Goal: Task Accomplishment & Management: Complete application form

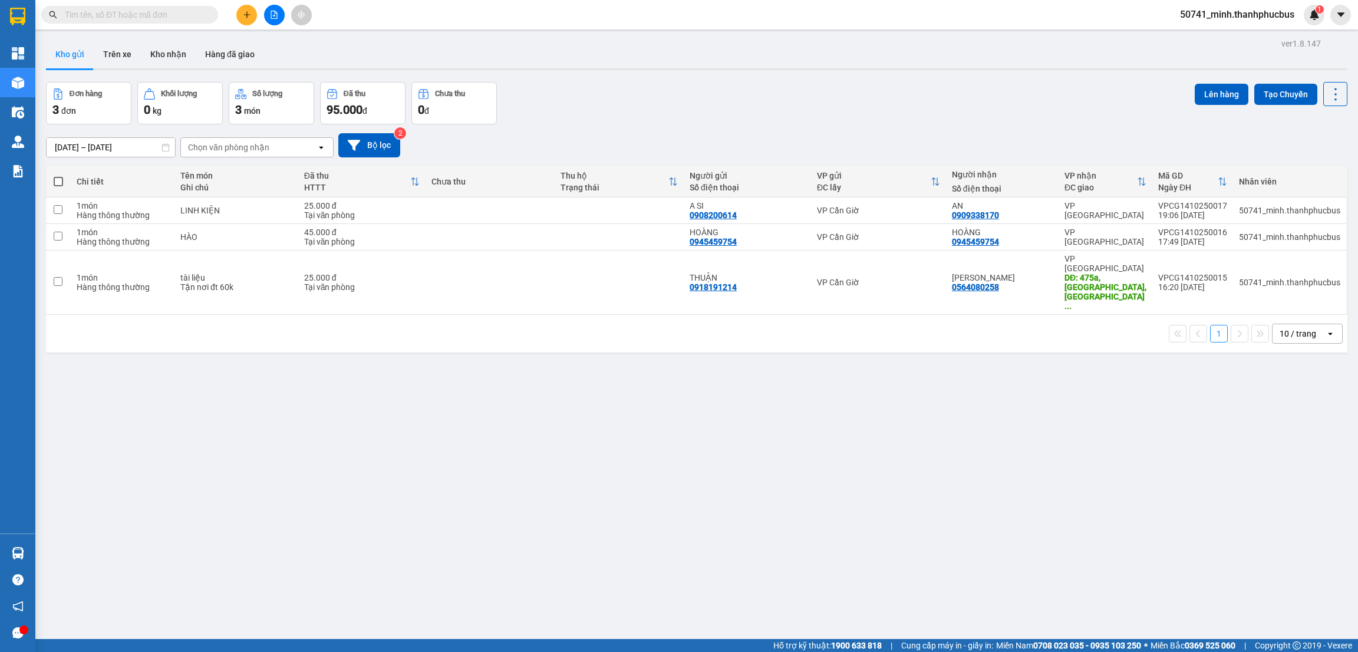
click at [57, 183] on span at bounding box center [58, 181] width 9 height 9
click at [58, 176] on input "checkbox" at bounding box center [58, 176] width 0 height 0
checkbox input "true"
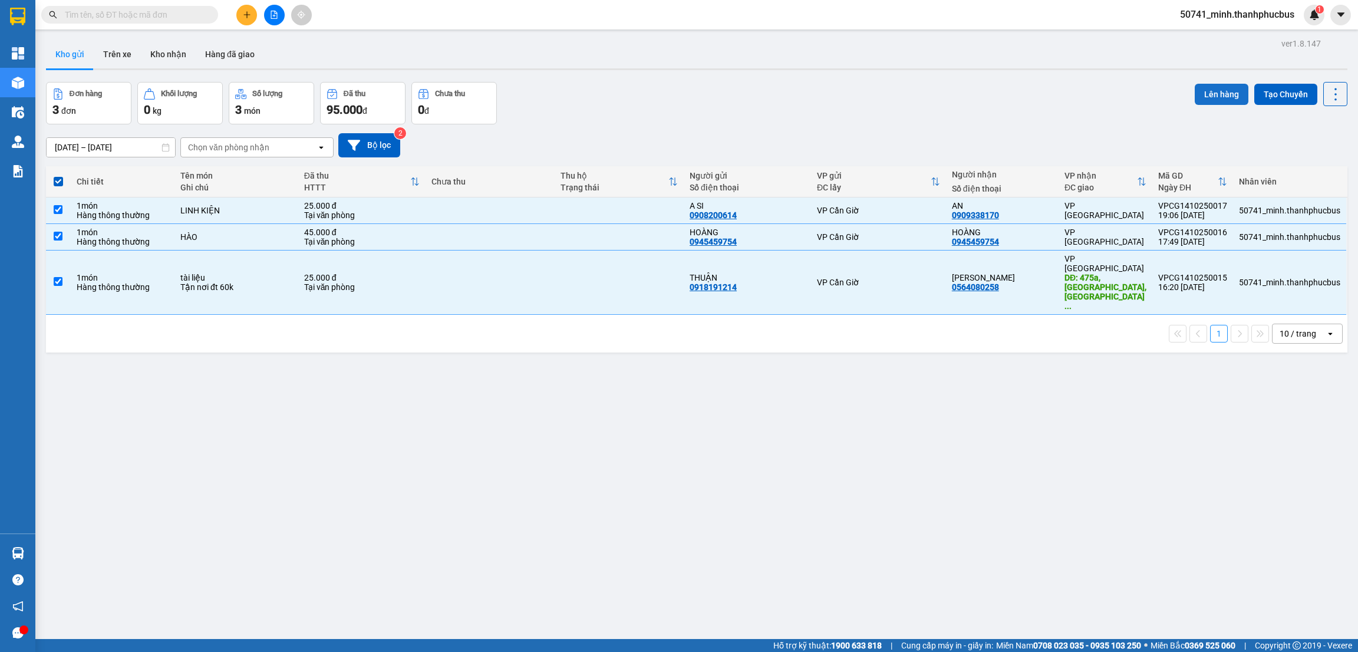
click at [1195, 97] on button "Lên hàng" at bounding box center [1222, 94] width 54 height 21
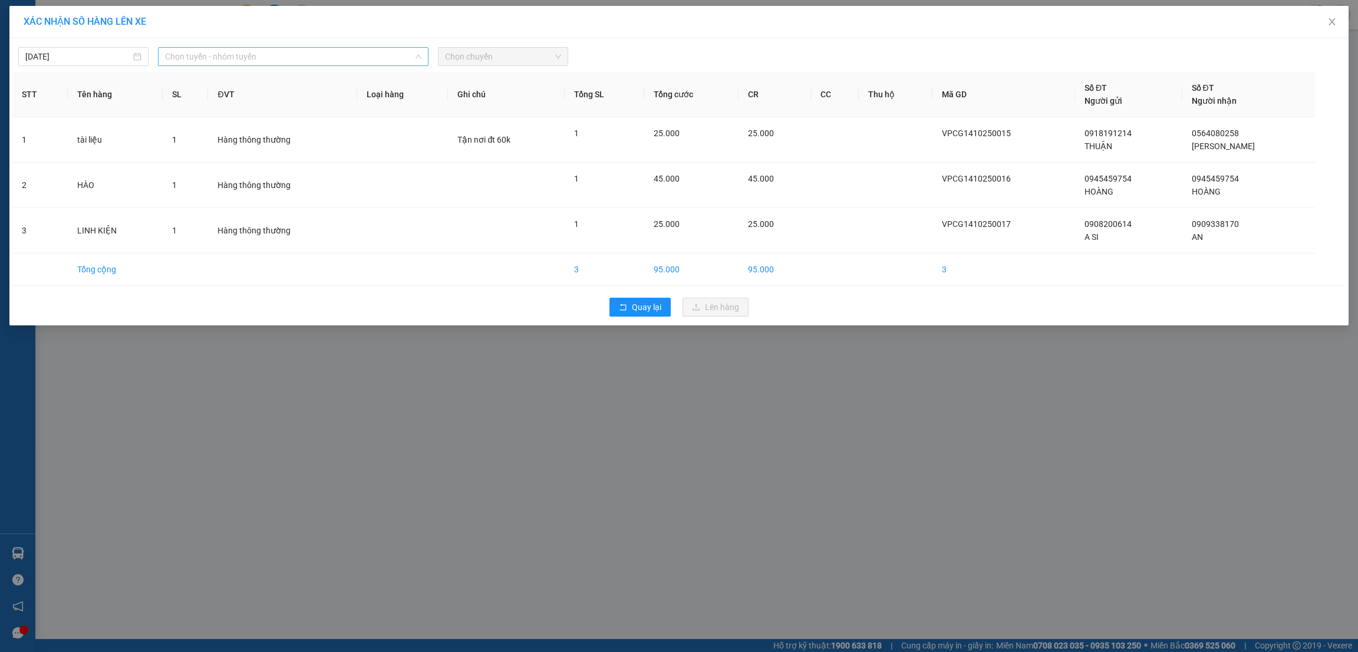
click at [262, 60] on span "Chọn tuyến - nhóm tuyến" at bounding box center [293, 57] width 256 height 18
click at [208, 117] on li "Cần Giờ - [GEOGRAPHIC_DATA]" at bounding box center [293, 118] width 271 height 19
click at [490, 51] on span "Chọn chuyến" at bounding box center [503, 57] width 116 height 18
click at [463, 98] on div "05:00" at bounding box center [491, 99] width 92 height 13
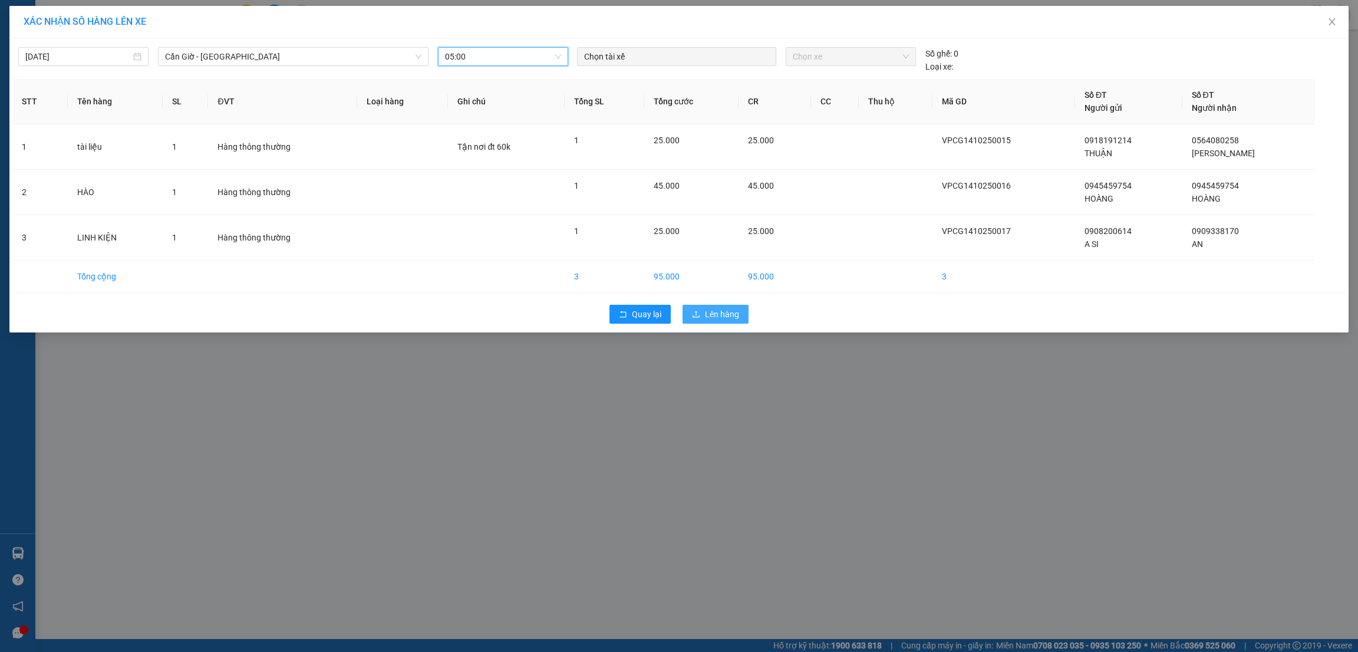
click at [709, 309] on span "Lên hàng" at bounding box center [722, 314] width 34 height 13
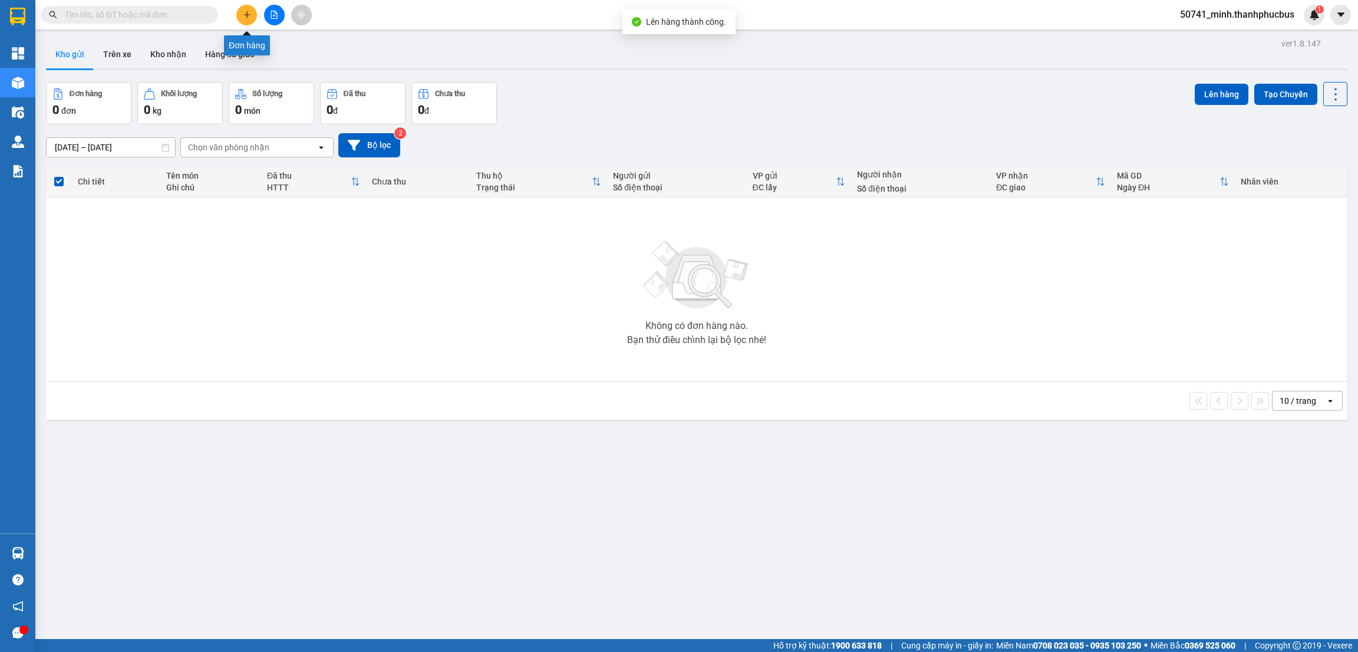
click at [245, 18] on icon "plus" at bounding box center [247, 15] width 8 height 8
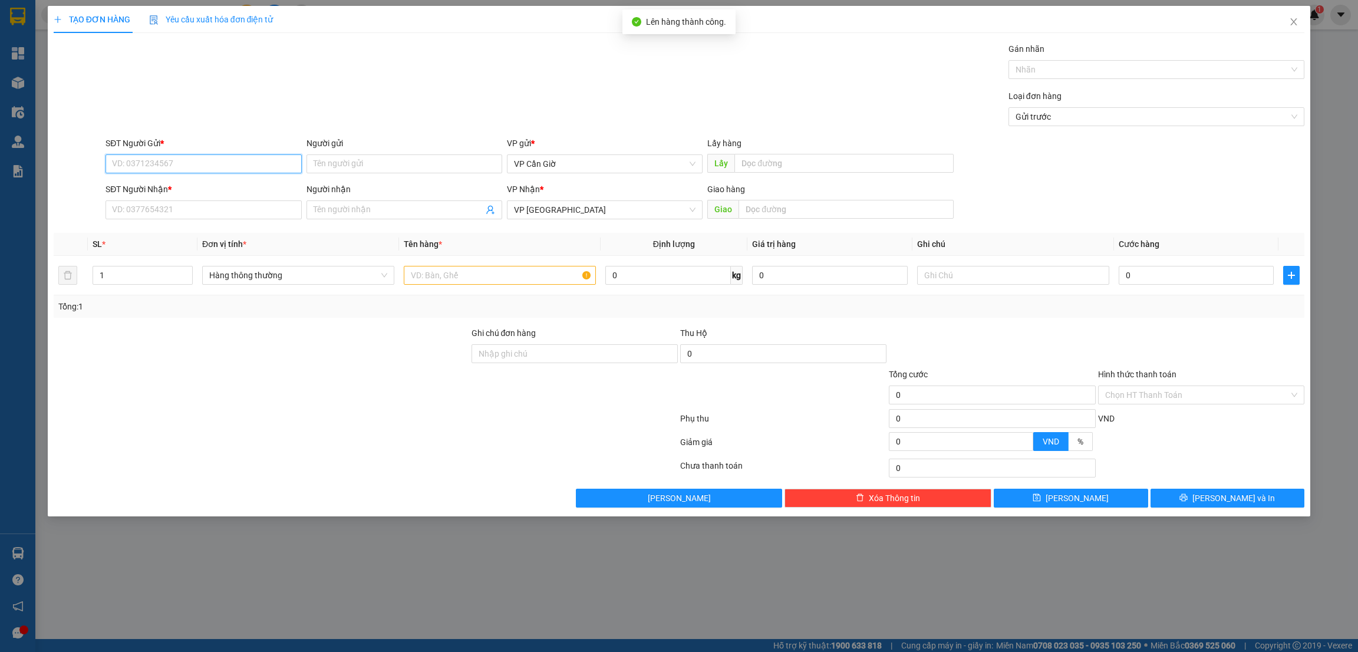
click at [165, 162] on input "SĐT Người Gửi *" at bounding box center [203, 163] width 196 height 19
click at [358, 213] on input "Người nhận" at bounding box center [399, 209] width 170 height 13
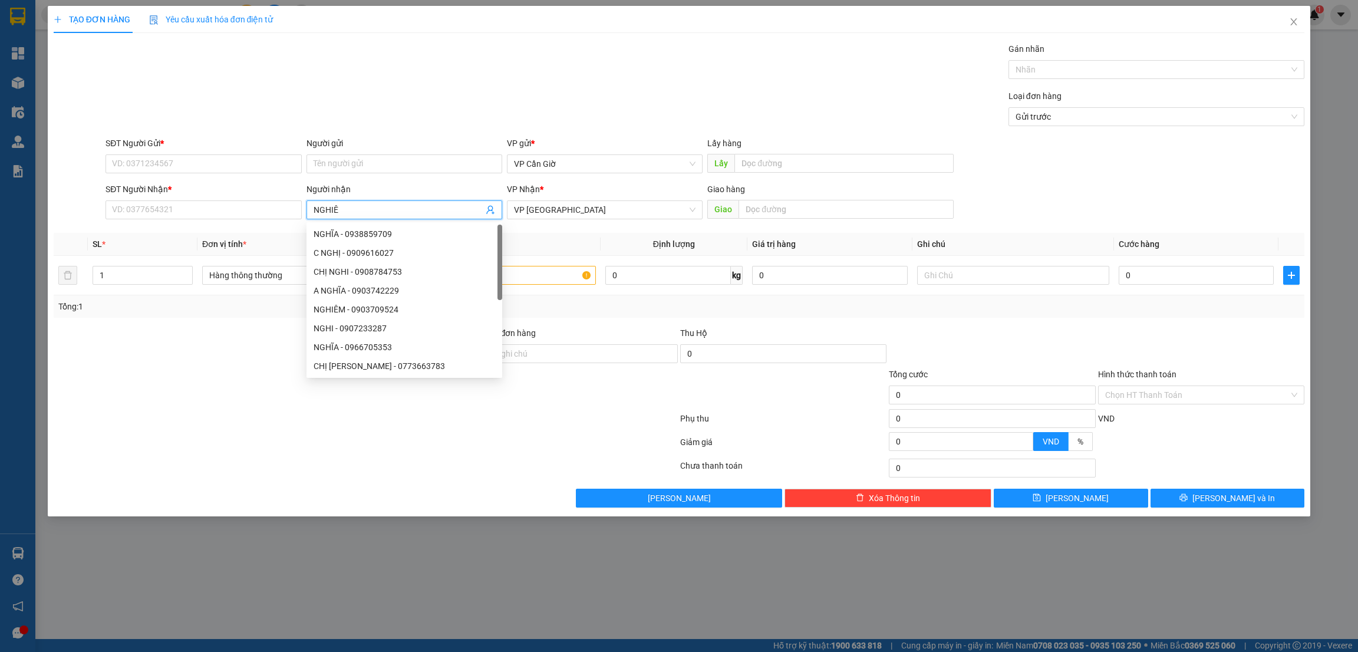
type input "NGHIÊM"
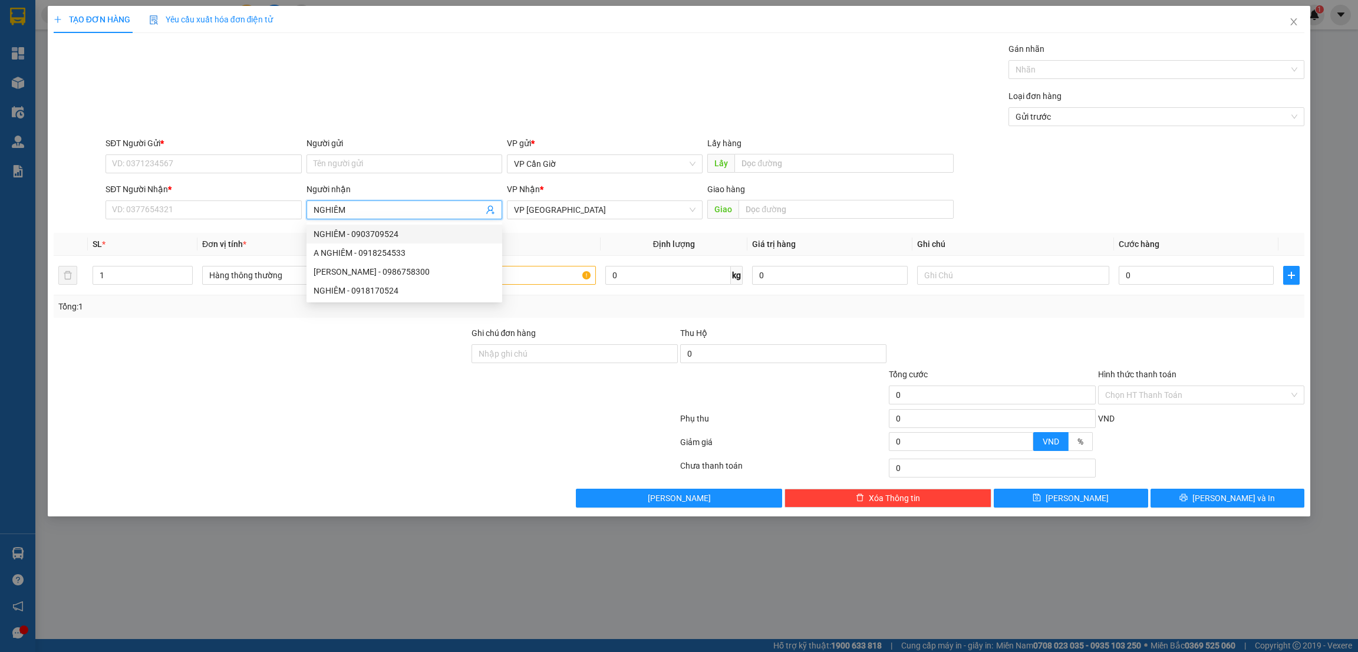
click at [348, 229] on div "NGHIÊM - 0903709524" at bounding box center [405, 234] width 182 height 13
type input "0903709524"
type input "NGHIÊM"
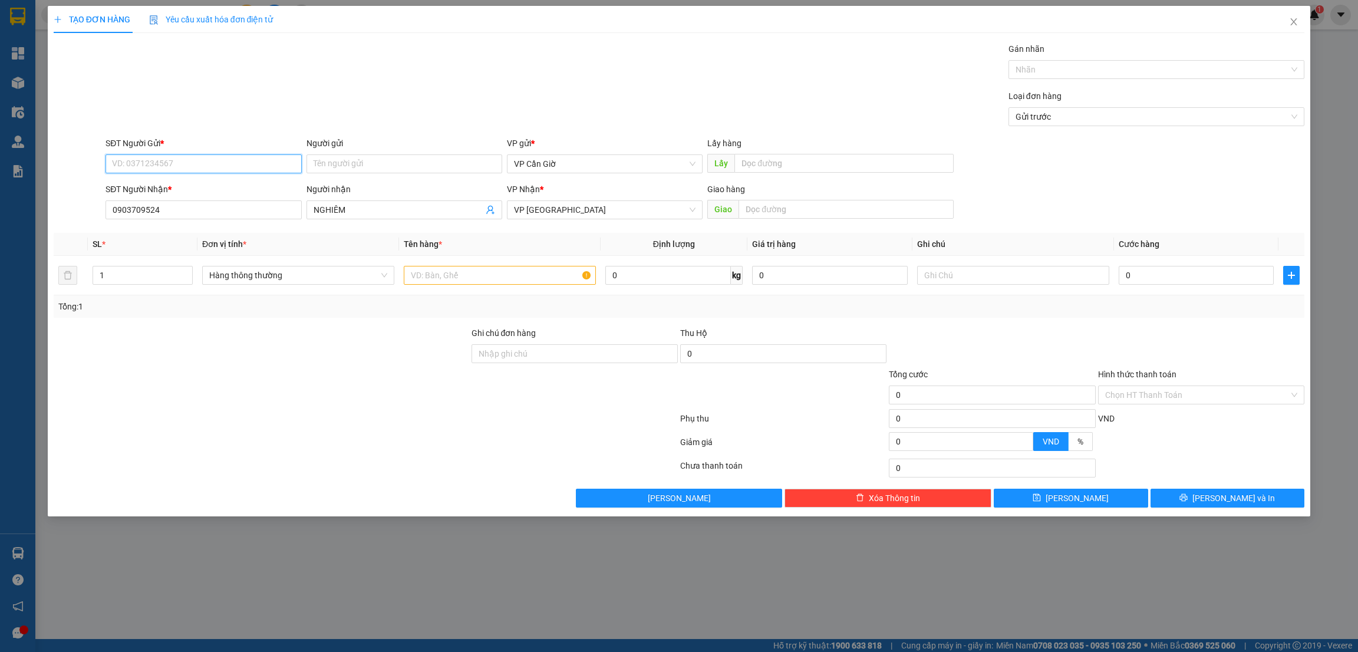
click at [203, 161] on input "SĐT Người Gửi *" at bounding box center [203, 163] width 196 height 19
click at [374, 173] on input "Người gửi" at bounding box center [404, 163] width 196 height 19
click at [178, 164] on input "SĐT Người Gửi *" at bounding box center [203, 163] width 196 height 19
click at [367, 167] on input "DŨNG" at bounding box center [404, 163] width 196 height 19
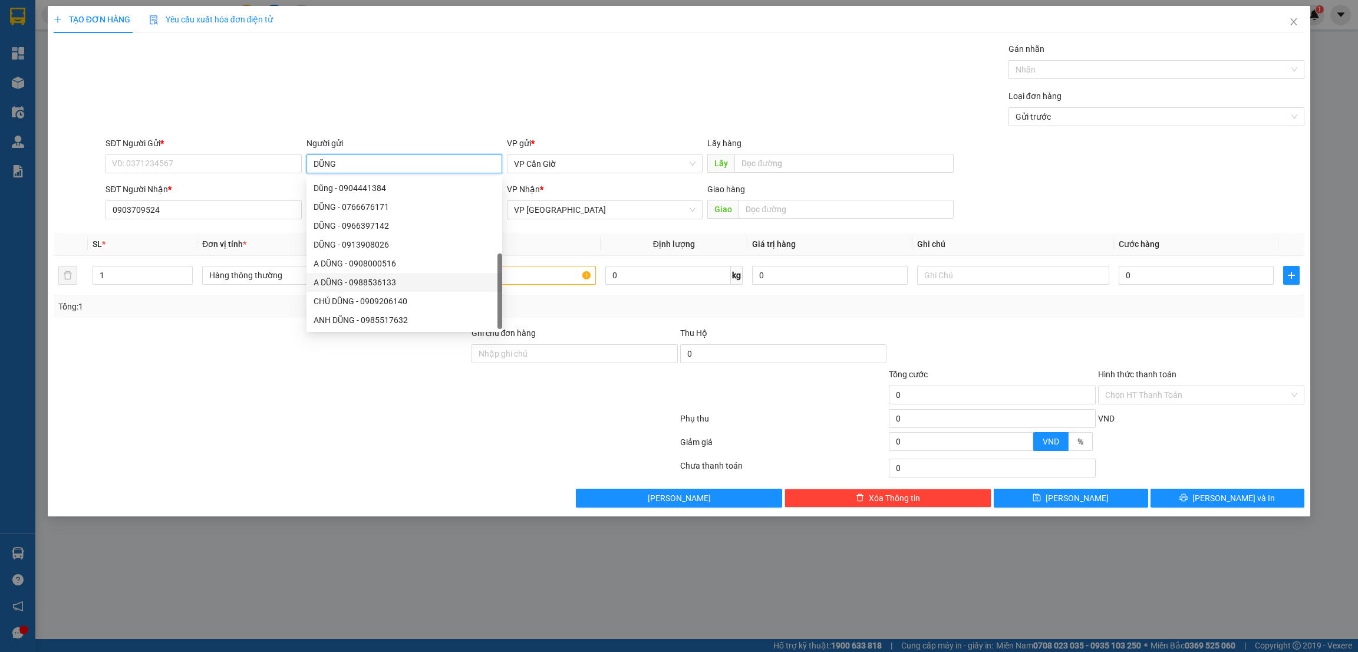
scroll to position [37, 0]
type input "D"
type input "A DŨNG"
click at [246, 394] on div at bounding box center [261, 388] width 418 height 41
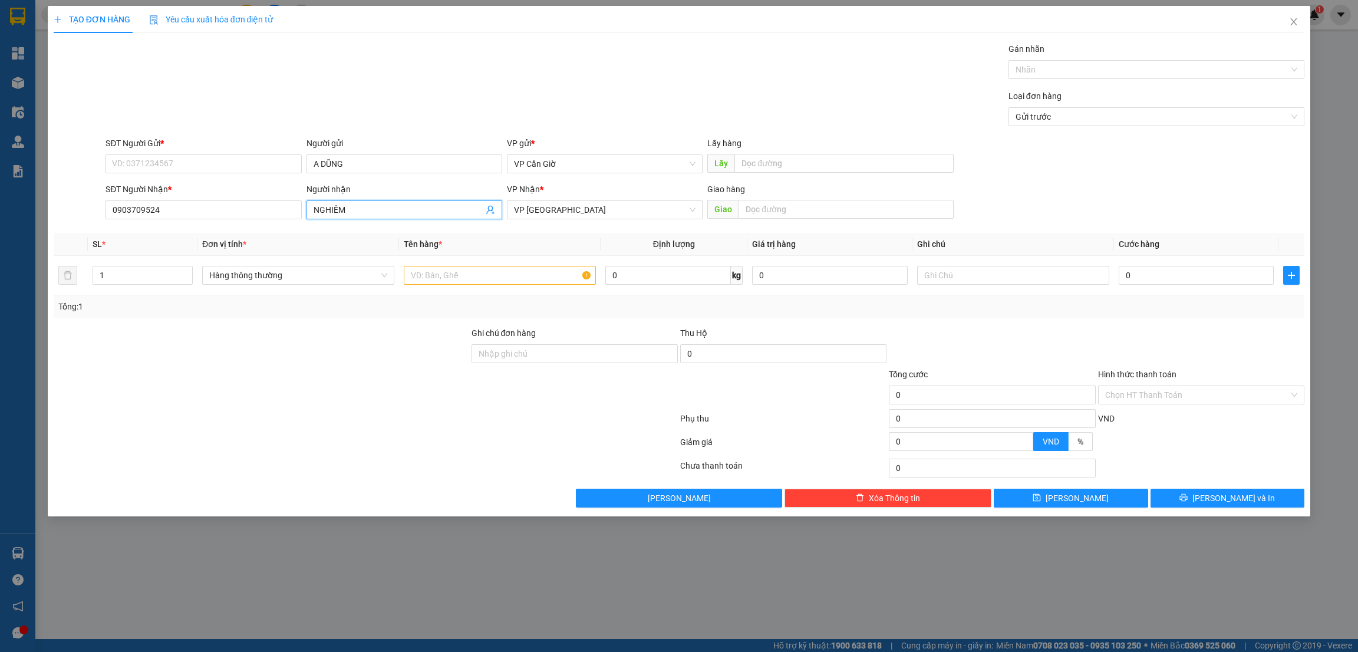
click at [394, 209] on input "NGHIÊM" at bounding box center [399, 209] width 170 height 13
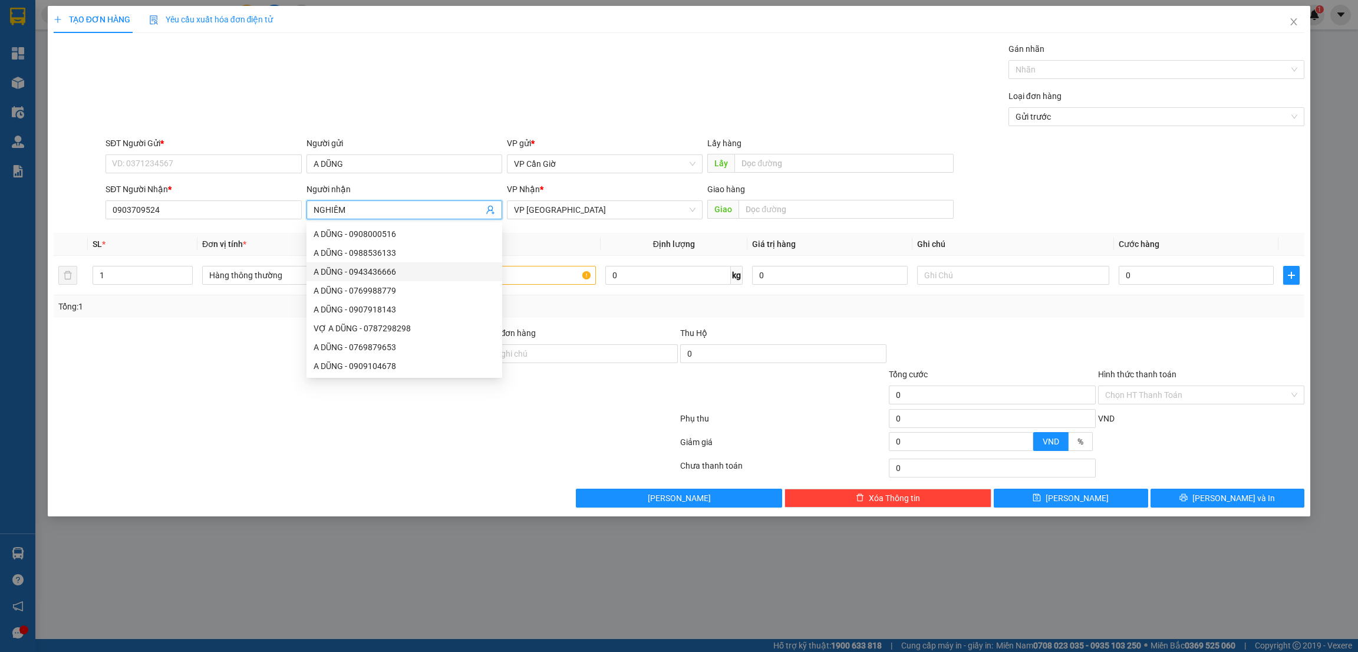
scroll to position [37, 0]
click at [395, 447] on div at bounding box center [365, 445] width 627 height 24
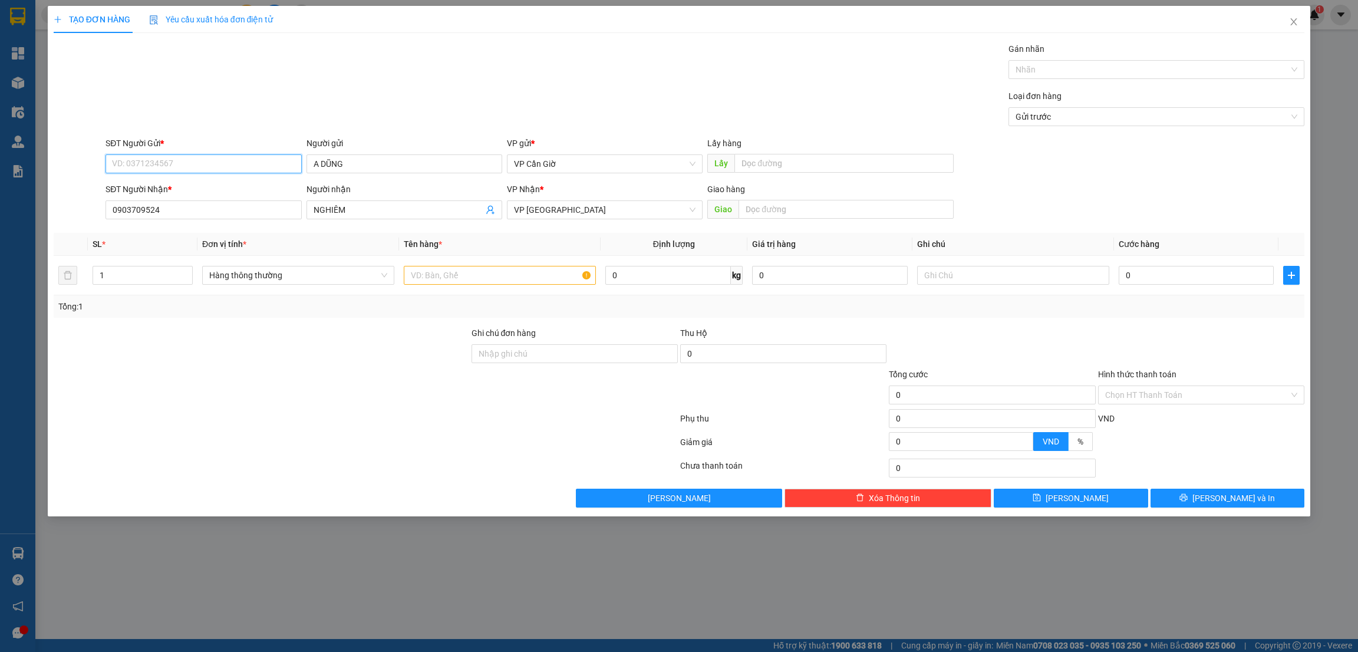
click at [188, 169] on input "SĐT Người Gửi *" at bounding box center [203, 163] width 196 height 19
click at [372, 167] on input "A DŨNG" at bounding box center [404, 163] width 196 height 19
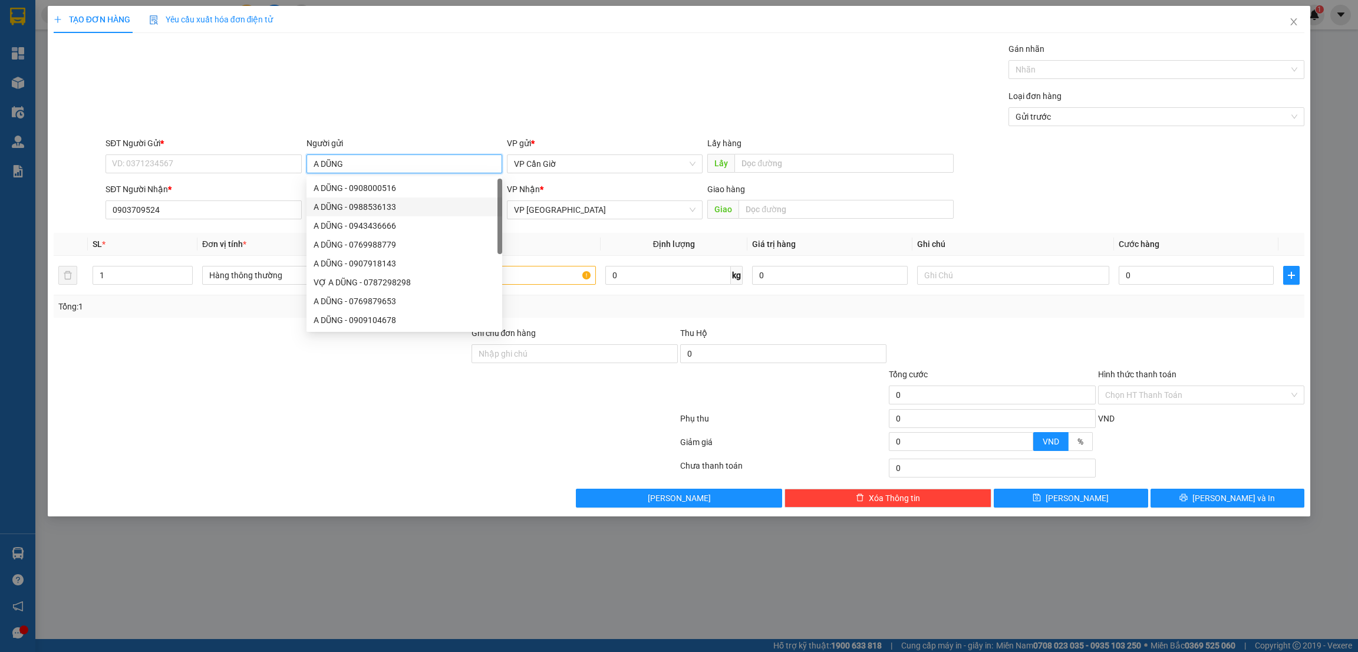
click at [377, 203] on div "A DŨNG - 0988536133" at bounding box center [405, 206] width 182 height 13
type input "0988536133"
type input "A DŨNG"
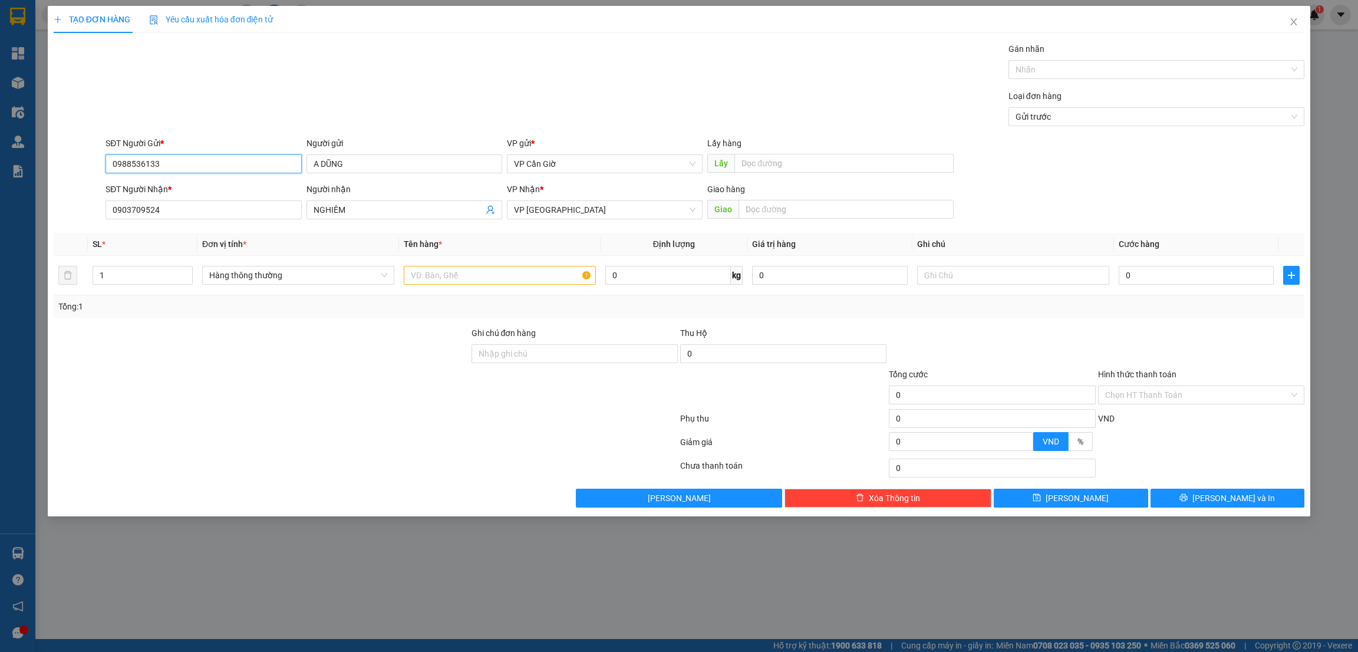
click at [177, 156] on input "0988536133" at bounding box center [203, 163] width 196 height 19
type input "0"
click at [264, 364] on div at bounding box center [261, 347] width 418 height 41
click at [376, 210] on input "NGHIÊM" at bounding box center [399, 209] width 170 height 13
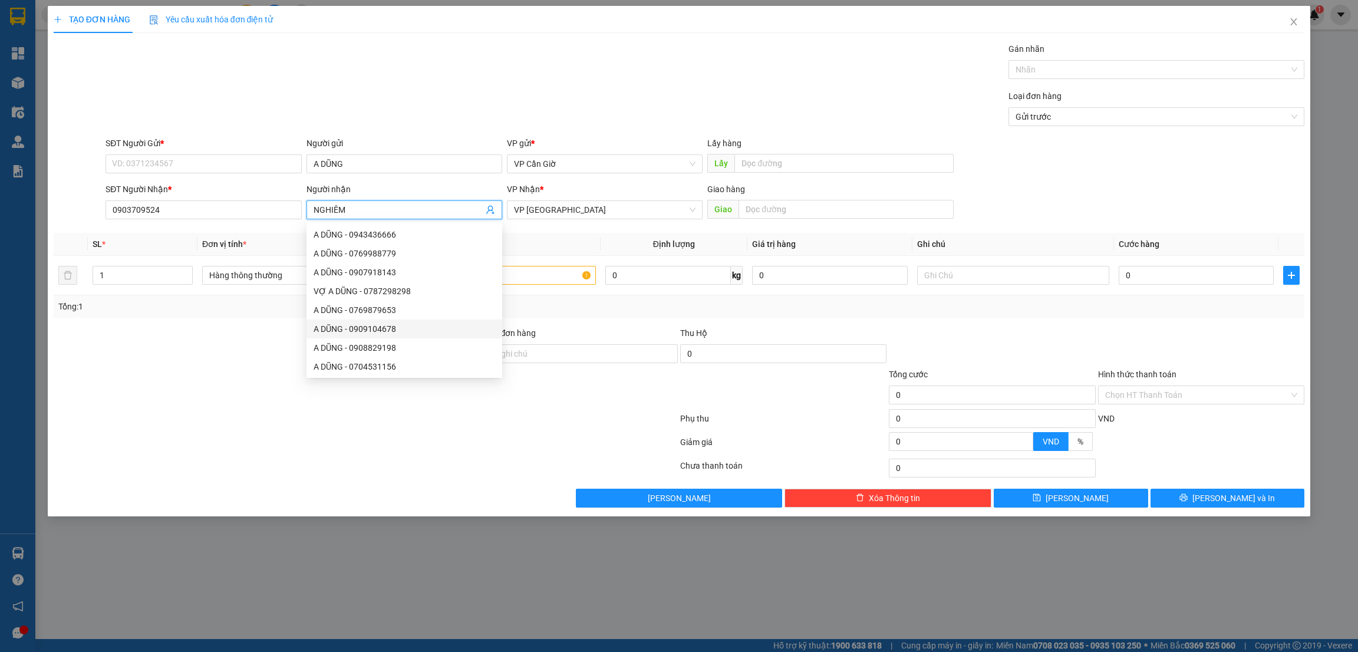
click at [282, 399] on div at bounding box center [261, 388] width 418 height 41
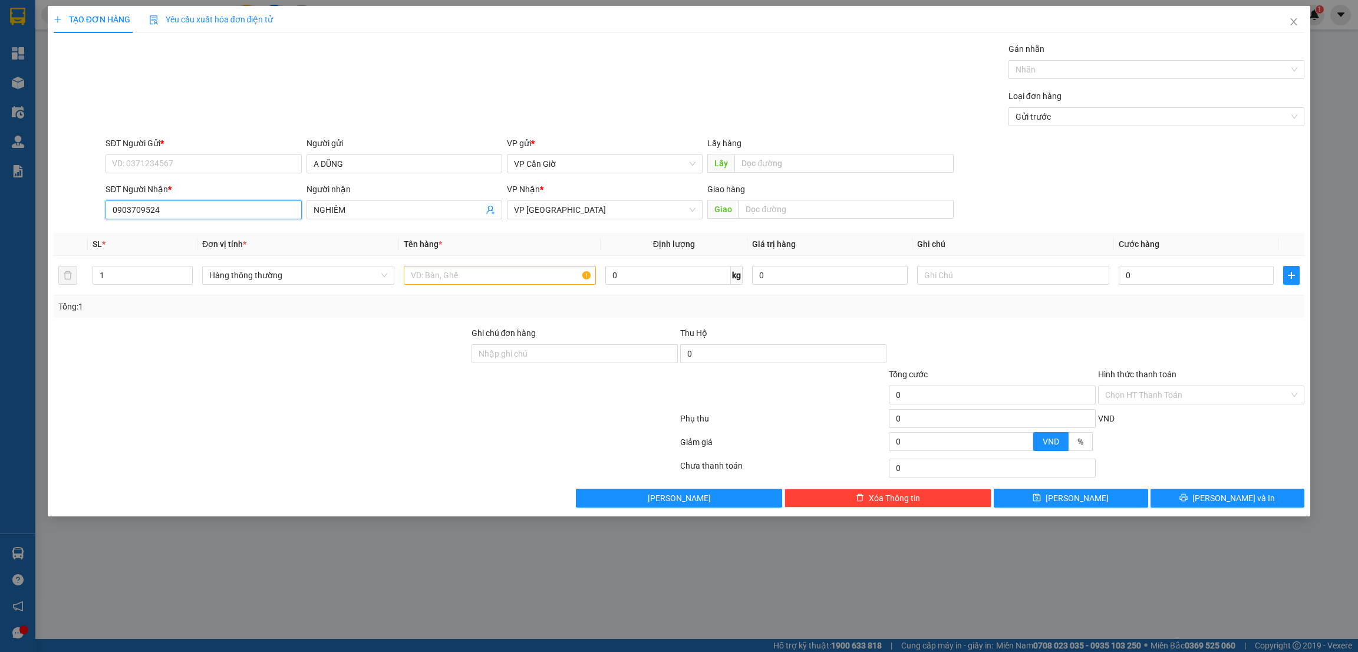
click at [183, 206] on input "0903709524" at bounding box center [203, 209] width 196 height 19
click at [355, 209] on input "NGHIÊM" at bounding box center [399, 209] width 170 height 13
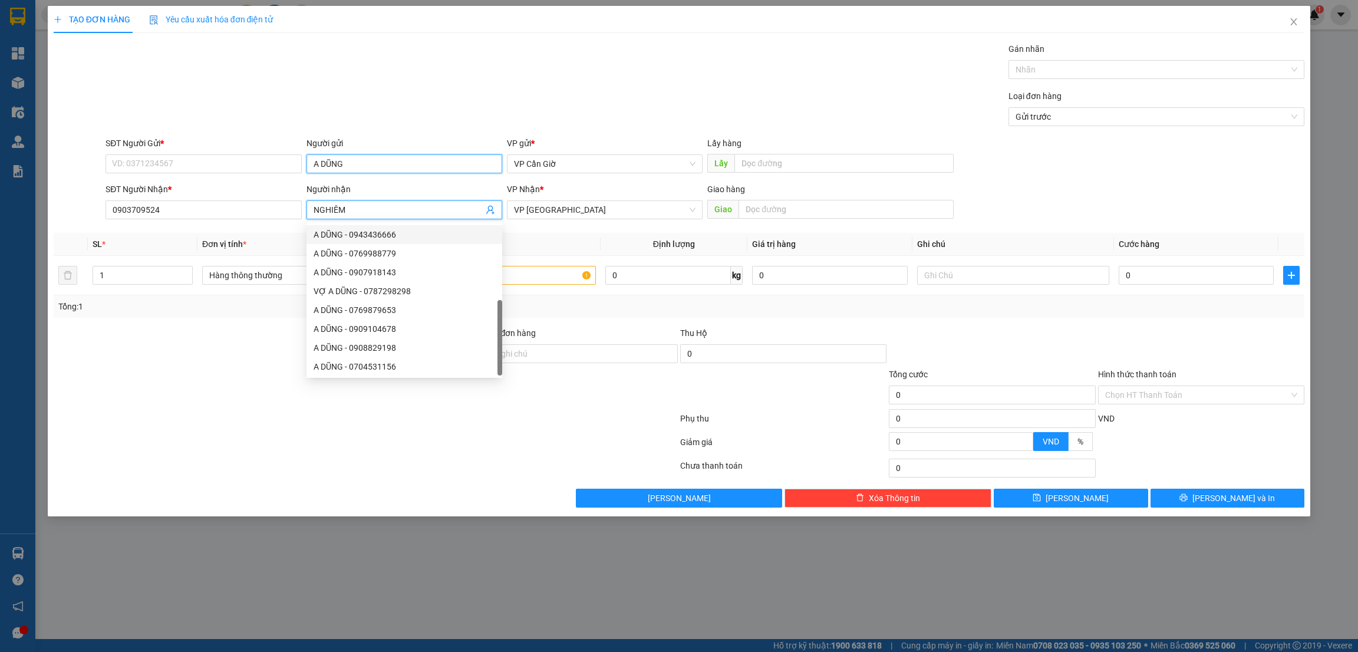
click at [363, 166] on input "A DŨNG" at bounding box center [404, 163] width 196 height 19
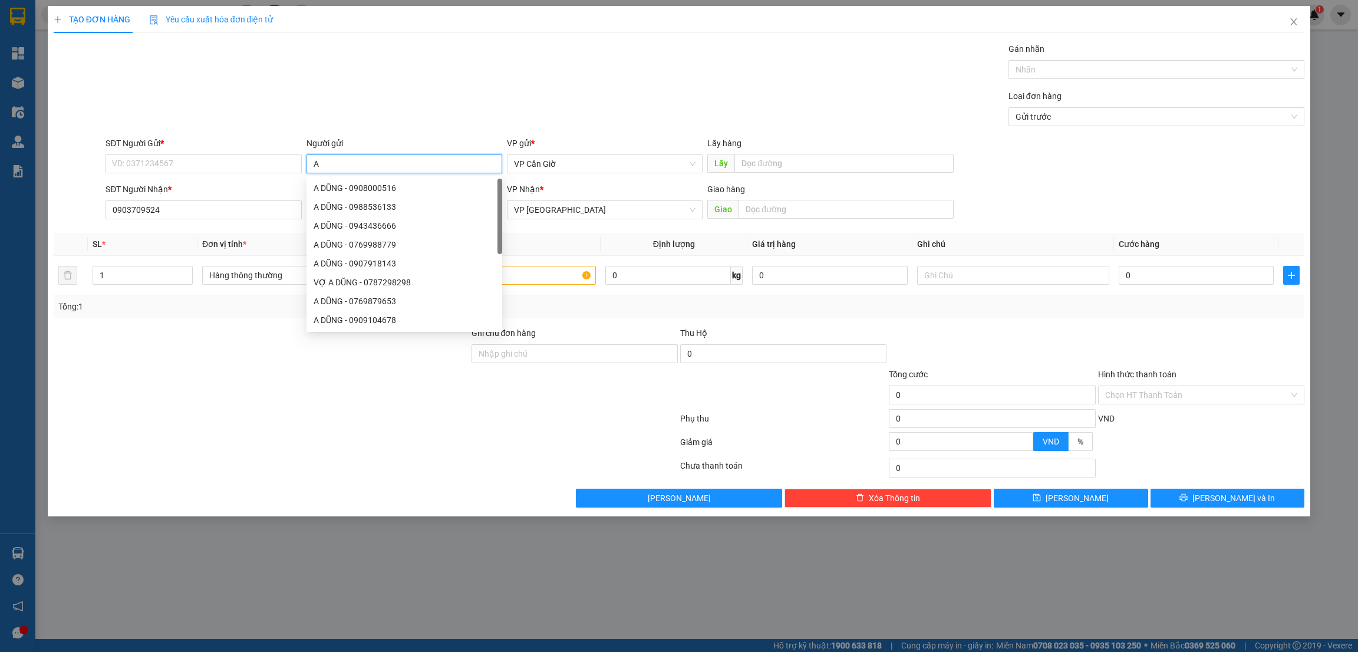
type input "A"
click at [263, 424] on div at bounding box center [365, 421] width 627 height 24
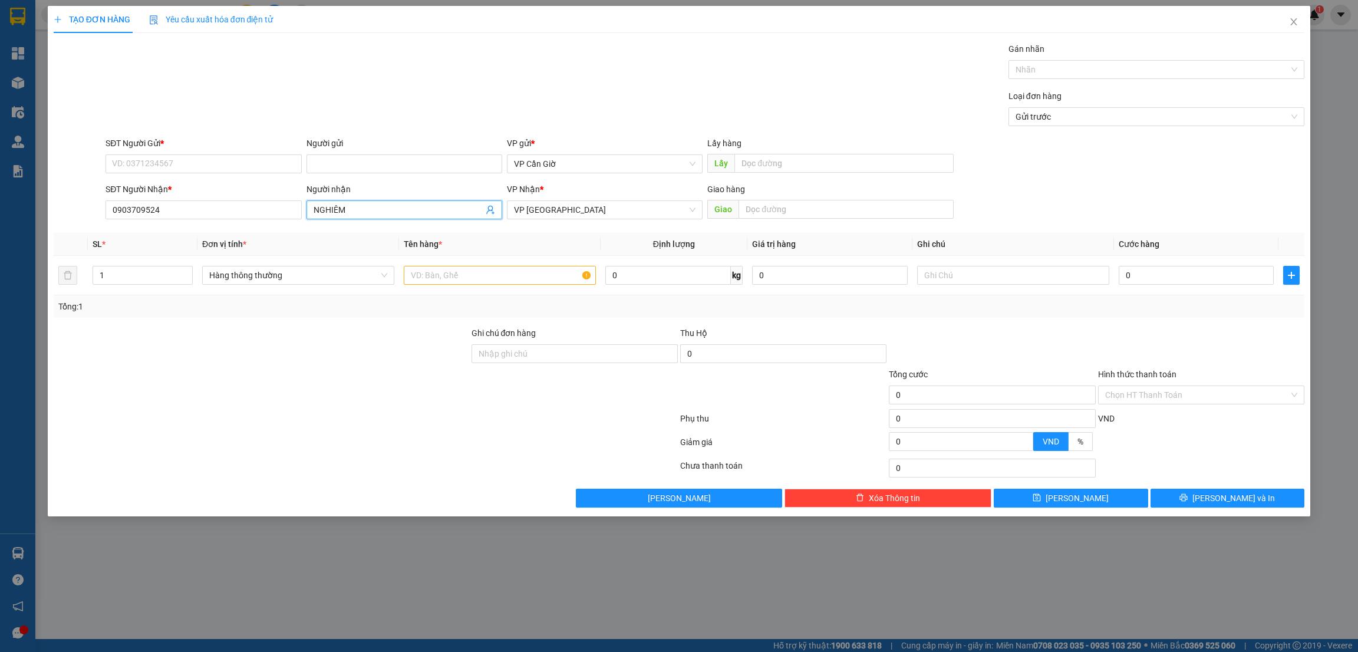
click at [357, 208] on input "NGHIÊM" at bounding box center [399, 209] width 170 height 13
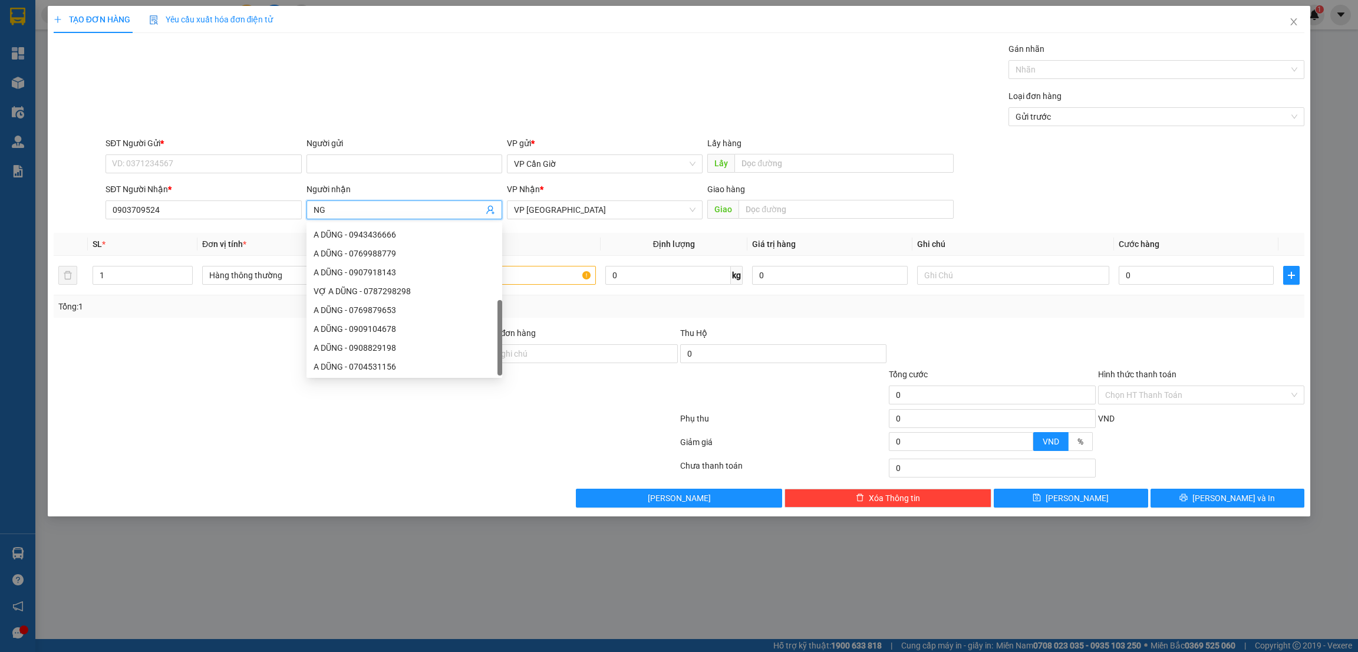
type input "N"
type input "NGHIÊM"
click at [206, 365] on div at bounding box center [261, 347] width 418 height 41
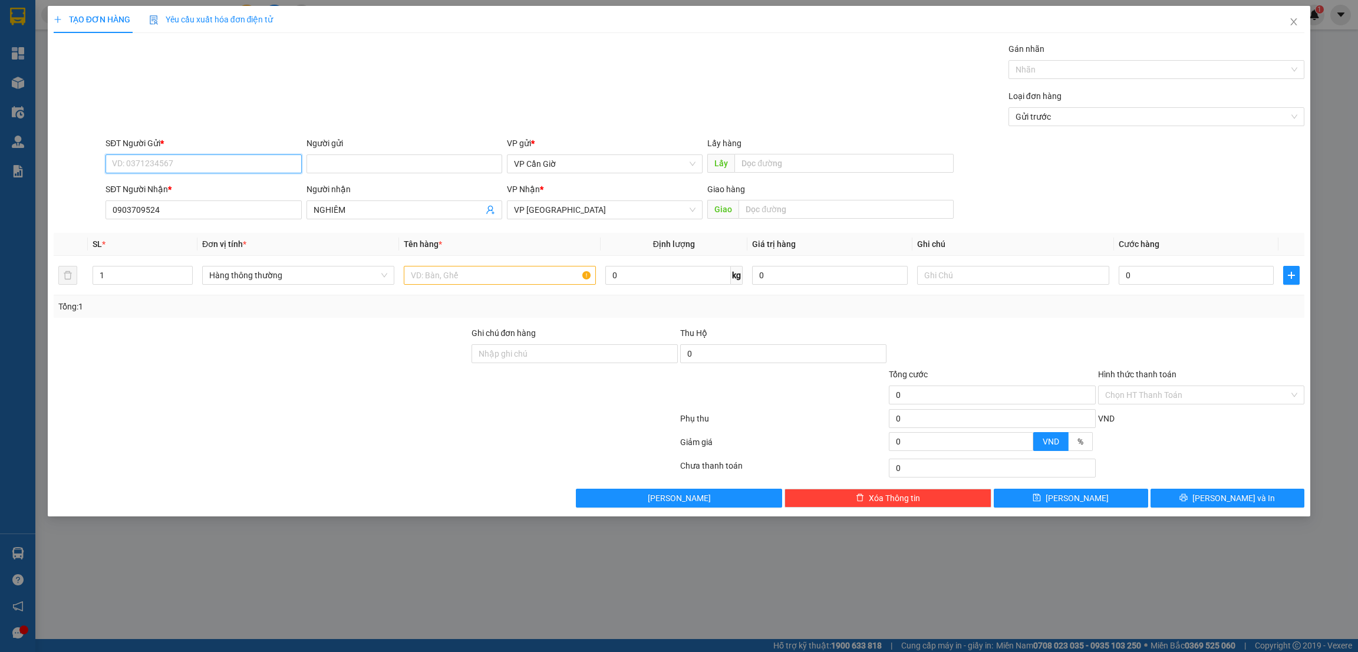
click at [194, 163] on input "SĐT Người Gửi *" at bounding box center [203, 163] width 196 height 19
click at [174, 163] on input "03" at bounding box center [203, 163] width 196 height 19
click at [183, 166] on input "03" at bounding box center [203, 163] width 196 height 19
type input "0"
click at [362, 164] on input "Người gửi" at bounding box center [404, 163] width 196 height 19
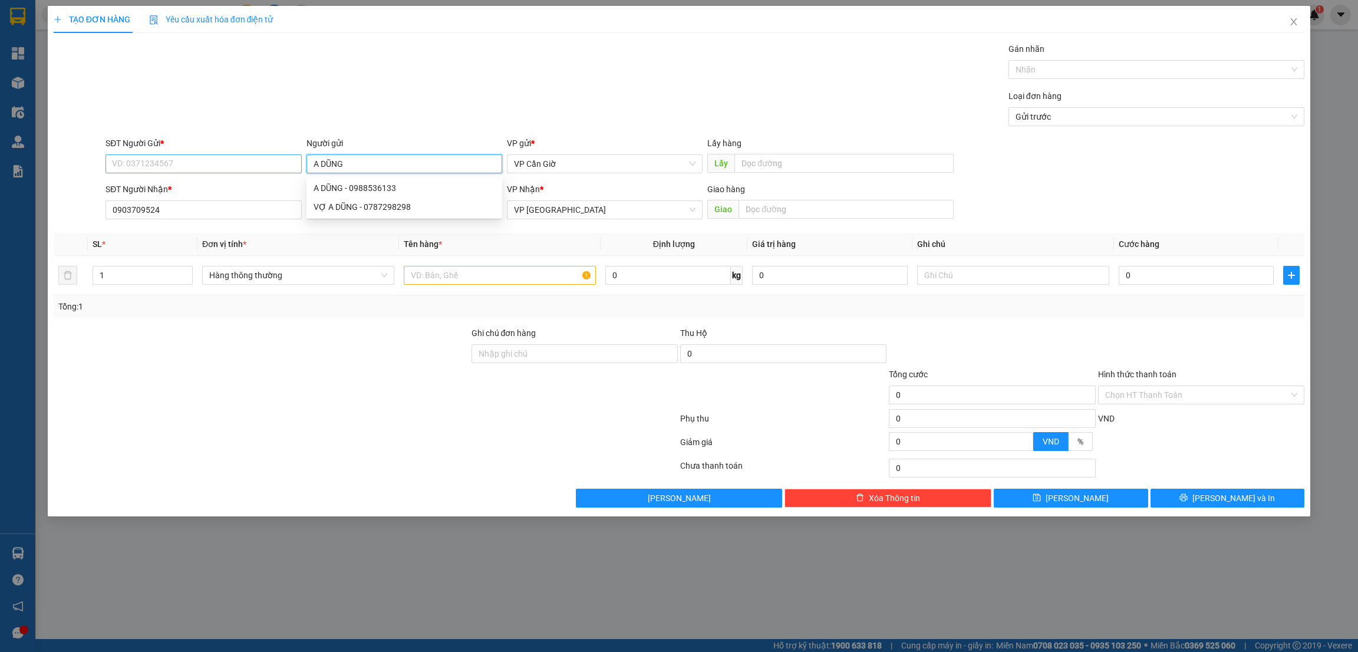
type input "A DŨNG"
click at [137, 170] on input "SĐT Người Gửi *" at bounding box center [203, 163] width 196 height 19
click at [156, 162] on input "SĐT Người Gửi *" at bounding box center [203, 163] width 196 height 19
click at [142, 182] on div "0334760710 - DŨNG" at bounding box center [204, 188] width 182 height 13
type input "0334760710"
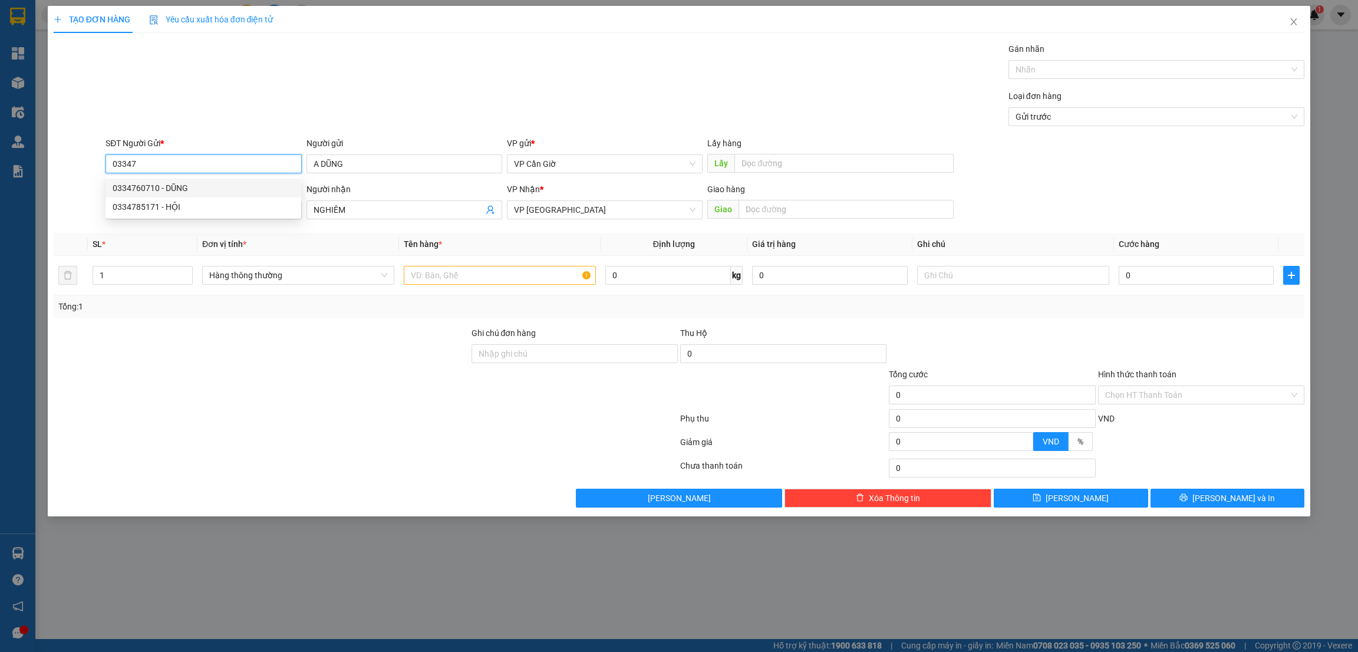
type input "DŨNG"
type input "35.000"
type input "0334760710"
click at [246, 215] on input "0903709524" at bounding box center [203, 209] width 196 height 19
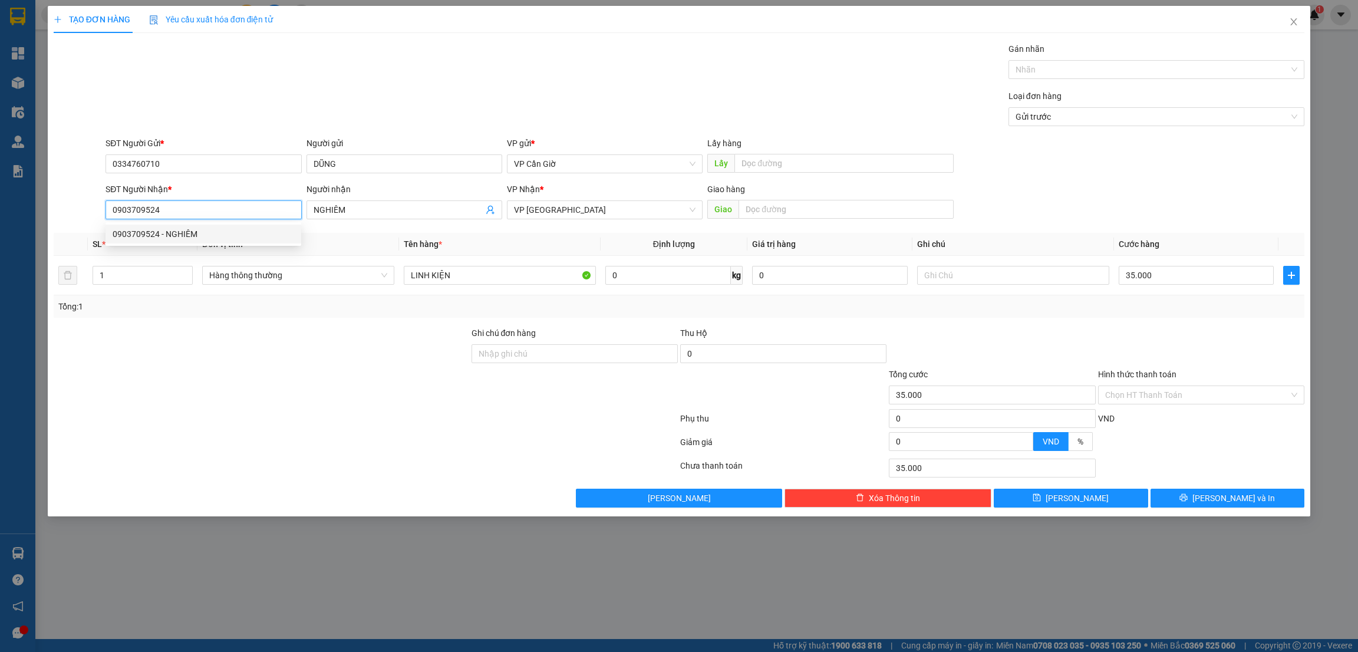
click at [147, 238] on div "0903709524 - NGHIÊM" at bounding box center [204, 234] width 182 height 13
type input "100.000"
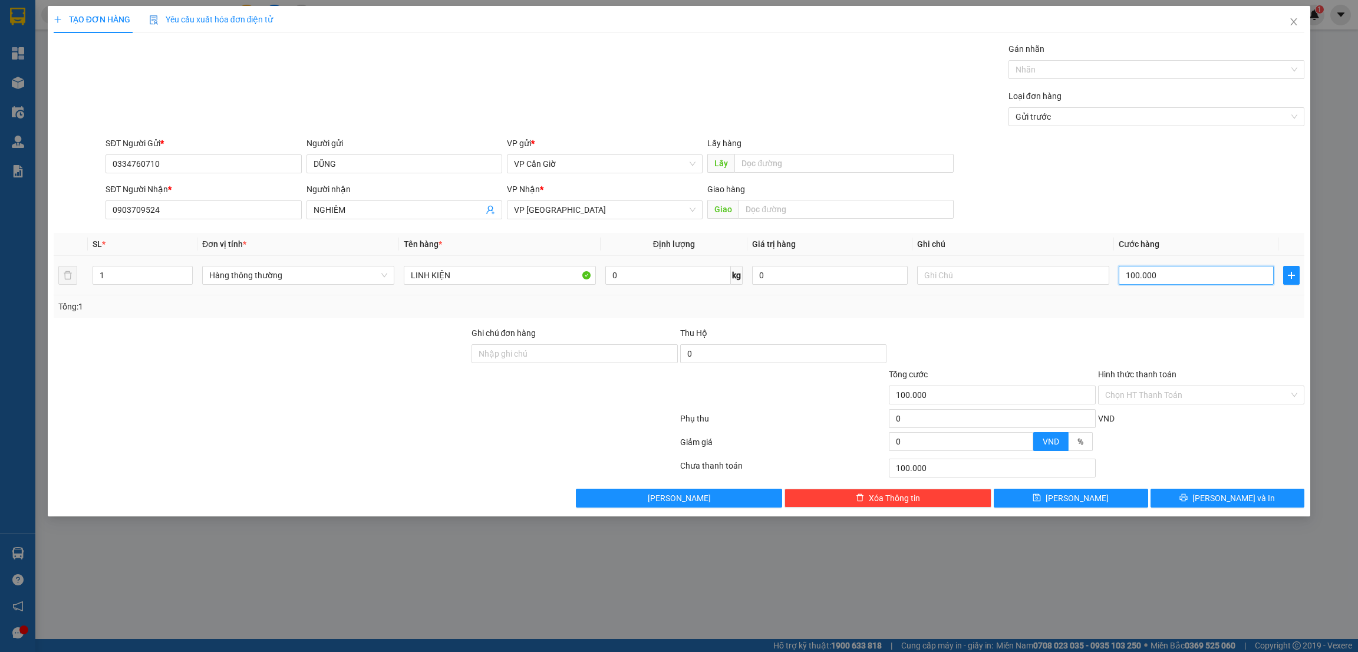
click at [1180, 275] on input "100.000" at bounding box center [1197, 275] width 156 height 19
type input "2"
type input "25"
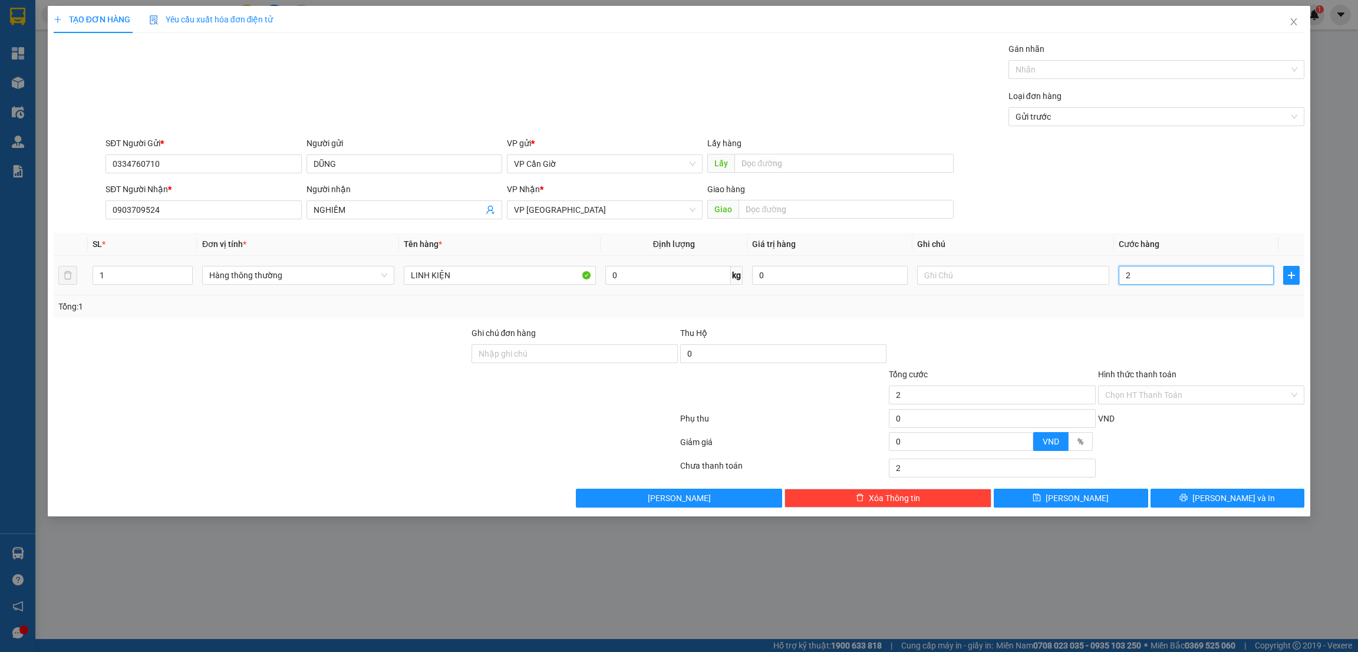
type input "25"
type input "25.000"
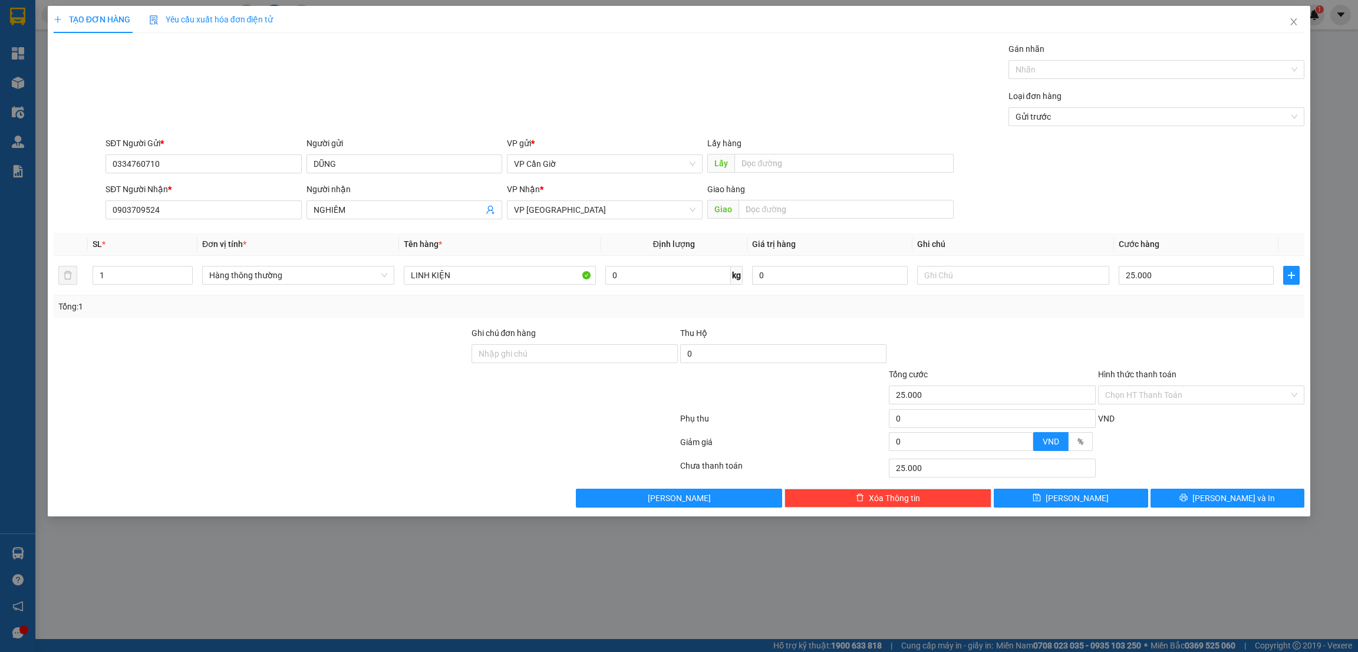
click at [1070, 329] on div at bounding box center [992, 347] width 209 height 41
click at [1153, 397] on input "Hình thức thanh toán" at bounding box center [1197, 395] width 184 height 18
drag, startPoint x: 1117, startPoint y: 423, endPoint x: 1123, endPoint y: 425, distance: 6.3
click at [1116, 423] on div "Tại văn phòng" at bounding box center [1201, 419] width 192 height 13
type input "0"
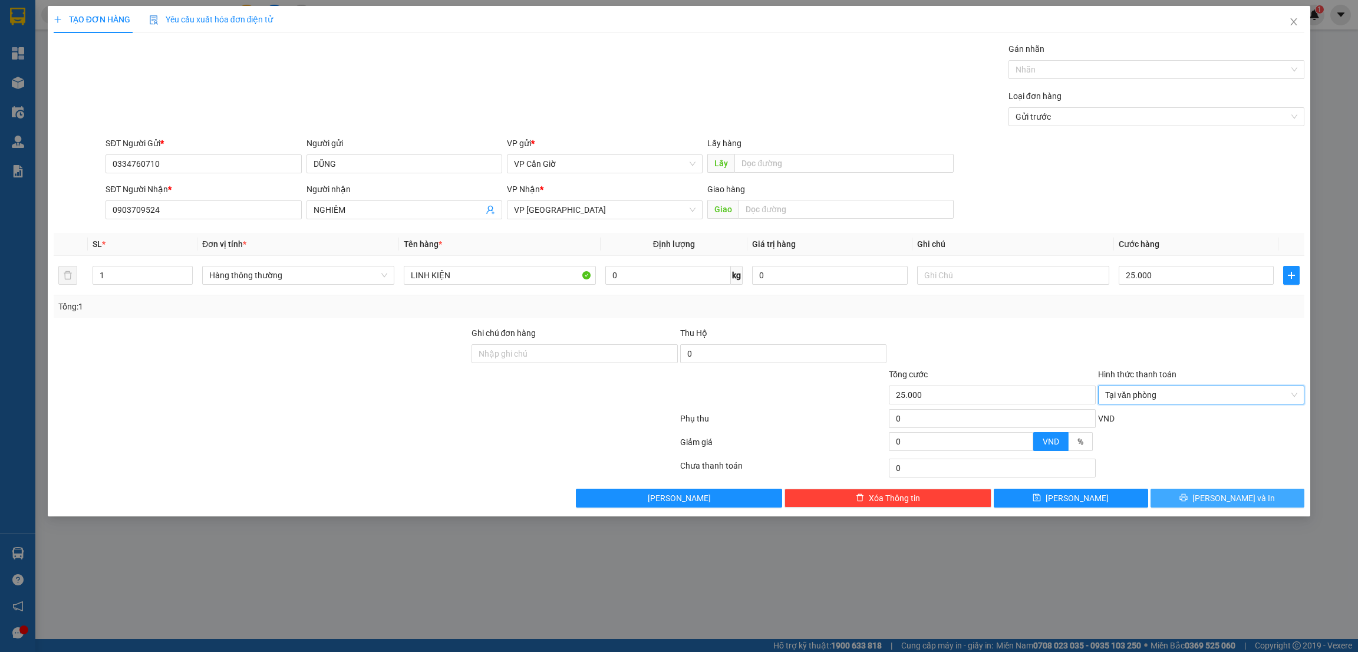
click at [1224, 499] on span "Lưu và In" at bounding box center [1233, 498] width 83 height 13
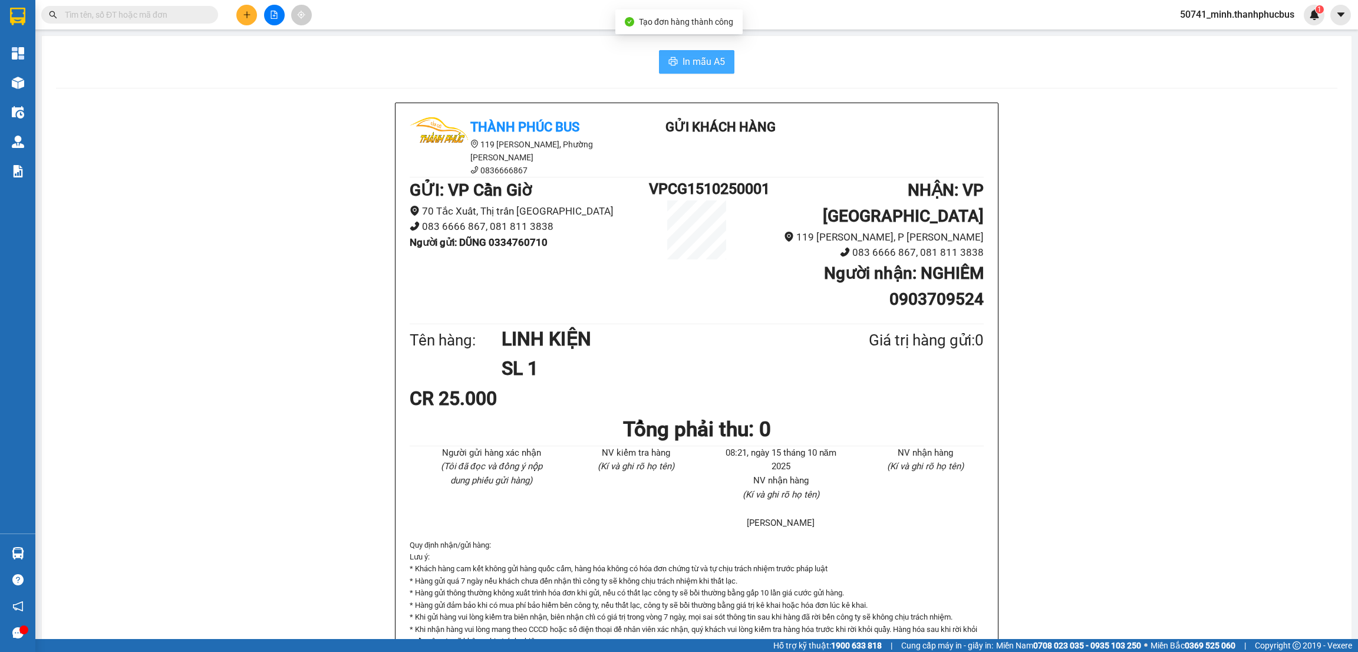
click at [696, 58] on span "In mẫu A5" at bounding box center [704, 61] width 42 height 15
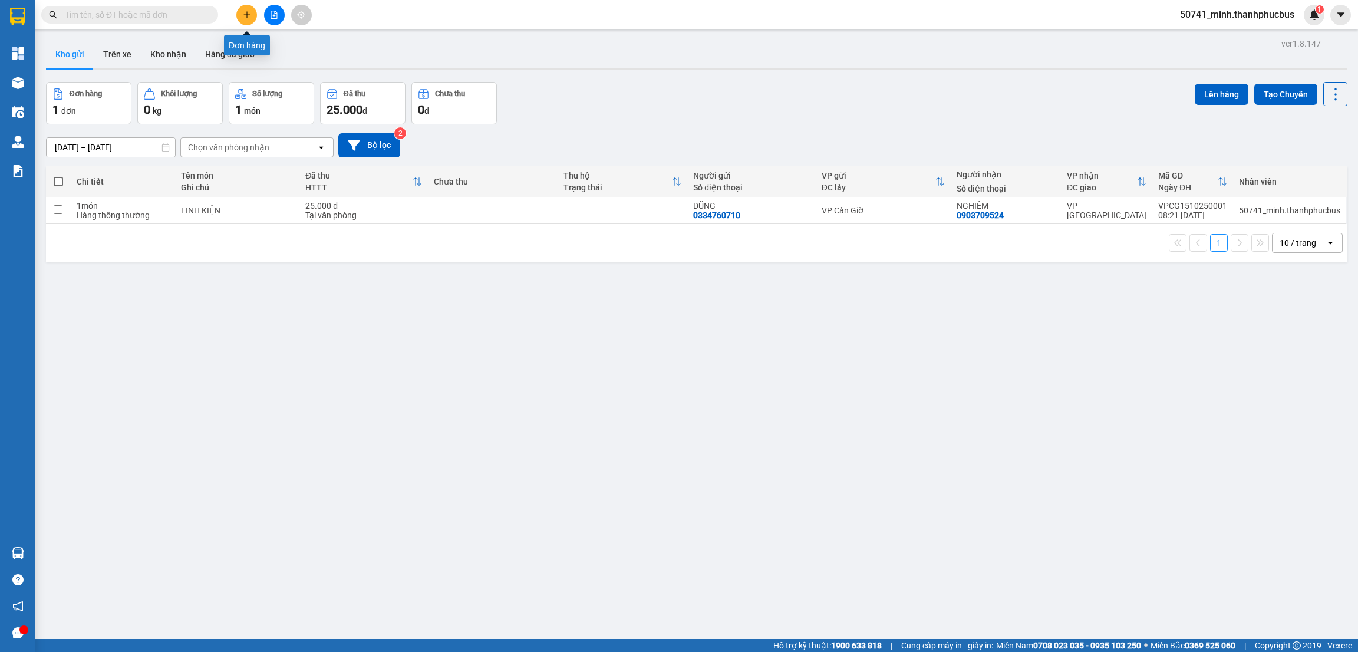
click at [248, 15] on icon "plus" at bounding box center [246, 14] width 6 height 1
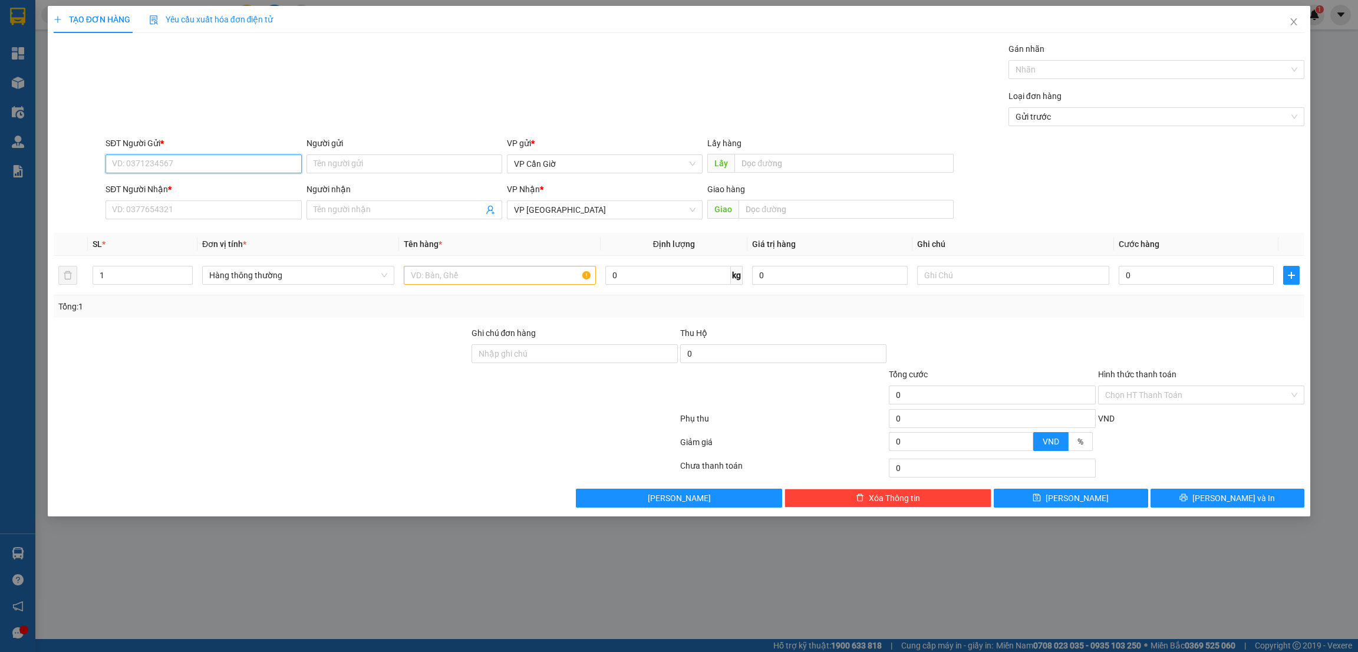
click at [134, 166] on input "SĐT Người Gửi *" at bounding box center [203, 163] width 196 height 19
click at [132, 186] on div "0342084574 - OANH" at bounding box center [204, 188] width 182 height 13
type input "0342084574"
type input "OANH"
type input "35.000"
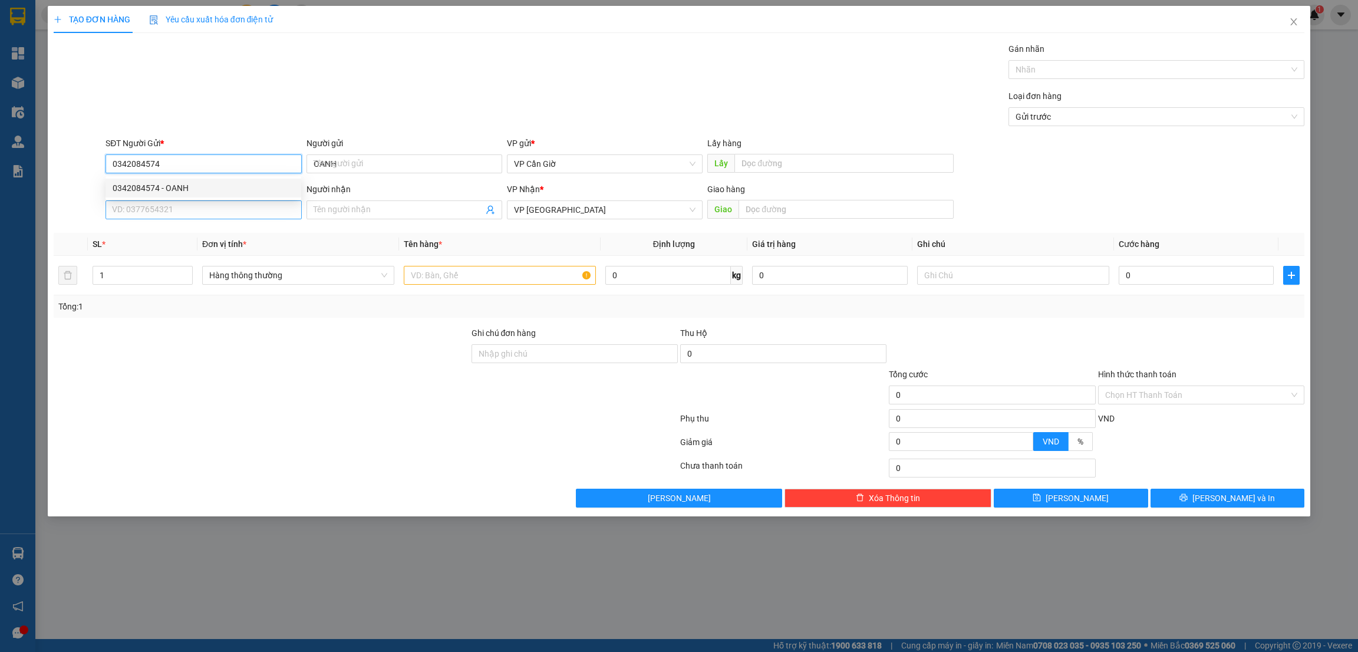
type input "35.000"
type input "0342084574"
click at [143, 216] on input "SĐT Người Nhận *" at bounding box center [203, 209] width 196 height 19
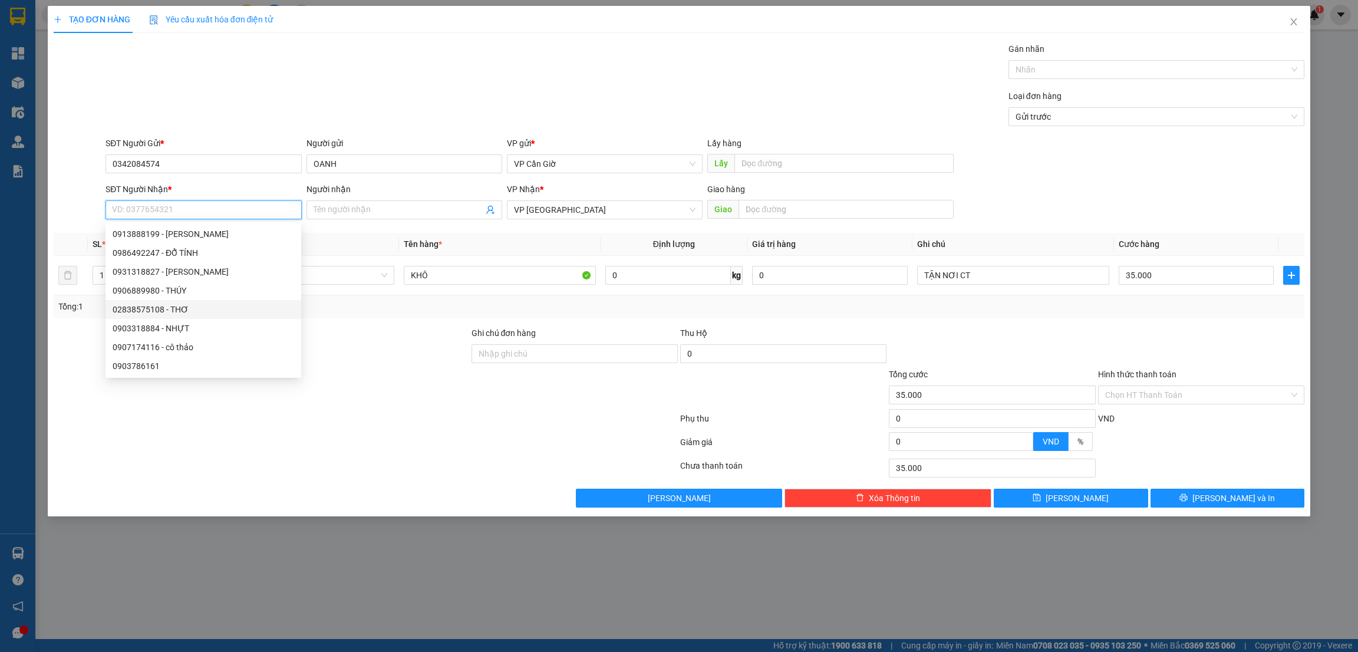
click at [140, 308] on div "02838575108 - THƠ" at bounding box center [204, 309] width 182 height 13
type input "02838575108"
type input "THƠ"
type input "108 CX LÝ THƯỜNG KIỆT, P7, Q10"
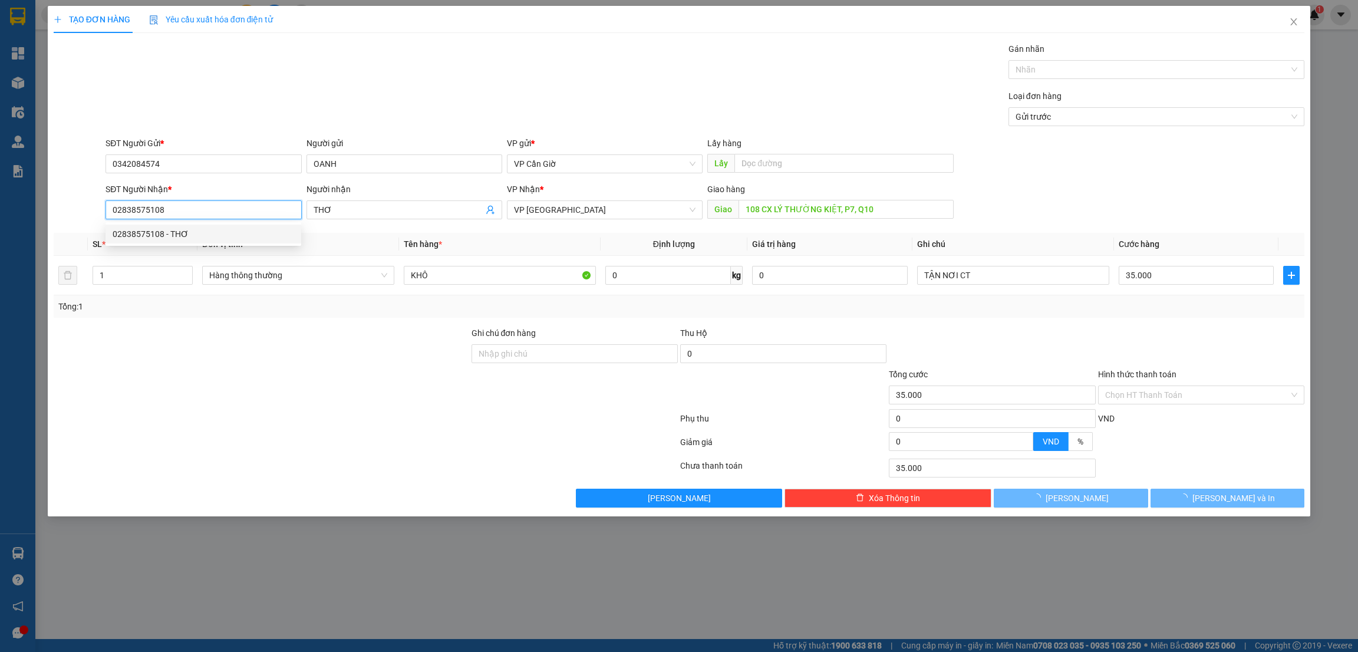
type input "45.000"
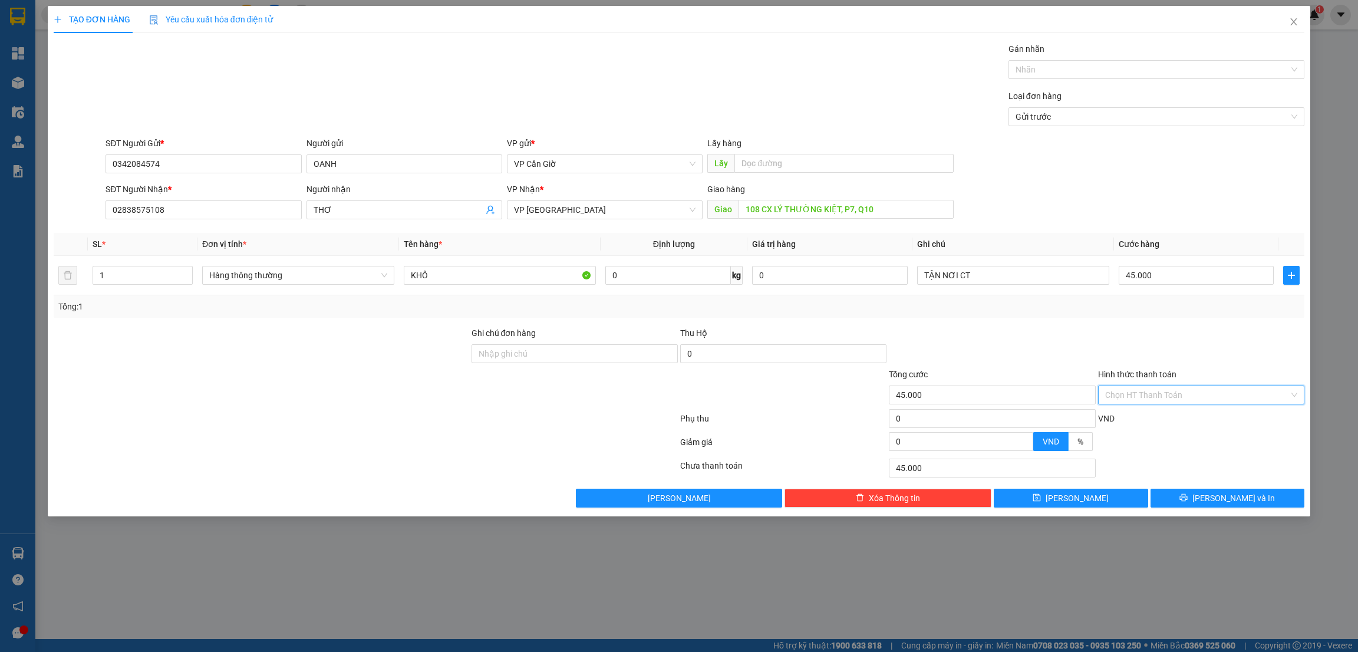
click at [1131, 392] on input "Hình thức thanh toán" at bounding box center [1197, 395] width 184 height 18
click at [1133, 418] on div "Tại văn phòng" at bounding box center [1201, 419] width 192 height 13
type input "0"
click at [1155, 279] on input "45.000" at bounding box center [1197, 275] width 156 height 19
type input "5"
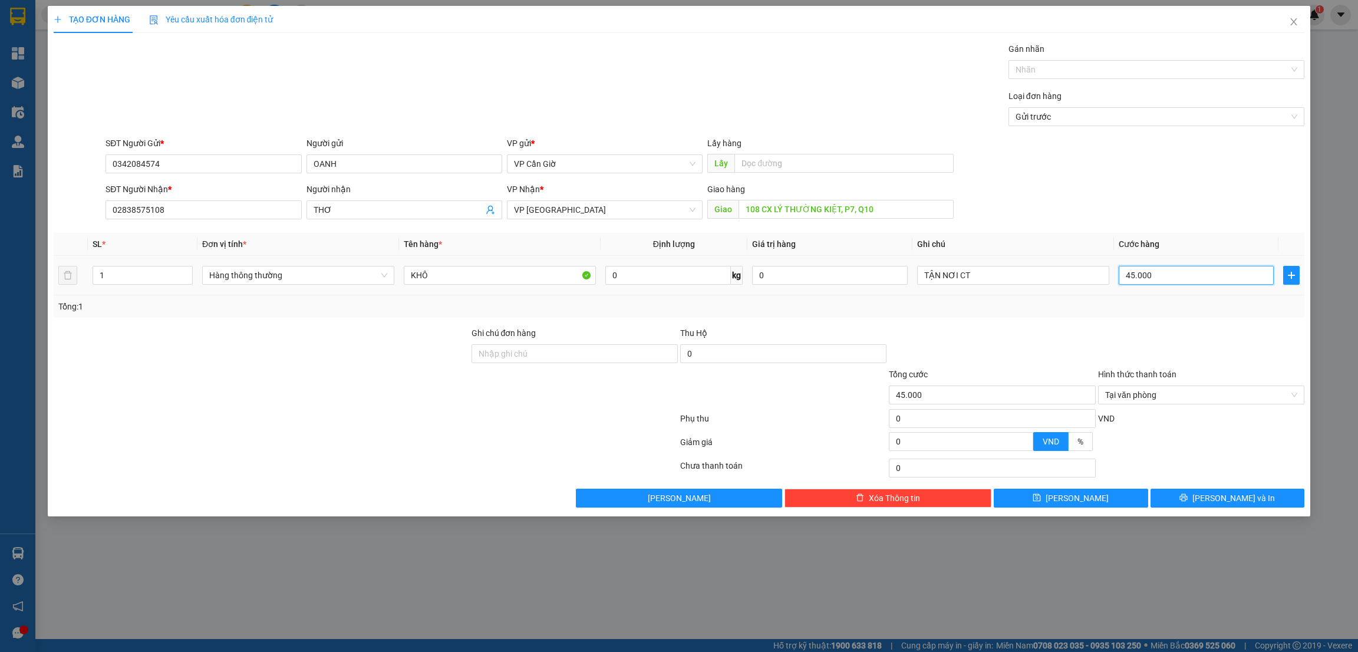
type input "5"
type input "55"
type input "55.000"
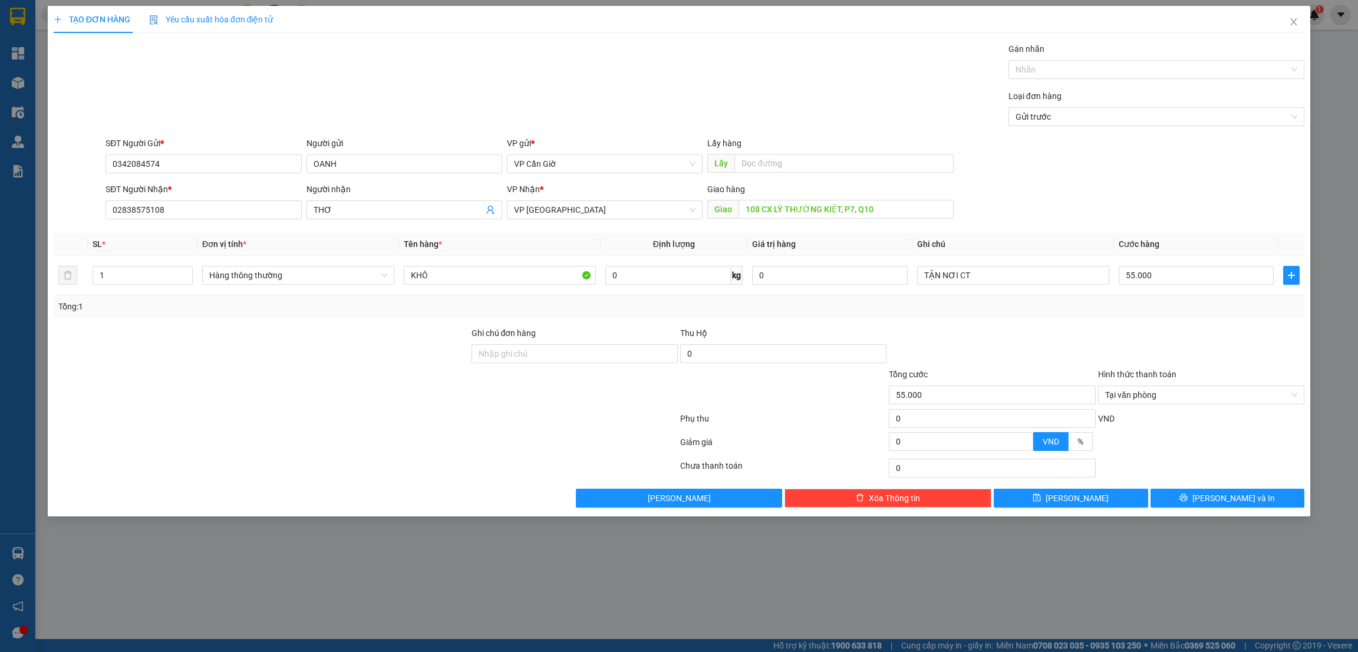
click at [1133, 316] on div "Tổng: 1" at bounding box center [679, 306] width 1251 height 22
click at [1197, 502] on button "Lưu và In" at bounding box center [1227, 498] width 154 height 19
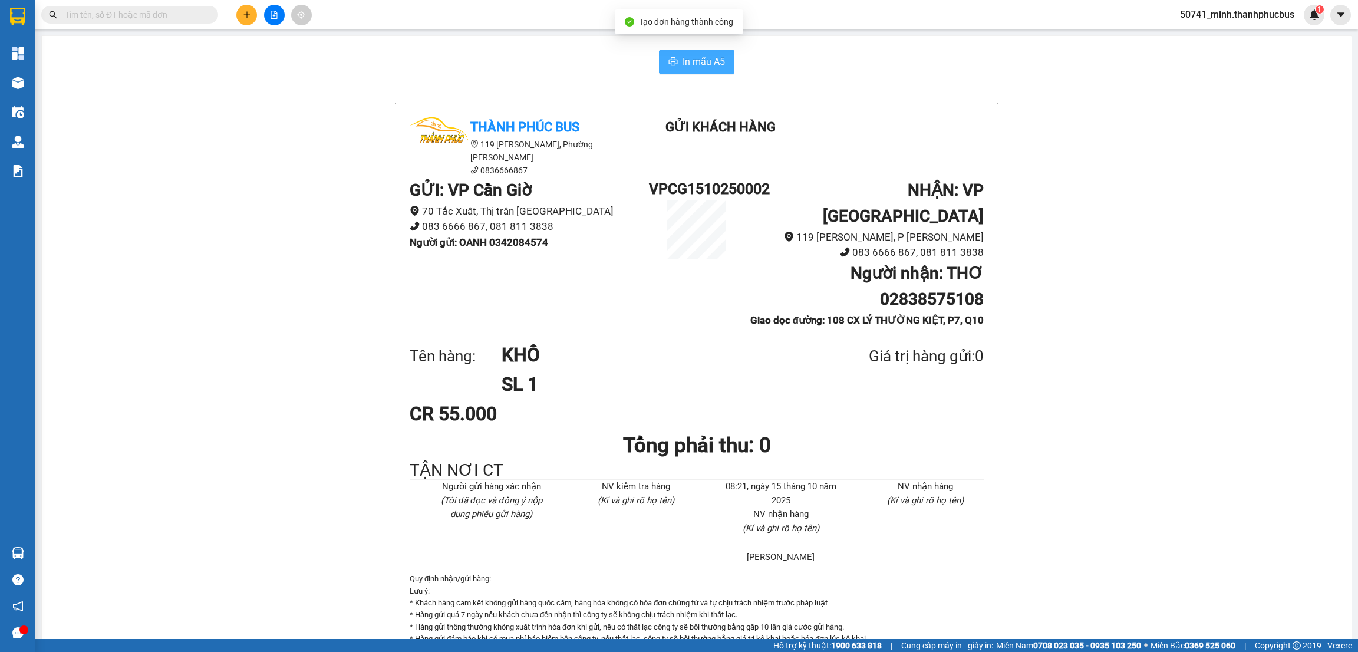
click at [684, 68] on span "In mẫu A5" at bounding box center [704, 61] width 42 height 15
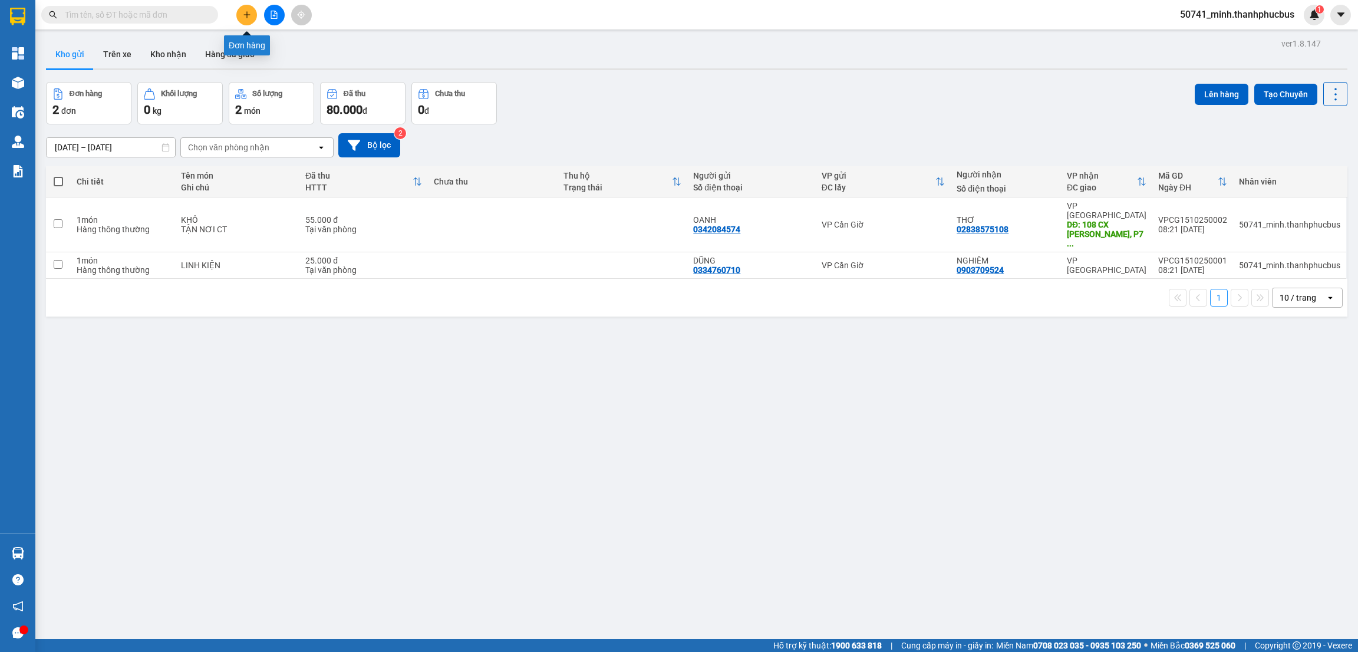
click at [245, 15] on icon "plus" at bounding box center [246, 14] width 6 height 1
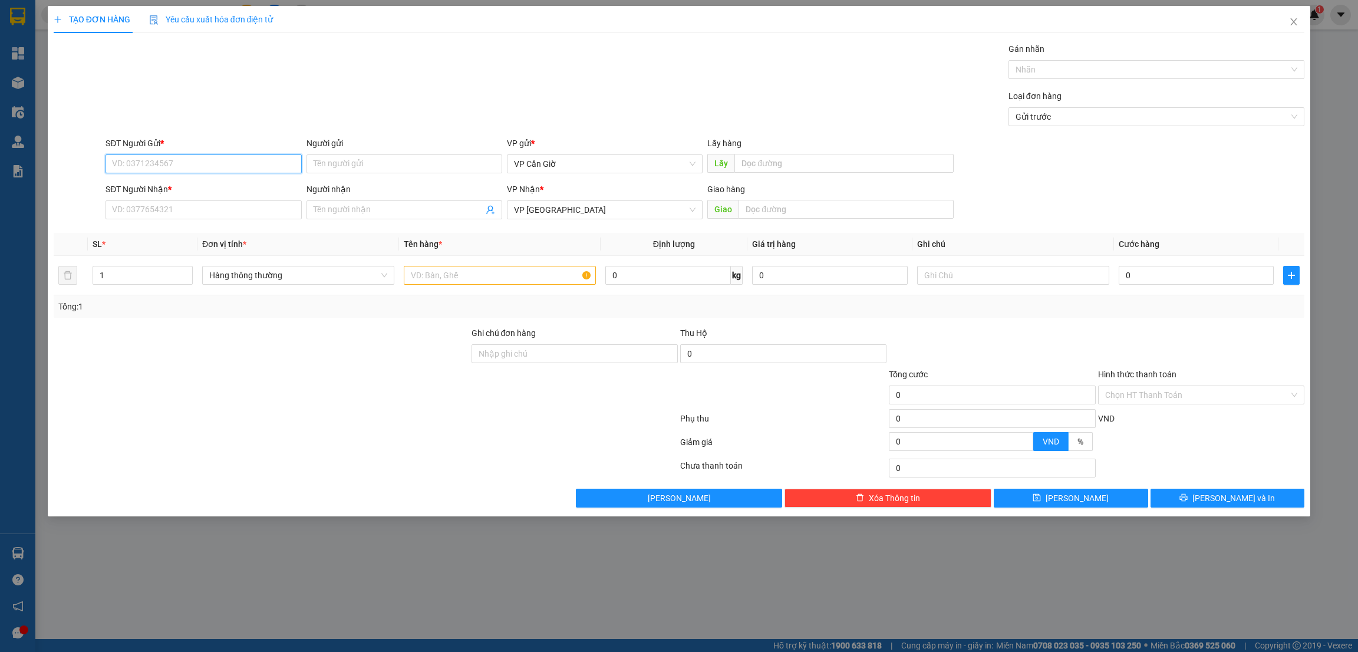
drag, startPoint x: 143, startPoint y: 167, endPoint x: 995, endPoint y: 135, distance: 852.8
click at [169, 166] on input "SĐT Người Gửi *" at bounding box center [203, 163] width 196 height 19
click at [165, 228] on div "0973491085 - HẠNH" at bounding box center [204, 225] width 182 height 13
type input "0973491085"
type input "HẠNH"
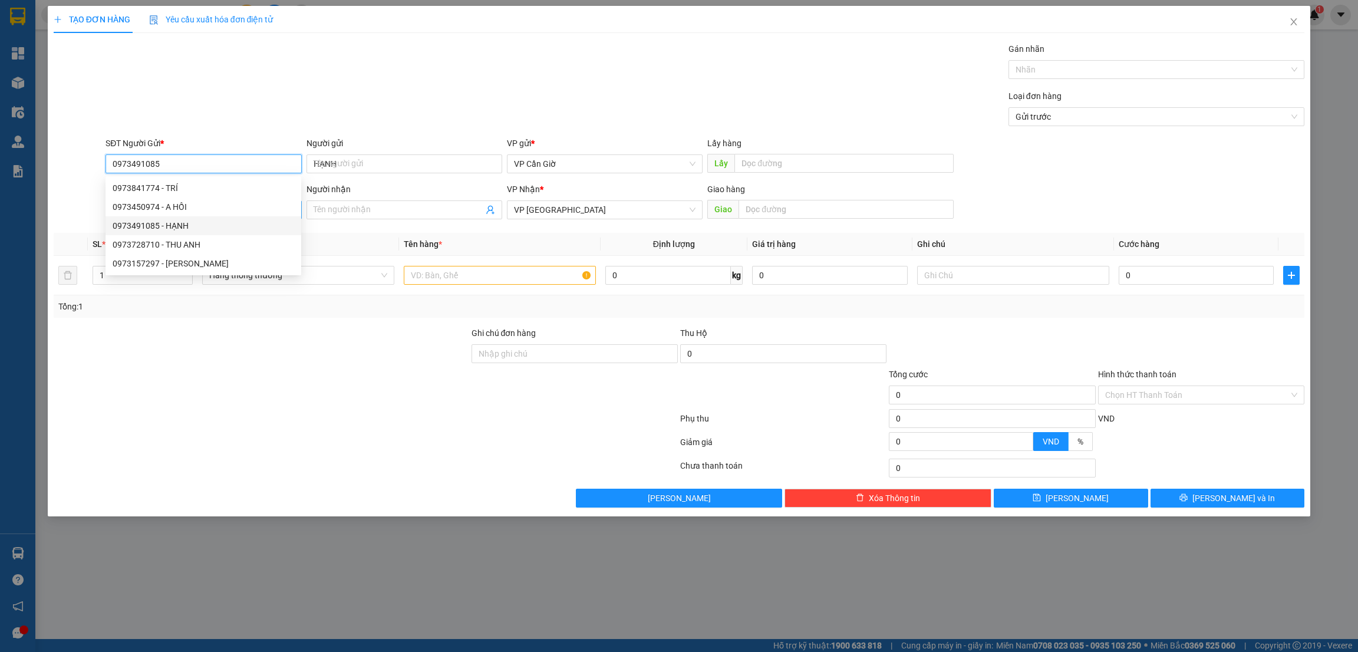
type input "25.000"
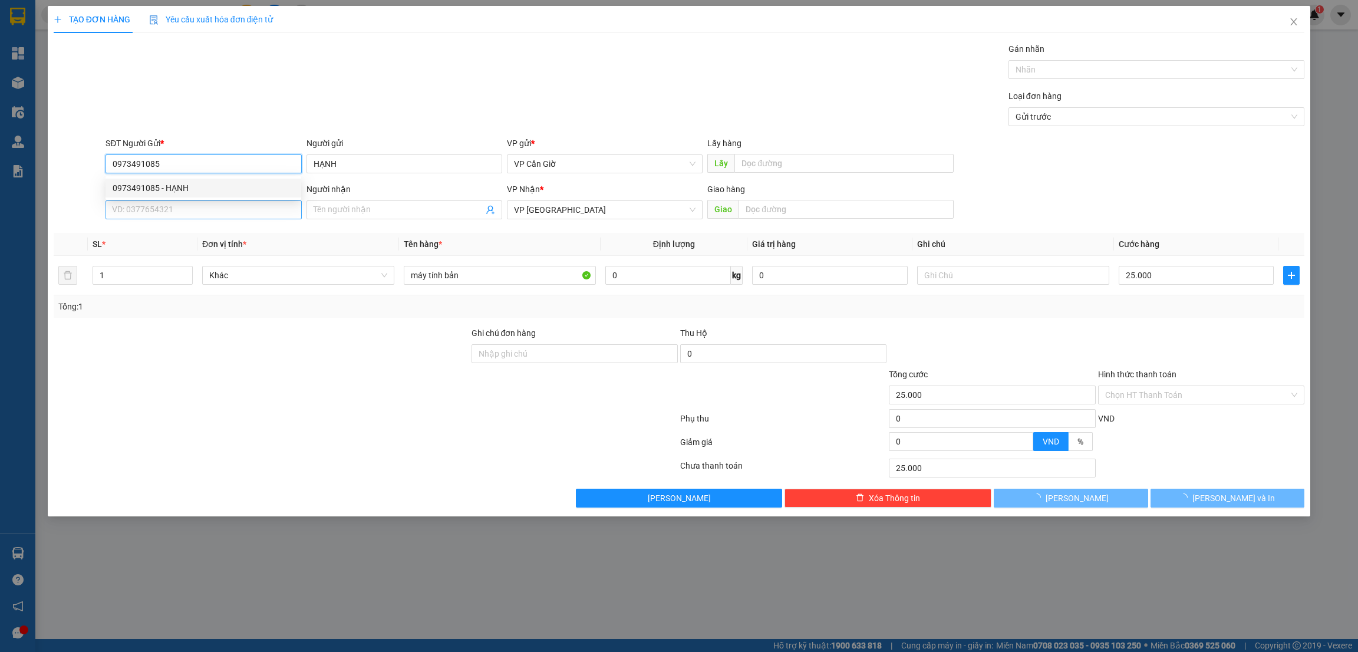
type input "0973491085"
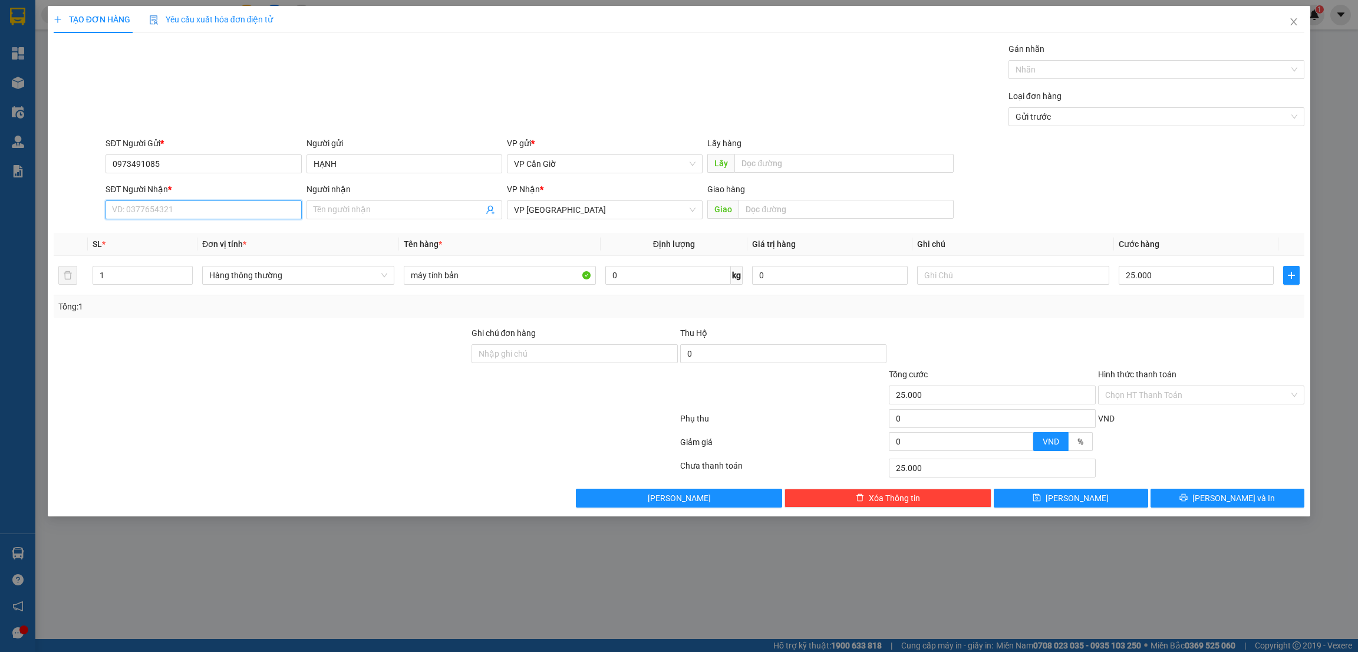
click at [167, 208] on input "SĐT Người Nhận *" at bounding box center [203, 209] width 196 height 19
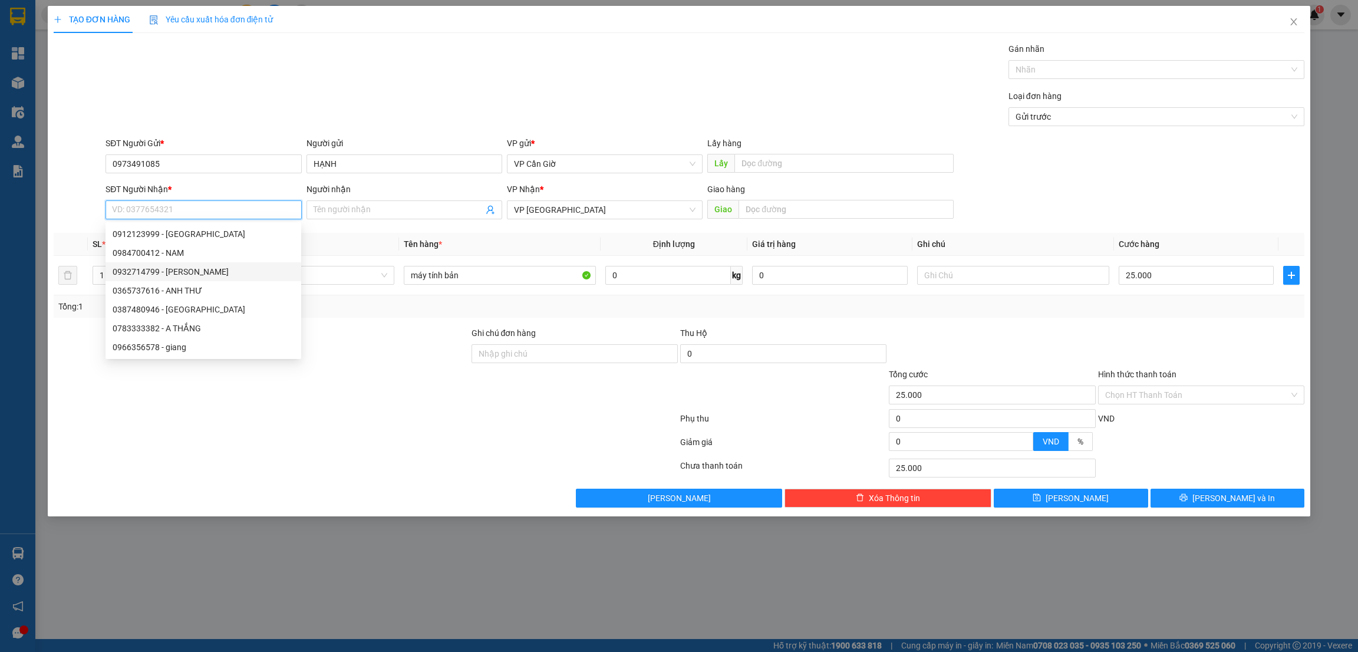
click at [151, 276] on div "0932714799 - ANH THANH" at bounding box center [204, 271] width 182 height 13
type input "0932714799"
type input "ANH THANH"
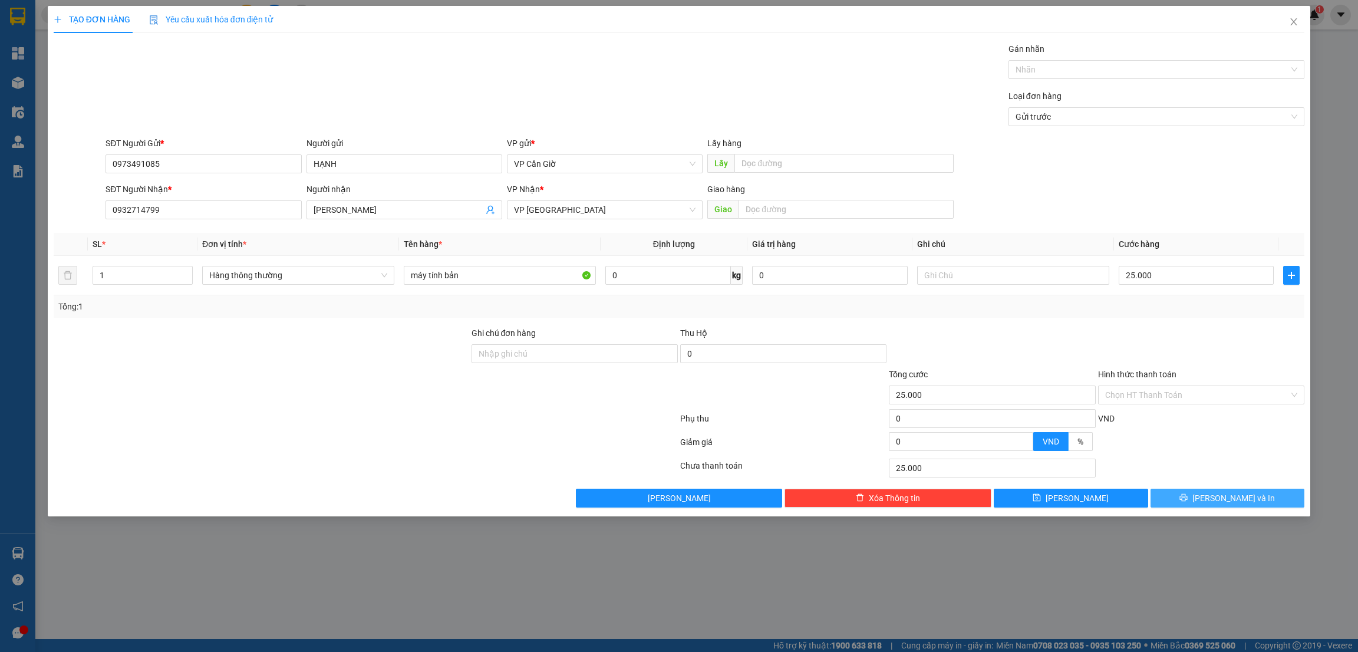
click at [1194, 495] on button "Lưu và In" at bounding box center [1227, 498] width 154 height 19
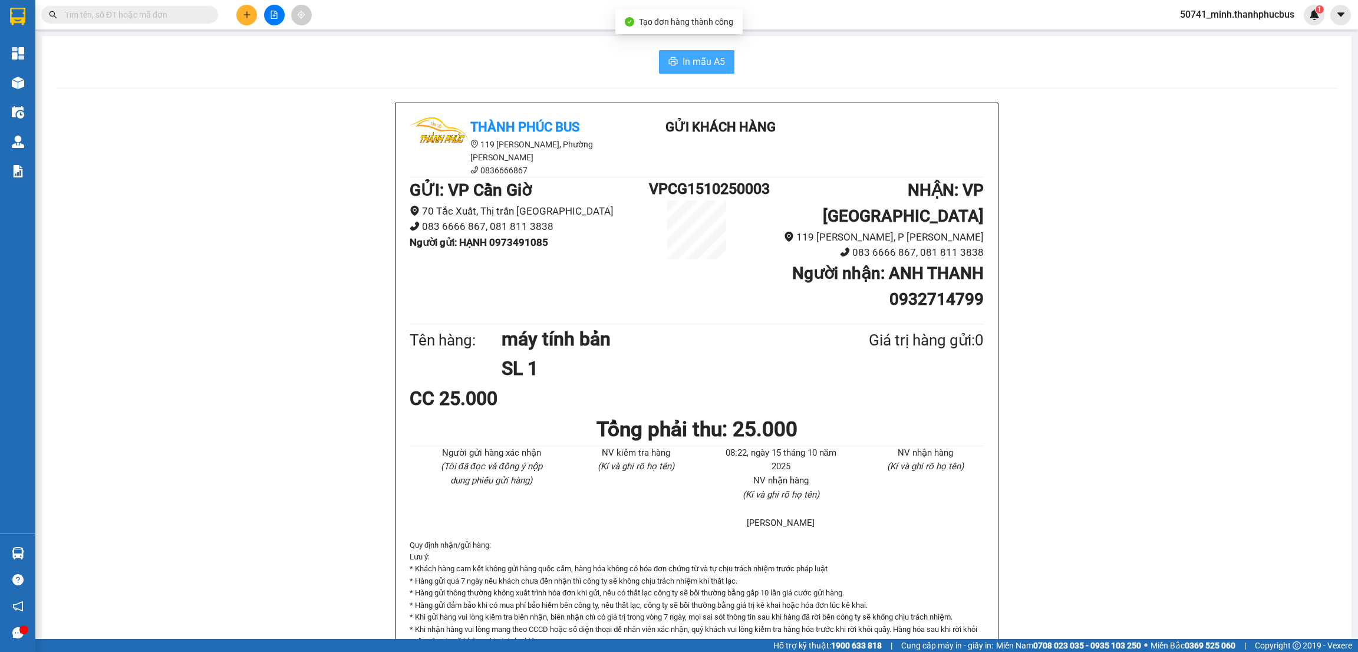
click at [694, 64] on span "In mẫu A5" at bounding box center [704, 61] width 42 height 15
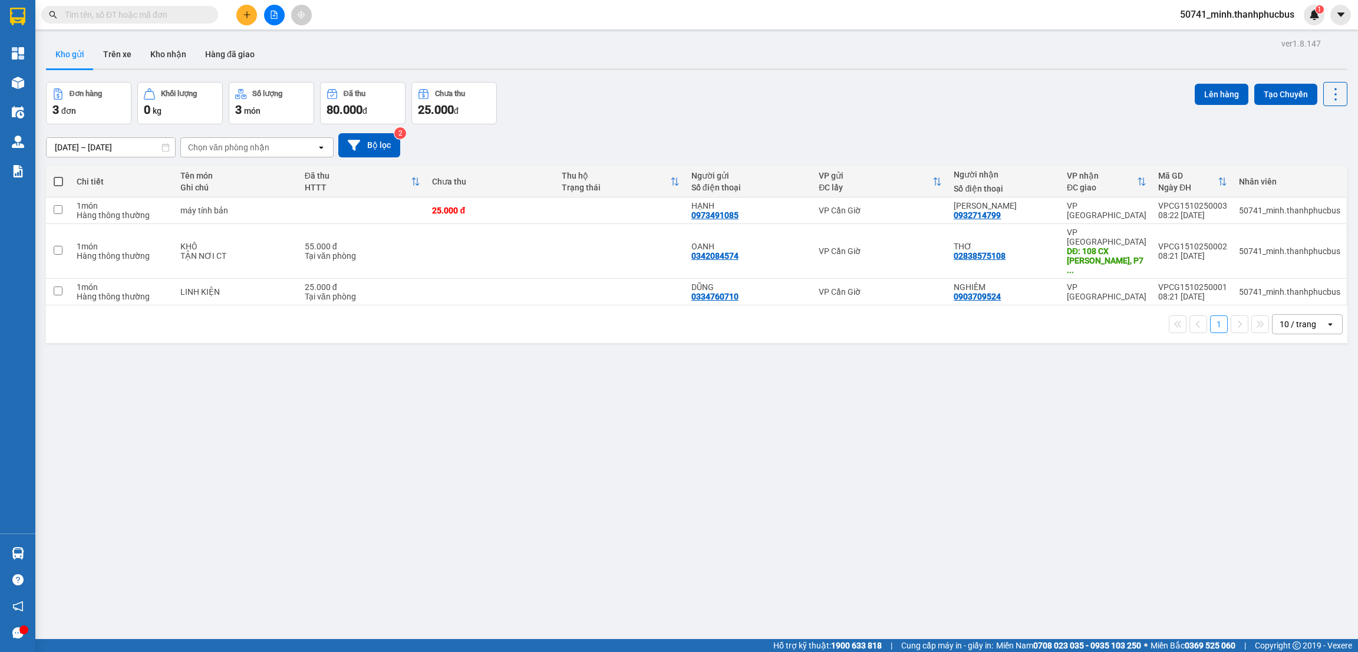
click at [148, 539] on div "ver 1.8.147 Kho gửi Trên xe Kho nhận Hàng đã giao Đơn hàng 3 đơn Khối lượng 0 k…" at bounding box center [696, 361] width 1311 height 652
click at [58, 180] on span at bounding box center [58, 181] width 9 height 9
click at [58, 176] on input "checkbox" at bounding box center [58, 176] width 0 height 0
checkbox input "true"
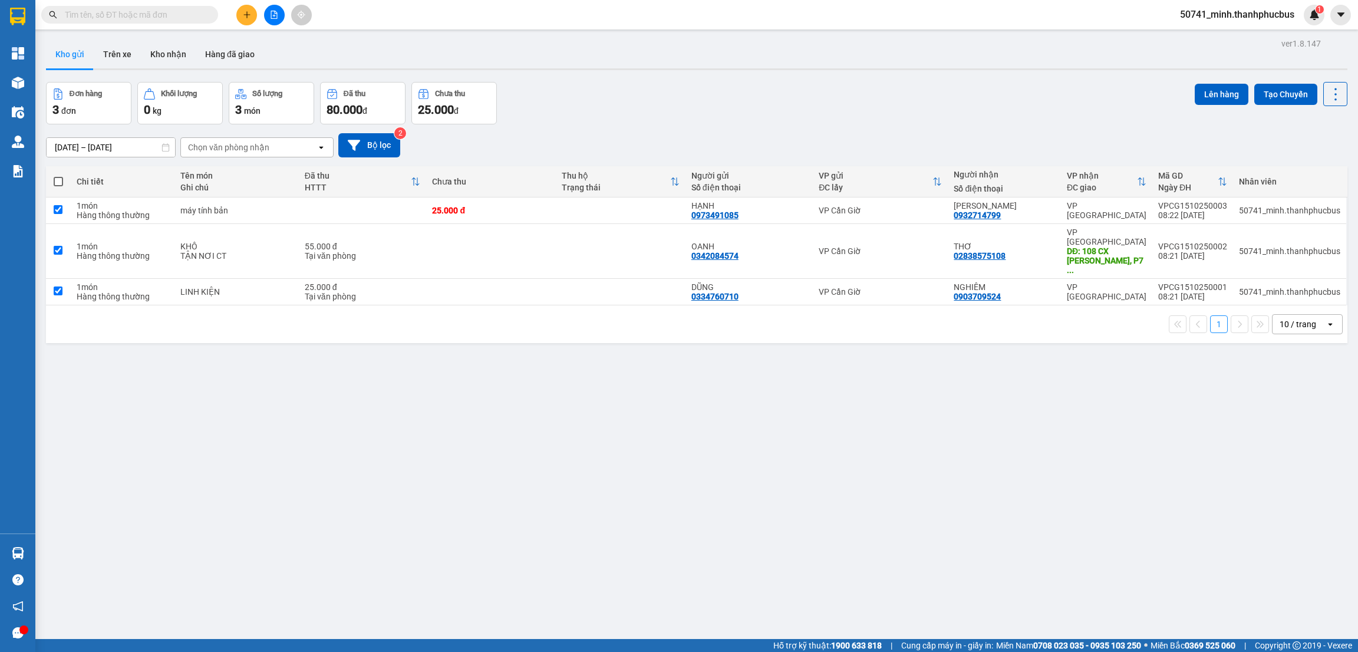
checkbox input "true"
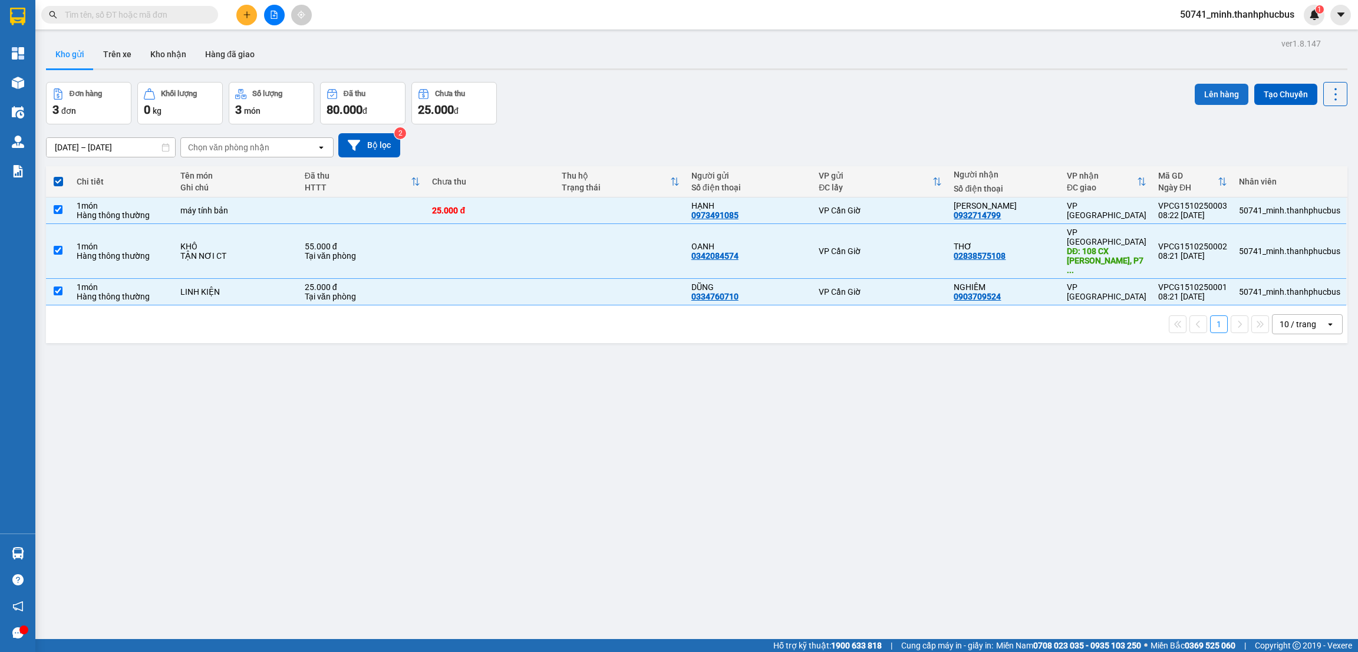
click at [1204, 94] on button "Lên hàng" at bounding box center [1222, 94] width 54 height 21
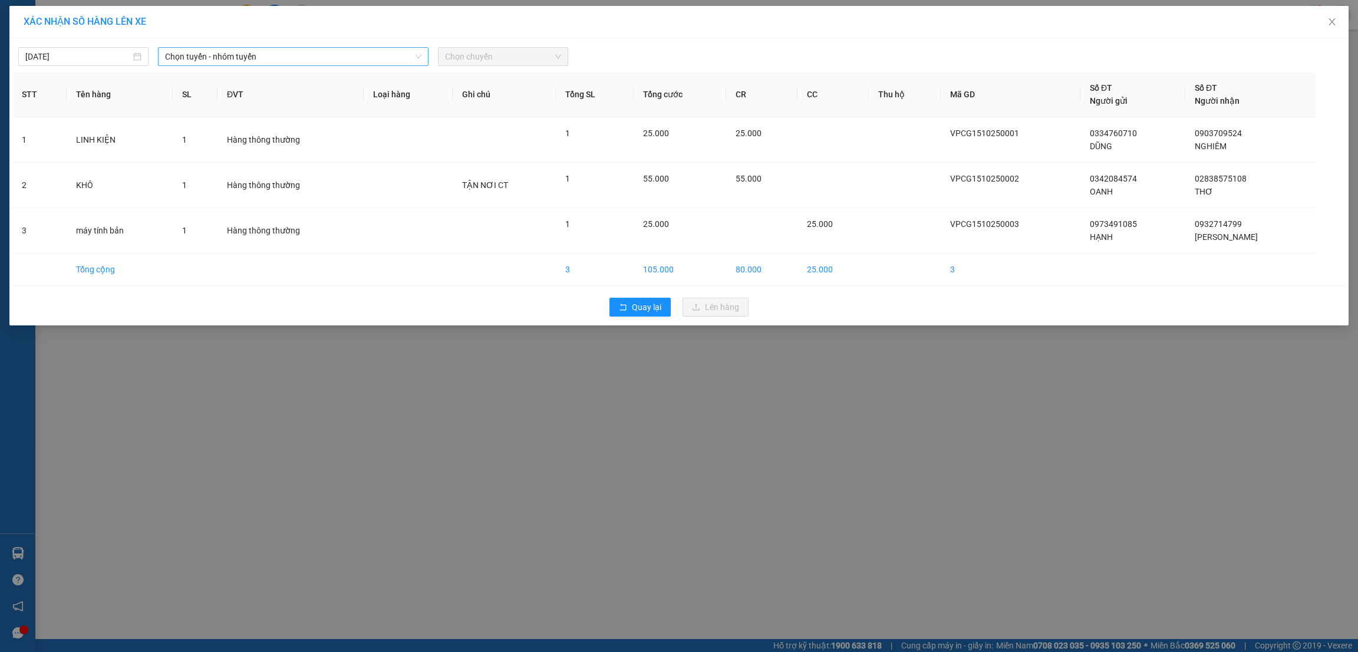
click at [266, 54] on span "Chọn tuyến - nhóm tuyến" at bounding box center [293, 57] width 256 height 18
click at [223, 117] on li "Cần Giờ - Sài Gòn" at bounding box center [293, 118] width 271 height 19
click at [497, 60] on span "Chọn chuyến" at bounding box center [503, 57] width 116 height 18
click at [402, 381] on div "XÁC NHẬN SỐ HÀNG LÊN XE 15/10/2025 Cần Giờ - Sài Gòn LỌC THEO Nhóm tuyến Tuyến …" at bounding box center [679, 326] width 1358 height 652
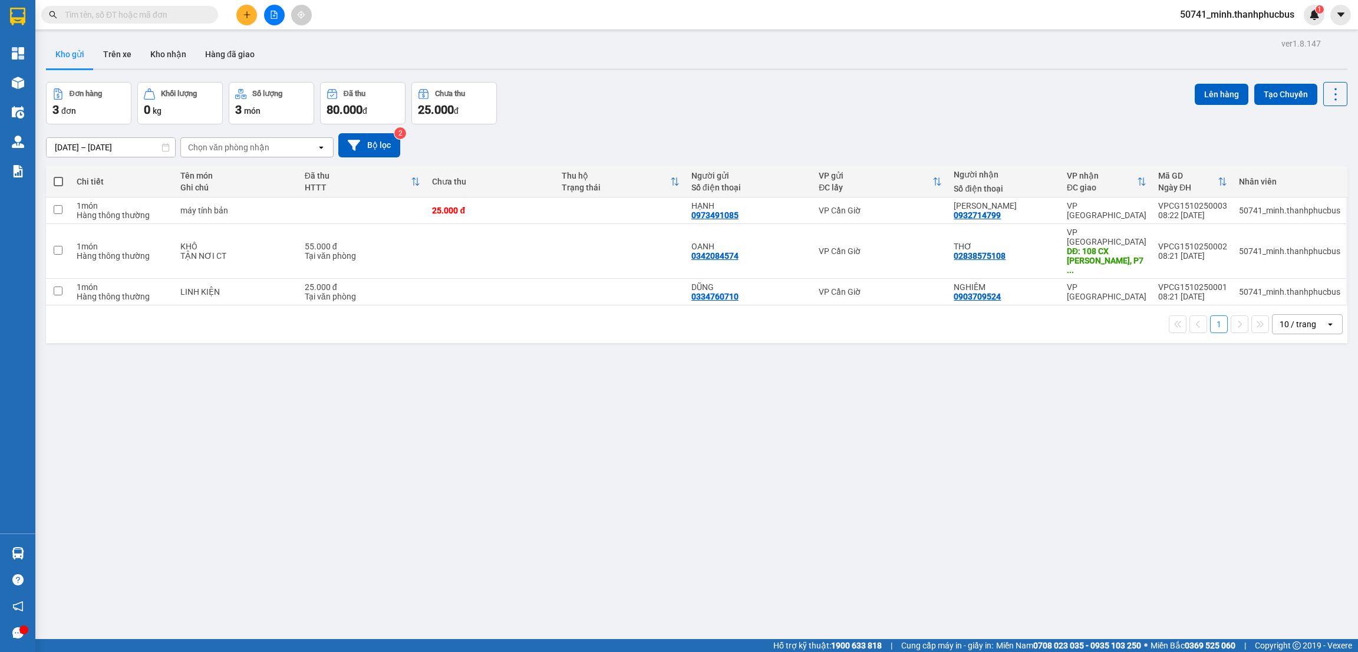
click at [58, 183] on span at bounding box center [58, 181] width 9 height 9
click at [58, 176] on input "checkbox" at bounding box center [58, 176] width 0 height 0
checkbox input "true"
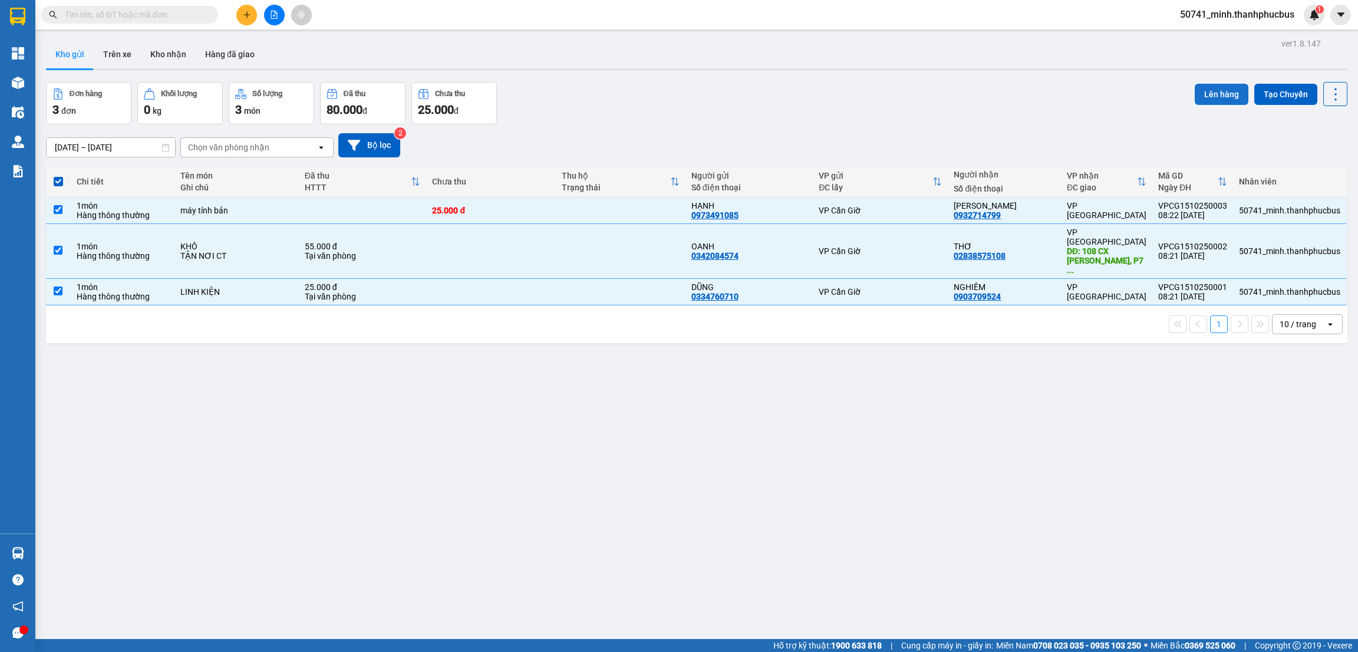
click at [1204, 94] on button "Lên hàng" at bounding box center [1222, 94] width 54 height 21
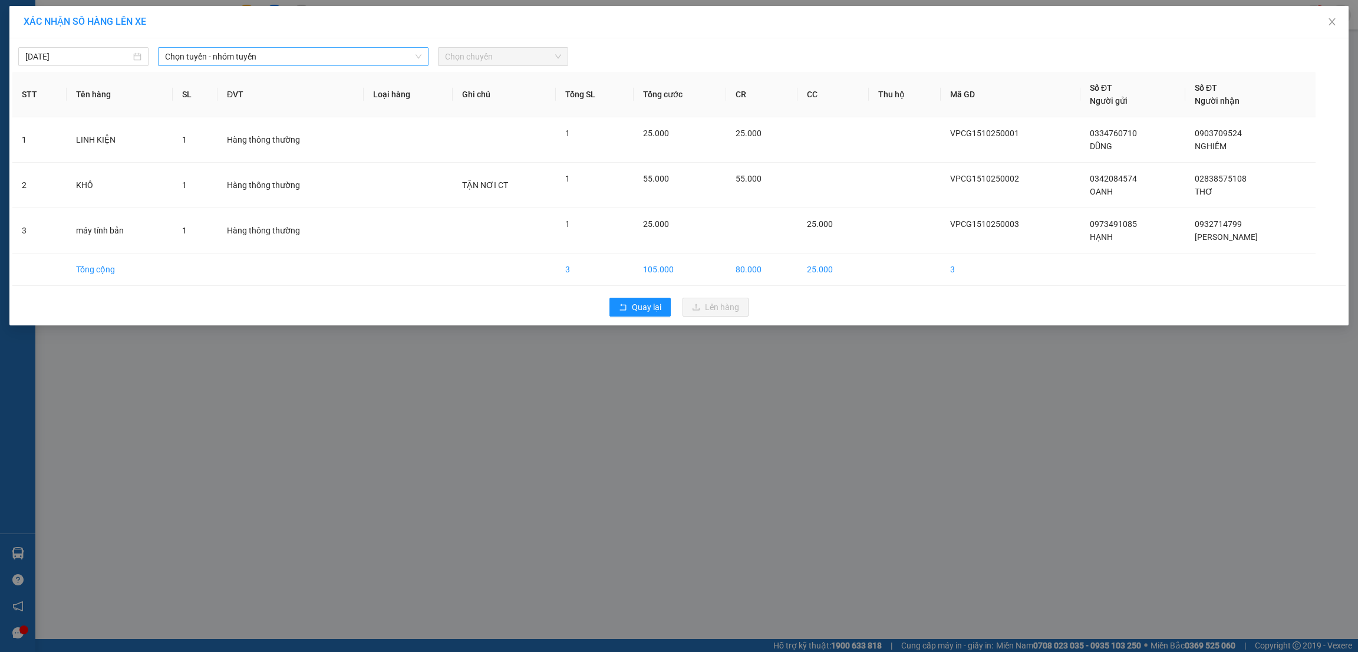
click at [285, 61] on span "Chọn tuyến - nhóm tuyến" at bounding box center [293, 57] width 256 height 18
click at [220, 118] on li "Cần Giờ - Sài Gòn" at bounding box center [293, 118] width 271 height 19
click at [508, 56] on span "Chọn chuyến" at bounding box center [503, 57] width 116 height 18
click at [403, 293] on div "Quay lại Lên hàng" at bounding box center [678, 307] width 1333 height 31
click at [469, 54] on span "Chọn chuyến" at bounding box center [503, 57] width 116 height 18
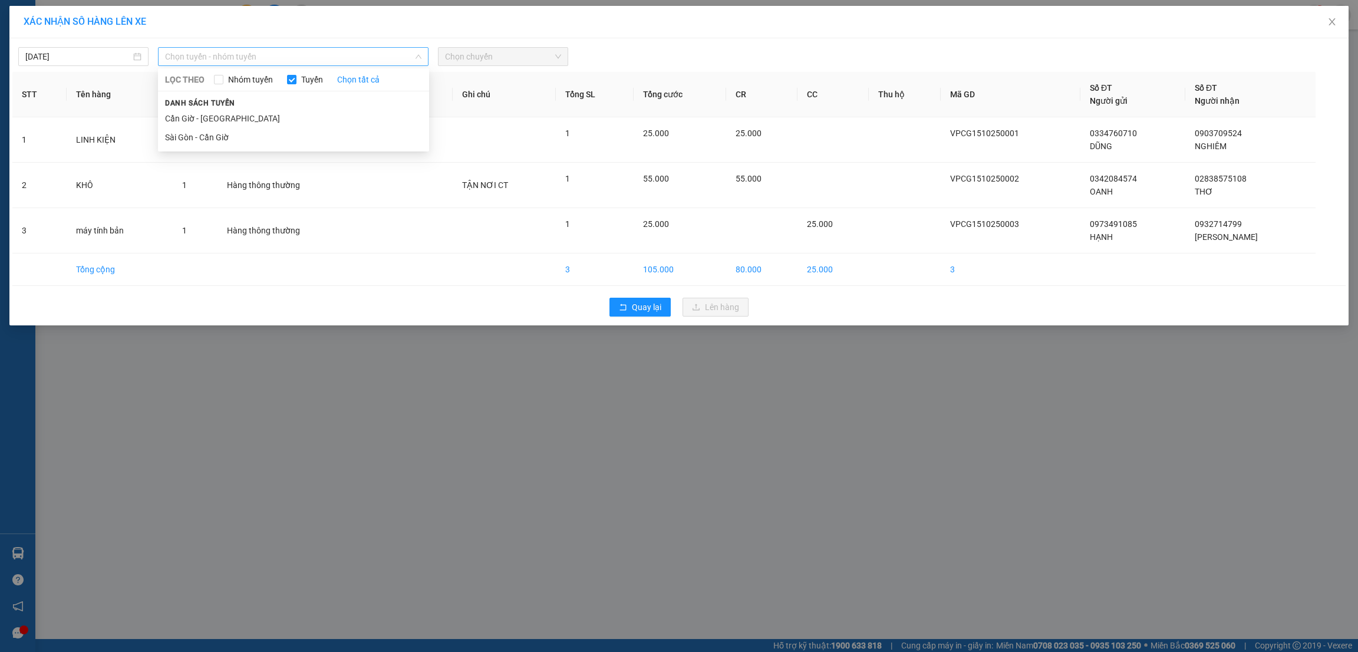
click at [275, 55] on span "Chọn tuyến - nhóm tuyến" at bounding box center [293, 57] width 256 height 18
click at [213, 121] on li "Cần Giờ - [GEOGRAPHIC_DATA]" at bounding box center [293, 118] width 271 height 19
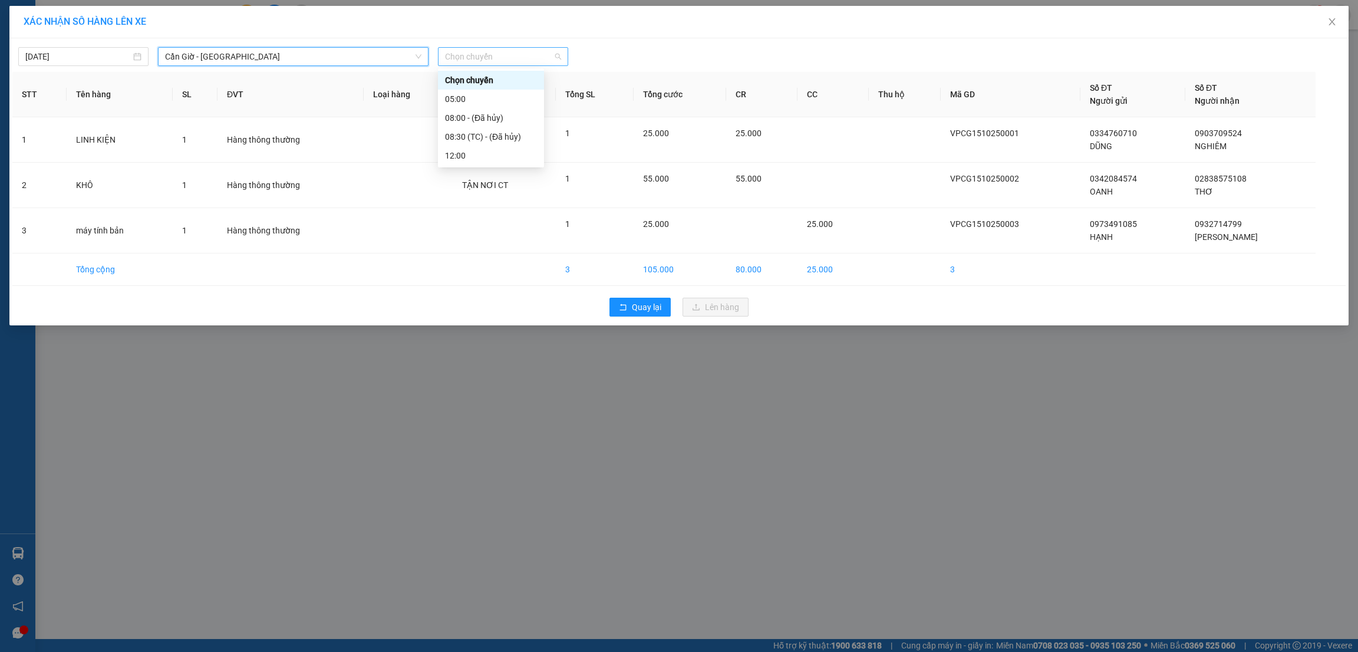
click at [487, 61] on span "Chọn chuyến" at bounding box center [503, 57] width 116 height 18
click at [368, 490] on div "XÁC NHẬN SỐ HÀNG LÊN XE 15/10/2025 Cần Giờ - Sài Gòn LỌC THEO Nhóm tuyến Tuyến …" at bounding box center [679, 326] width 1358 height 652
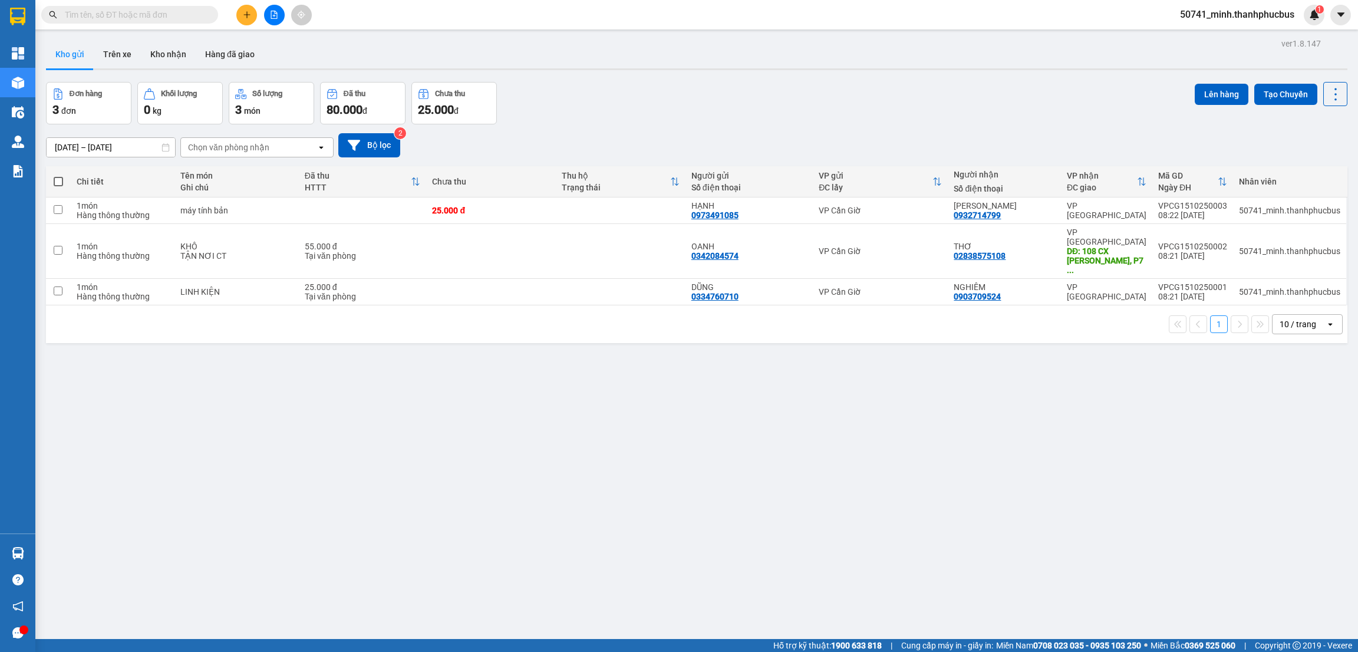
click at [61, 182] on span at bounding box center [58, 181] width 9 height 9
click at [58, 176] on input "checkbox" at bounding box center [58, 176] width 0 height 0
checkbox input "true"
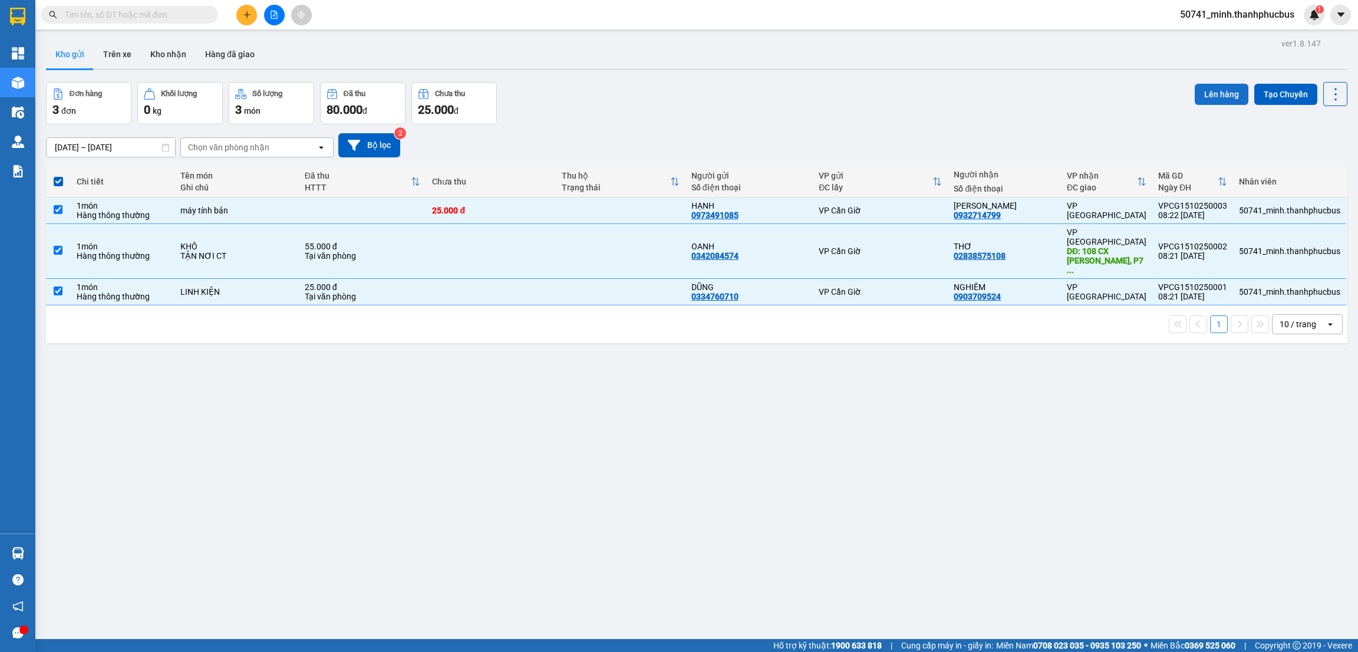
click at [1207, 97] on button "Lên hàng" at bounding box center [1222, 94] width 54 height 21
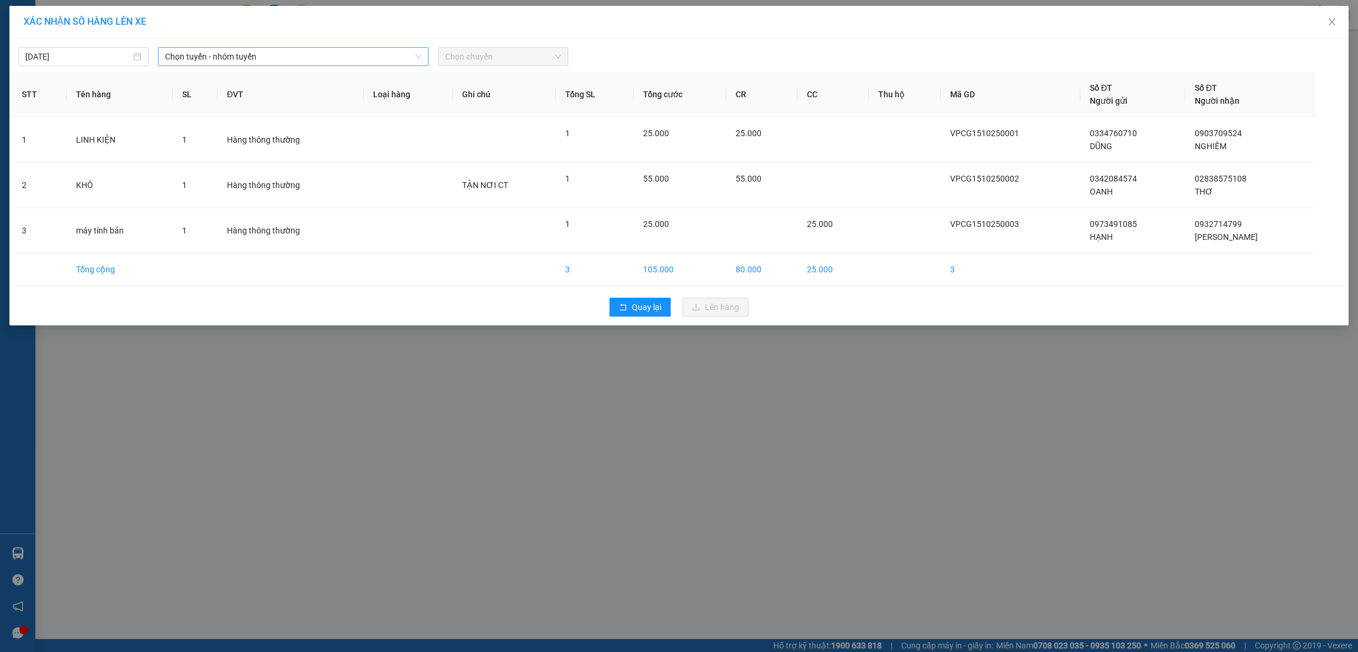
click at [245, 64] on span "Chọn tuyến - nhóm tuyến" at bounding box center [293, 57] width 256 height 18
click at [201, 120] on li "Cần Giờ - [GEOGRAPHIC_DATA]" at bounding box center [293, 118] width 271 height 19
click at [483, 55] on span "Chọn chuyến" at bounding box center [503, 57] width 116 height 18
click at [473, 134] on div "08:30 (TC) - (Đã hủy)" at bounding box center [491, 136] width 92 height 13
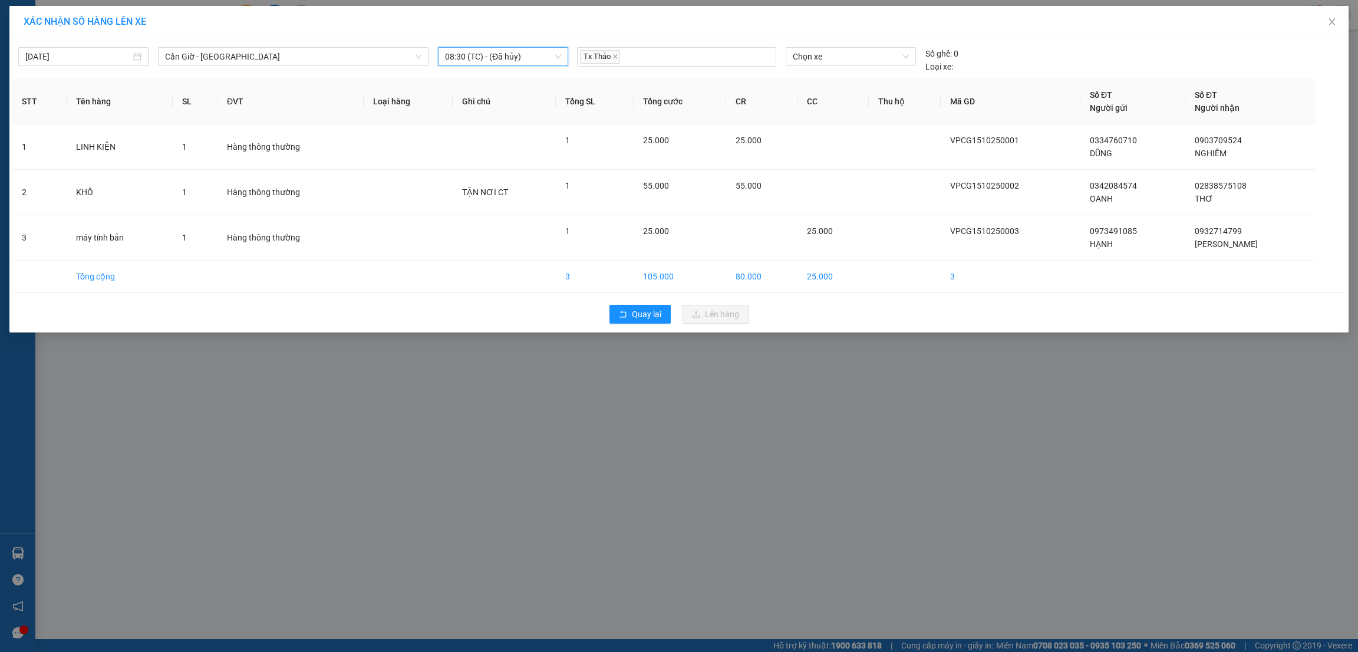
click at [525, 58] on span "08:30 (TC) - (Đã hủy)" at bounding box center [503, 57] width 116 height 18
click at [430, 424] on div "XÁC NHẬN SỐ HÀNG LÊN XE 15/10/2025 Cần Giờ - Sài Gòn LỌC THEO Nhóm tuyến Tuyến …" at bounding box center [679, 326] width 1358 height 652
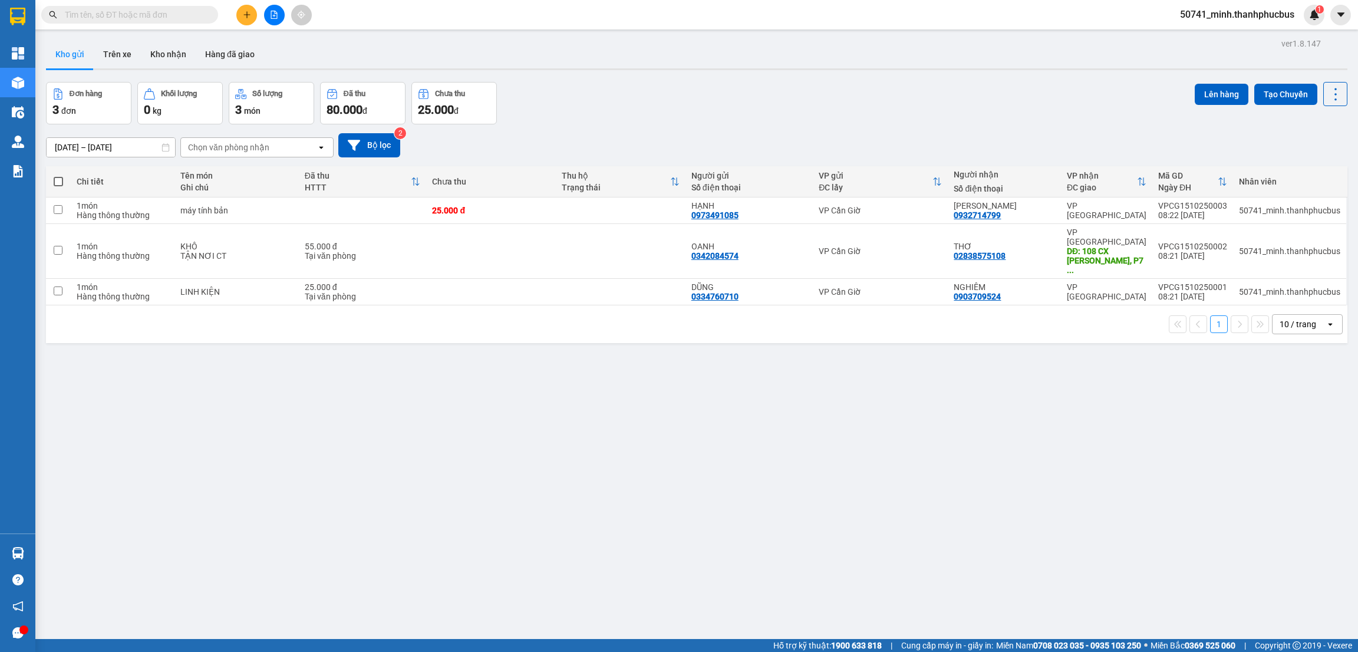
click at [56, 183] on span at bounding box center [58, 181] width 9 height 9
click at [58, 176] on input "checkbox" at bounding box center [58, 176] width 0 height 0
checkbox input "true"
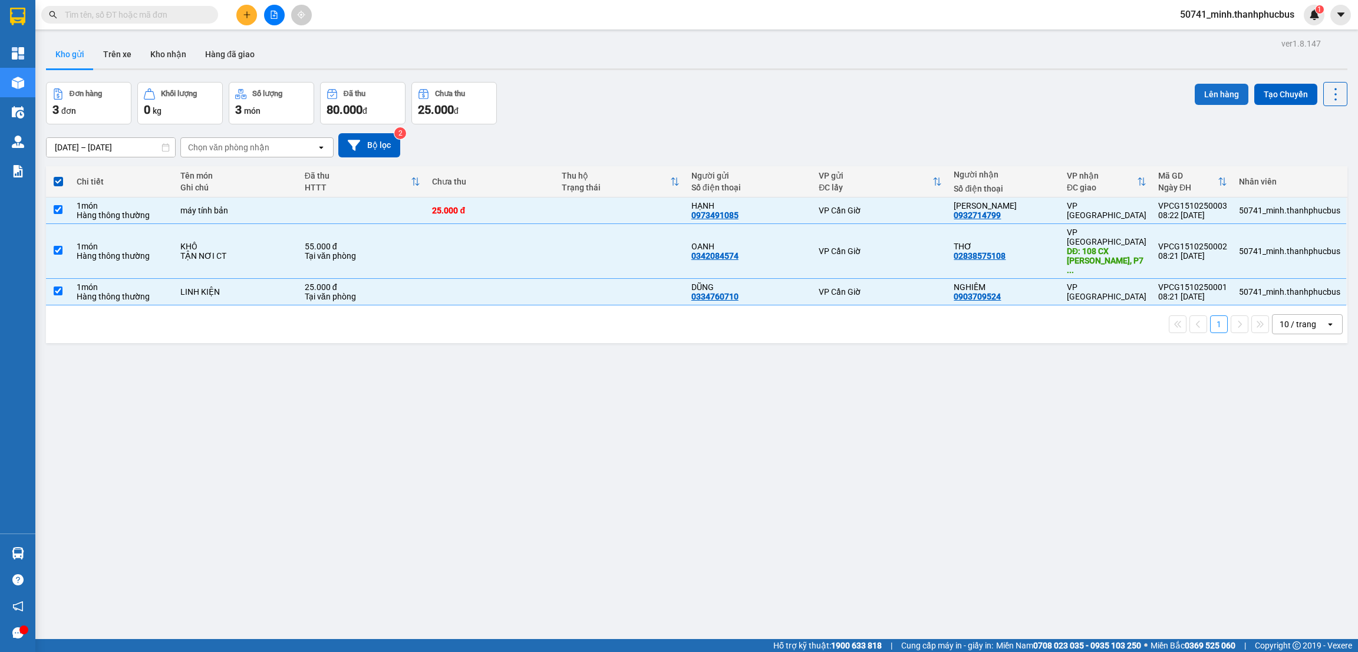
click at [1198, 88] on button "Lên hàng" at bounding box center [1222, 94] width 54 height 21
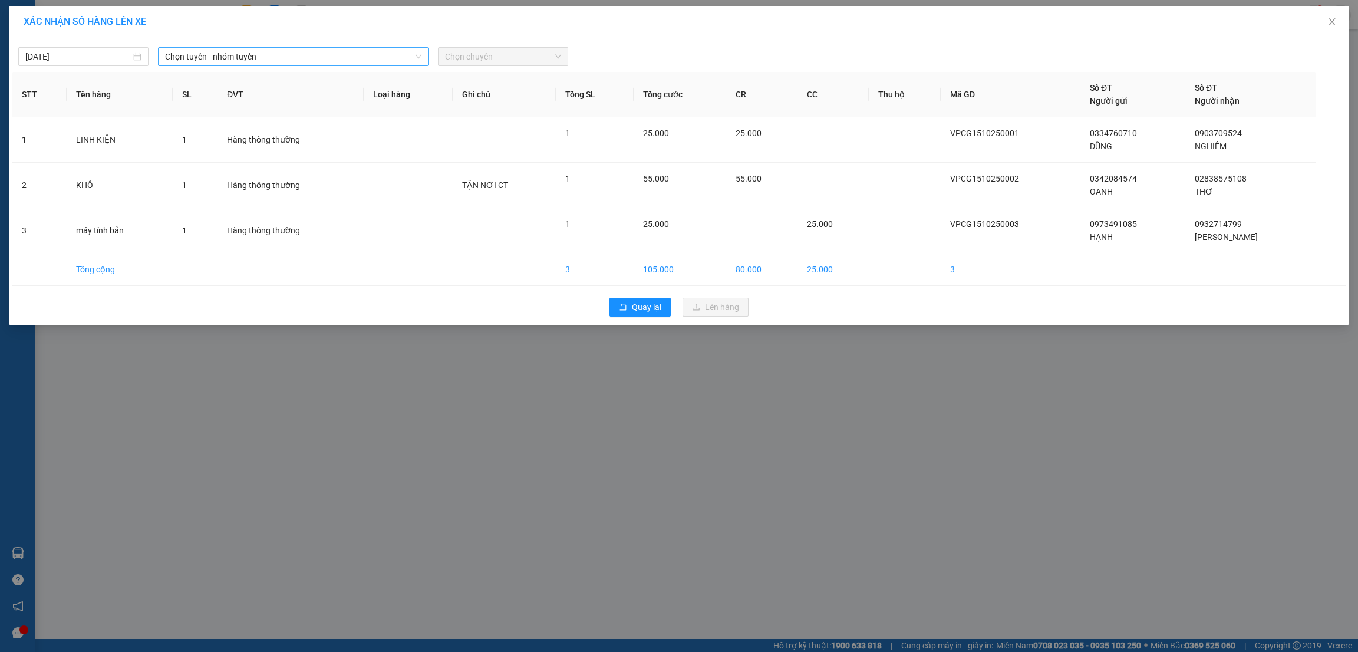
click at [264, 54] on span "Chọn tuyến - nhóm tuyến" at bounding box center [293, 57] width 256 height 18
click at [192, 118] on li "Cần Giờ - [GEOGRAPHIC_DATA]" at bounding box center [293, 118] width 271 height 19
click at [508, 56] on span "Chọn chuyến" at bounding box center [503, 57] width 116 height 18
click at [469, 139] on div "08:30 (TC) - (Đã hủy)" at bounding box center [491, 136] width 92 height 13
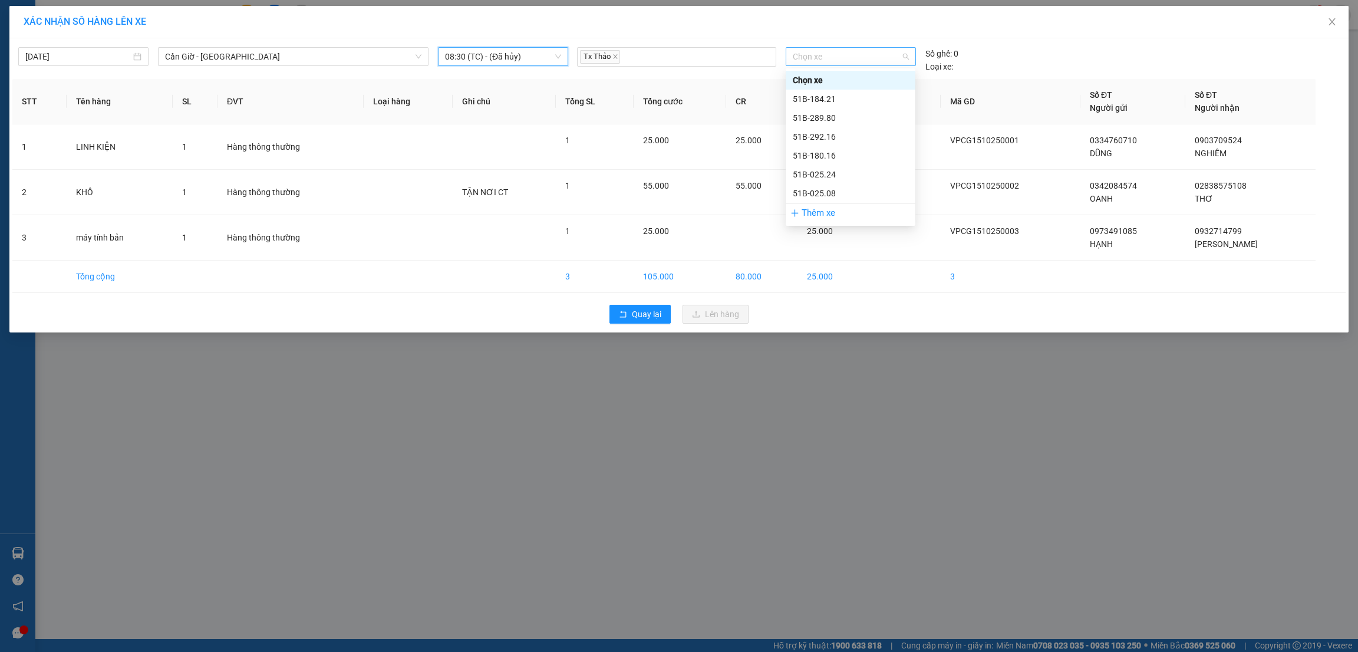
click at [865, 55] on span "Chọn xe" at bounding box center [851, 57] width 116 height 18
click at [879, 432] on div "XÁC NHẬN SỐ HÀNG LÊN XE 15/10/2025 Cần Giờ - Sài Gòn LỌC THEO Nhóm tuyến Tuyến …" at bounding box center [679, 326] width 1358 height 652
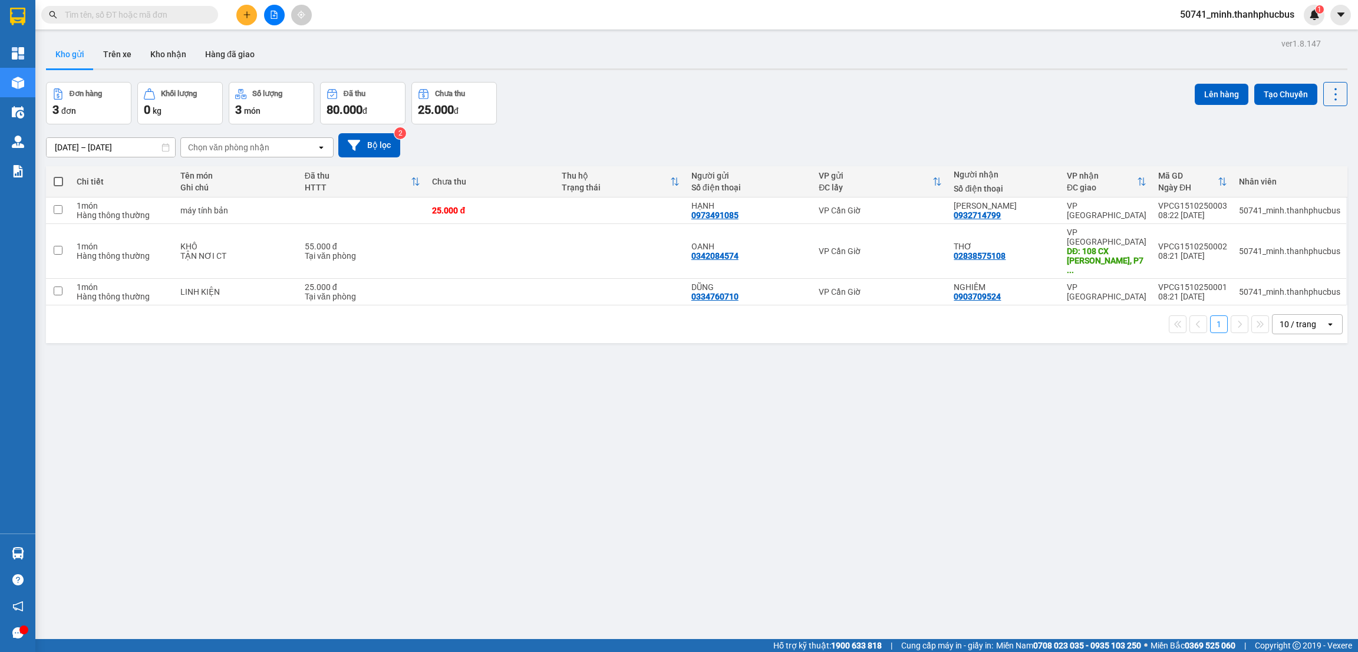
click at [56, 179] on span at bounding box center [58, 181] width 9 height 9
click at [58, 176] on input "checkbox" at bounding box center [58, 176] width 0 height 0
checkbox input "true"
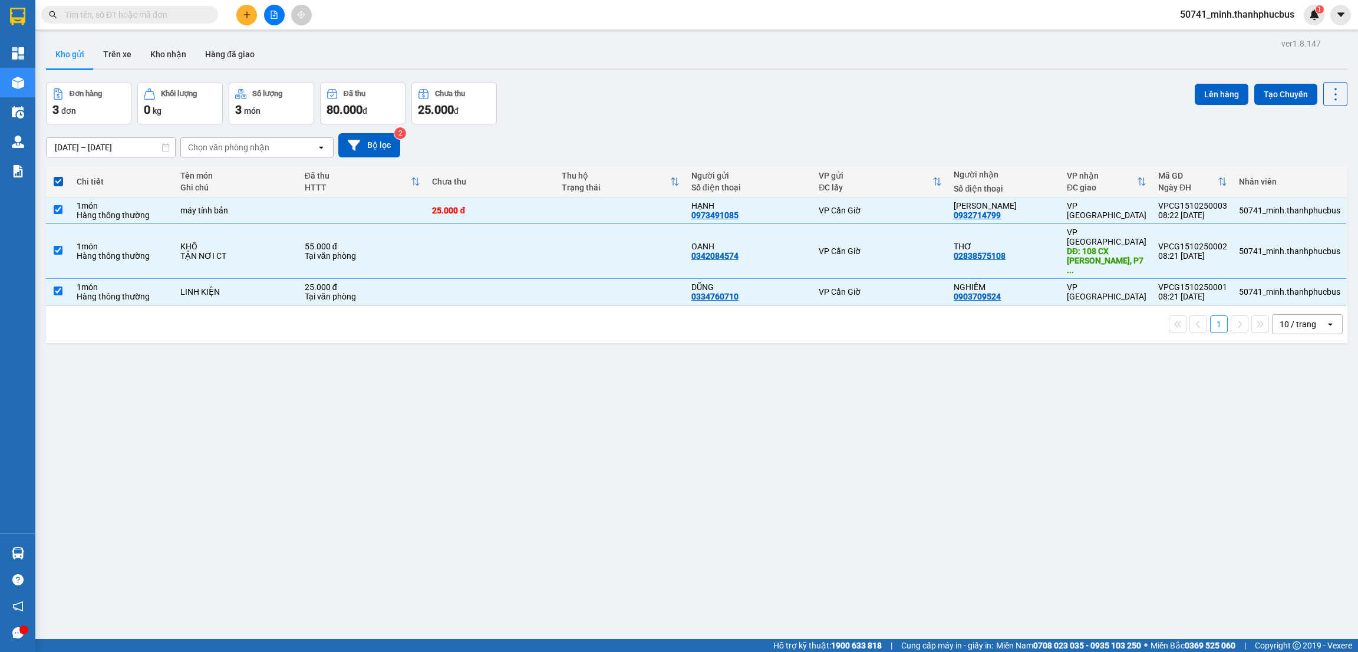
click at [391, 514] on div "ver 1.8.147 Kho gửi Trên xe Kho nhận Hàng đã giao Đơn hàng 3 đơn Khối lượng 0 k…" at bounding box center [696, 361] width 1311 height 652
click at [1204, 91] on button "Lên hàng" at bounding box center [1222, 94] width 54 height 21
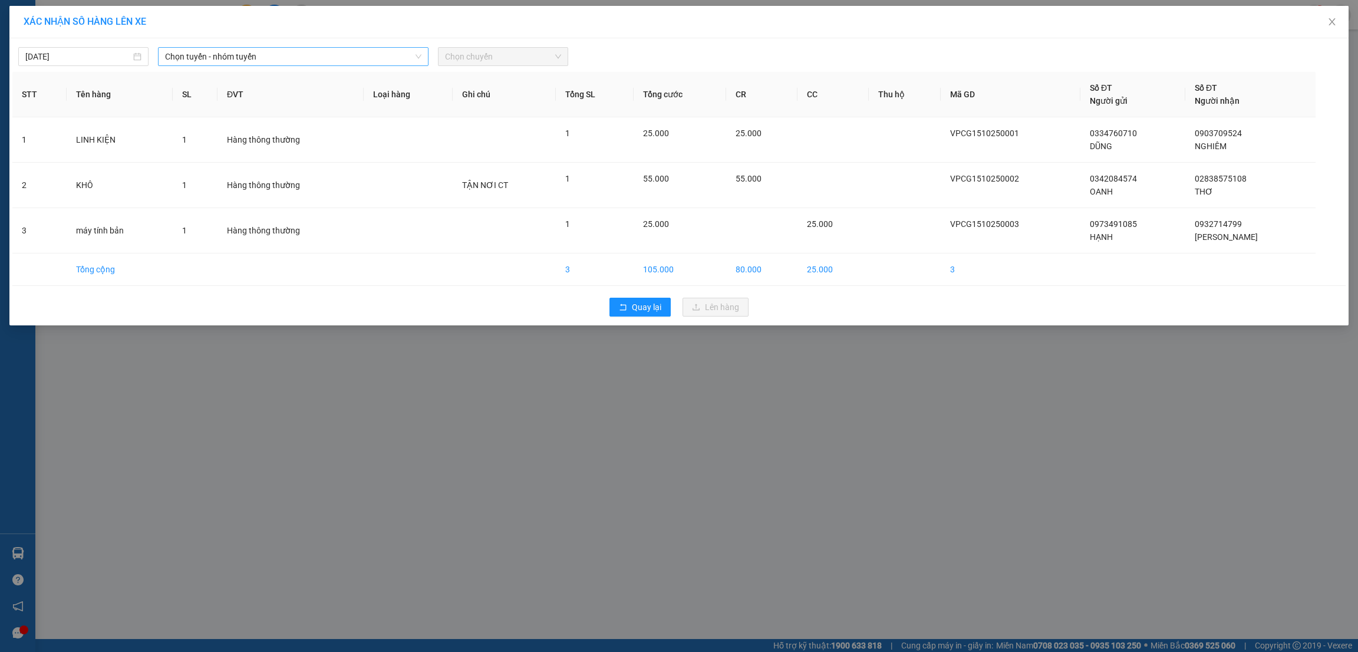
click at [261, 58] on span "Chọn tuyến - nhóm tuyến" at bounding box center [293, 57] width 256 height 18
click at [193, 120] on li "Cần Giờ - Sài Gòn" at bounding box center [293, 118] width 271 height 19
click at [482, 60] on span "Chọn chuyến" at bounding box center [503, 57] width 116 height 18
click at [456, 156] on div "08:35 (TC)" at bounding box center [491, 155] width 92 height 13
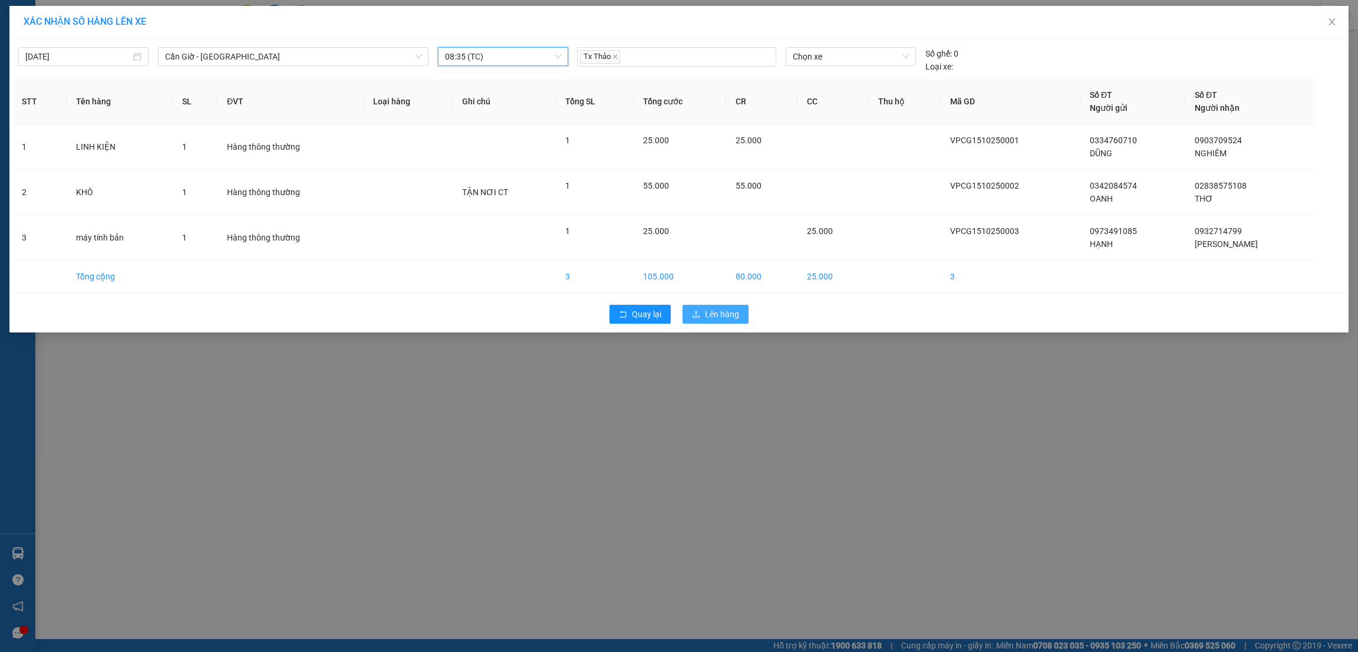
click at [717, 316] on span "Lên hàng" at bounding box center [722, 314] width 34 height 13
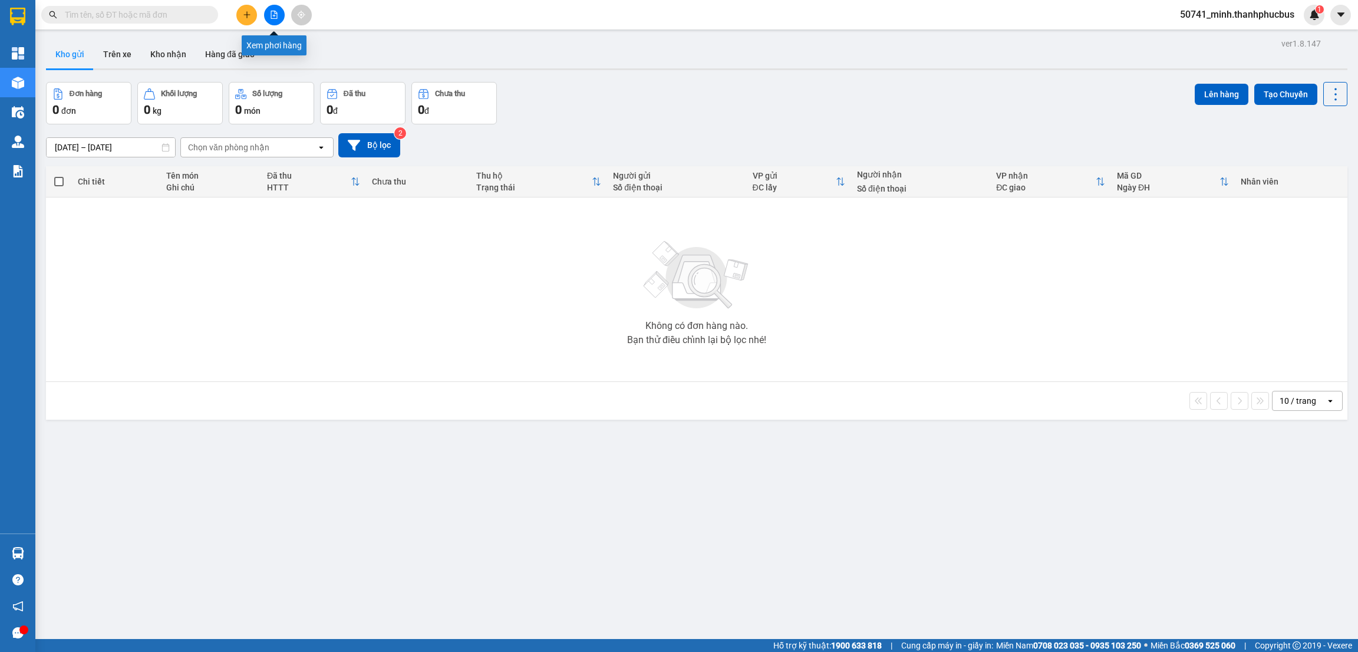
click at [271, 14] on icon "file-add" at bounding box center [274, 15] width 8 height 8
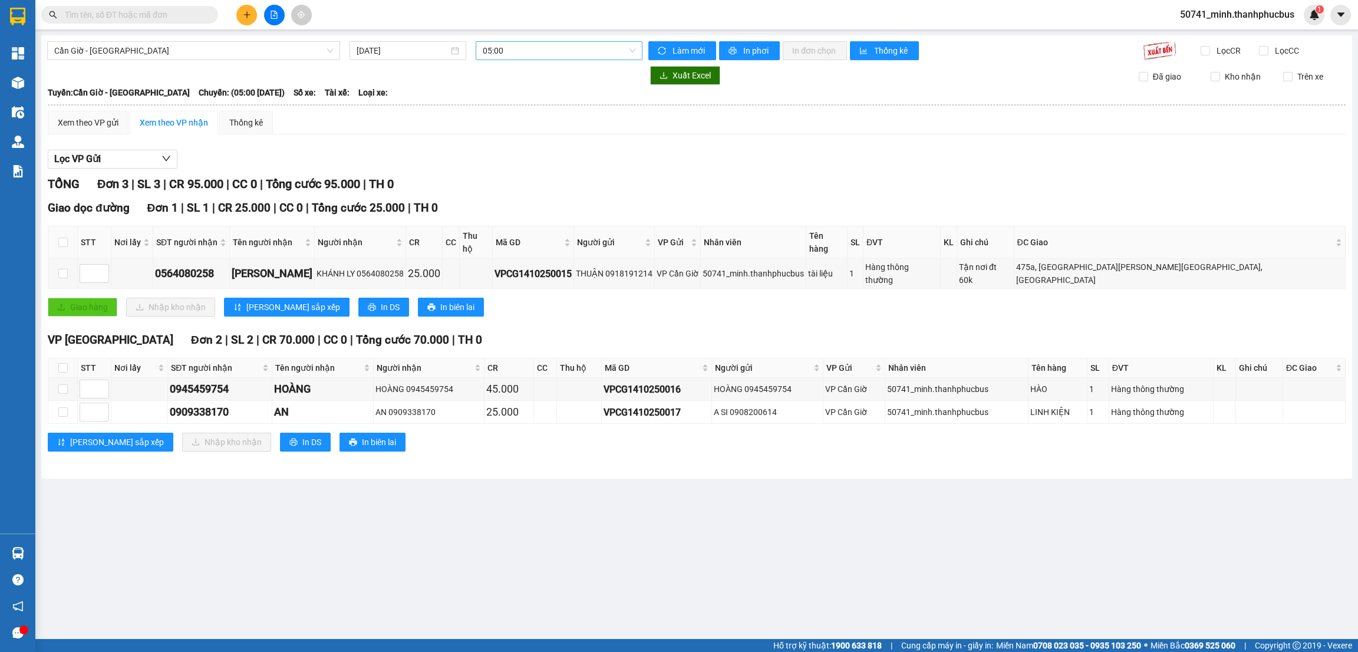
click at [524, 50] on span "05:00" at bounding box center [559, 51] width 153 height 18
click at [501, 153] on div "08:35 (TC)" at bounding box center [529, 149] width 92 height 13
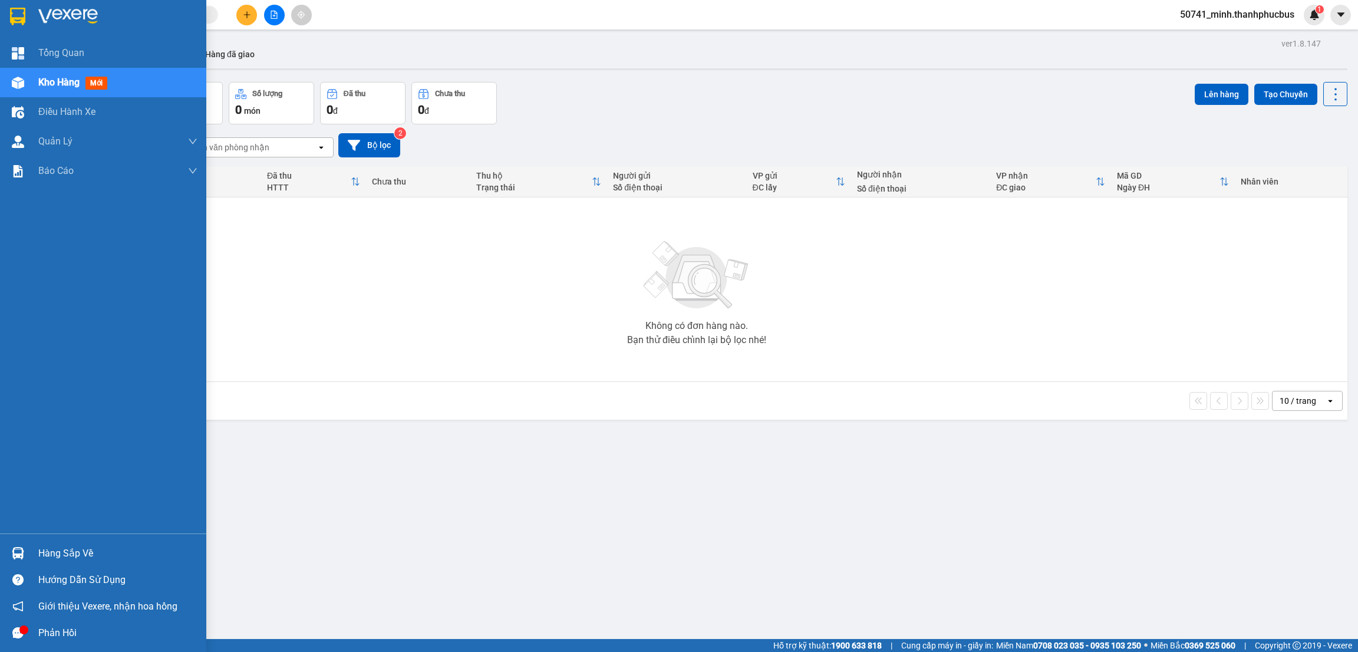
click at [73, 549] on div "Hàng sắp về" at bounding box center [117, 554] width 159 height 18
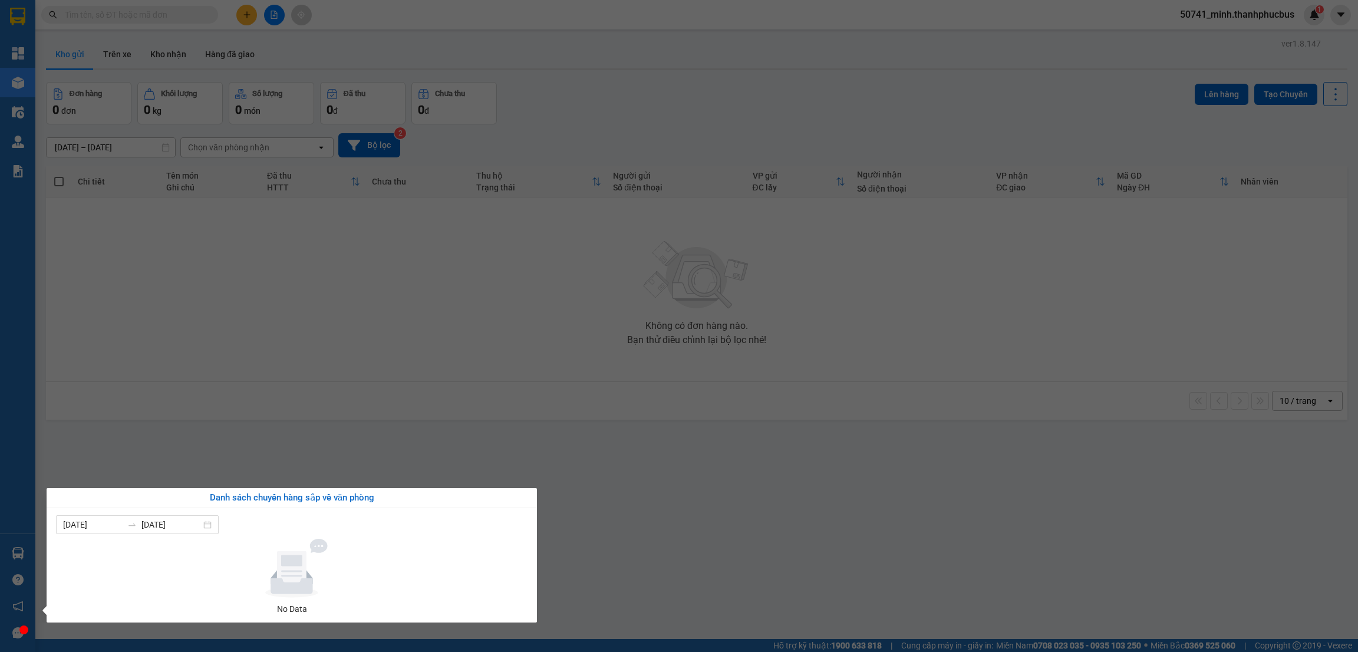
click at [799, 490] on section "Kết quả tìm kiếm ( 0 ) Bộ lọc No Data 50741_minh.thanhphucbus 1 Tổng Quan Kho h…" at bounding box center [679, 326] width 1358 height 652
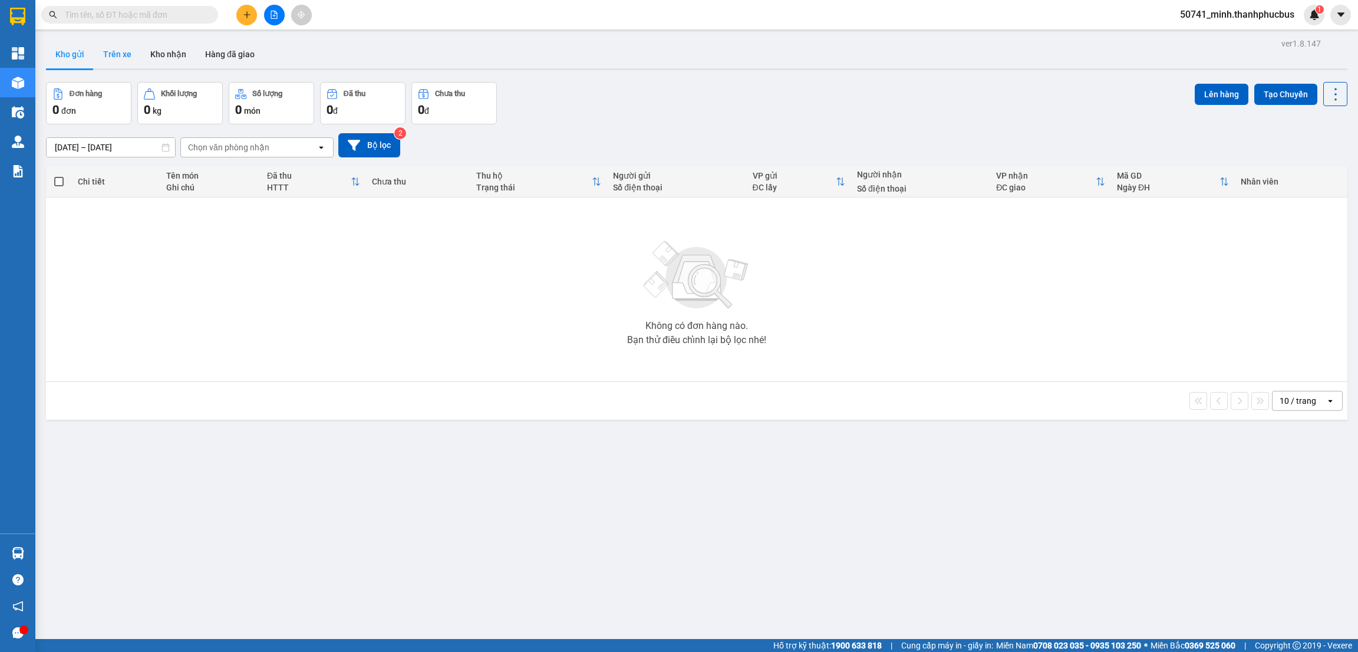
click at [112, 54] on button "Trên xe" at bounding box center [117, 54] width 47 height 28
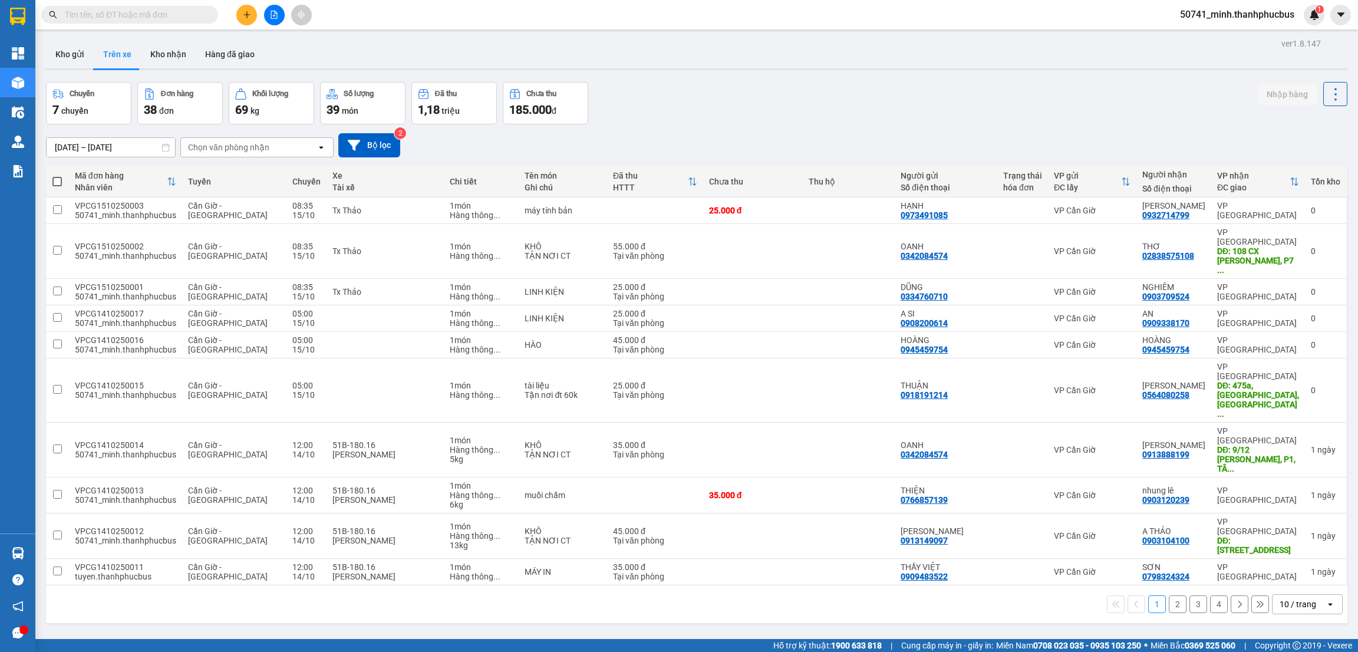
click at [242, 146] on div "Chọn văn phòng nhận" at bounding box center [228, 147] width 81 height 12
click at [217, 195] on span "VP Cần Giờ" at bounding box center [211, 194] width 45 height 12
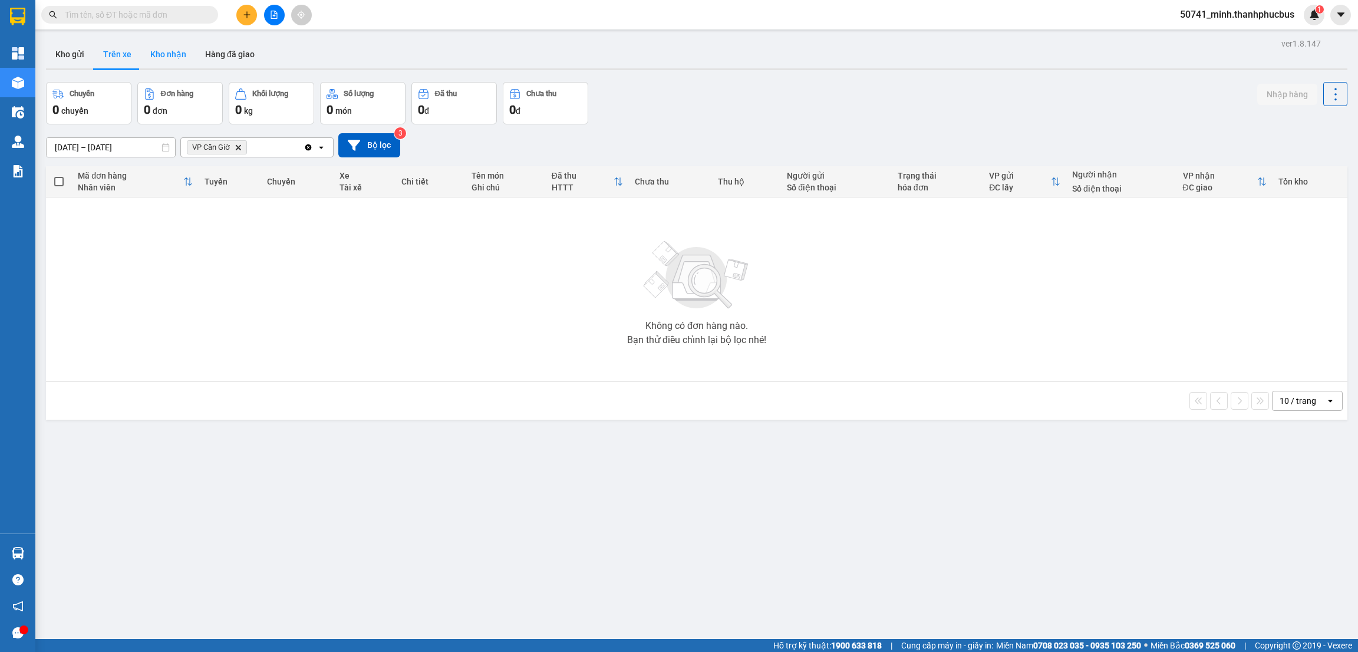
click at [158, 53] on button "Kho nhận" at bounding box center [168, 54] width 55 height 28
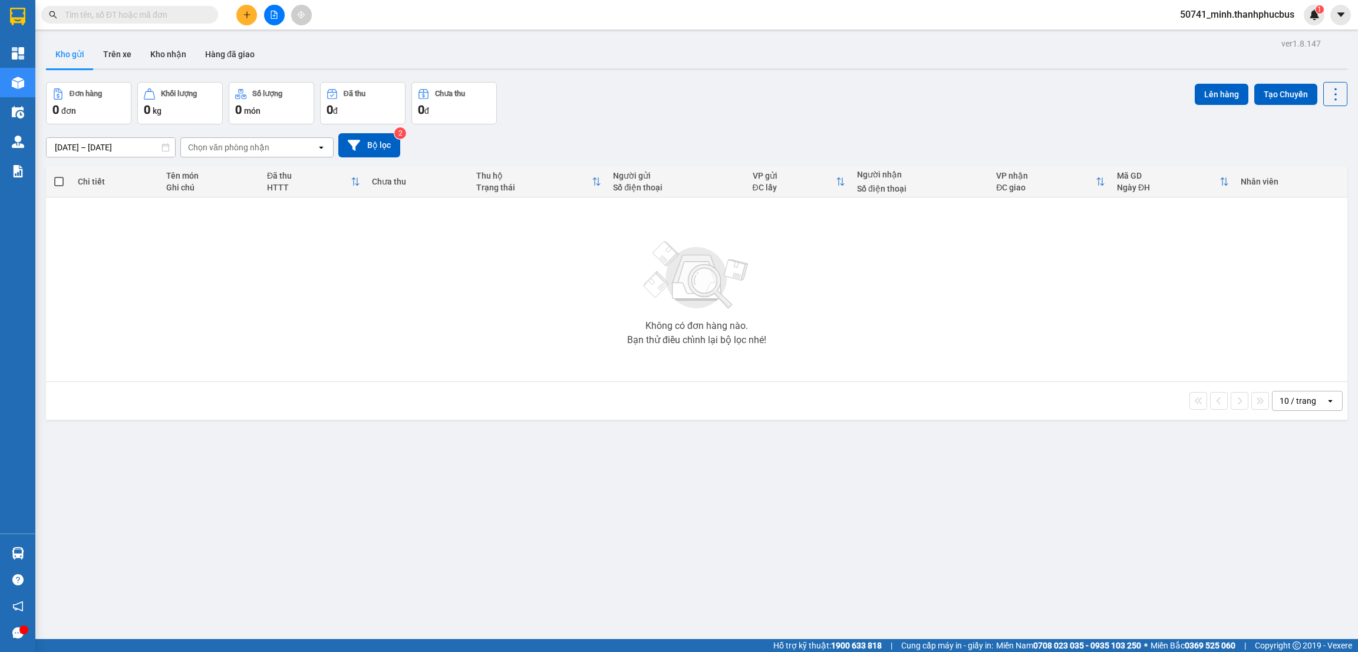
drag, startPoint x: 182, startPoint y: 512, endPoint x: 185, endPoint y: 479, distance: 33.1
click at [184, 506] on div "ver 1.8.147 Kho gửi Trên xe Kho nhận Hàng đã giao Đơn hàng 0 đơn Khối lượng 0 k…" at bounding box center [696, 361] width 1311 height 652
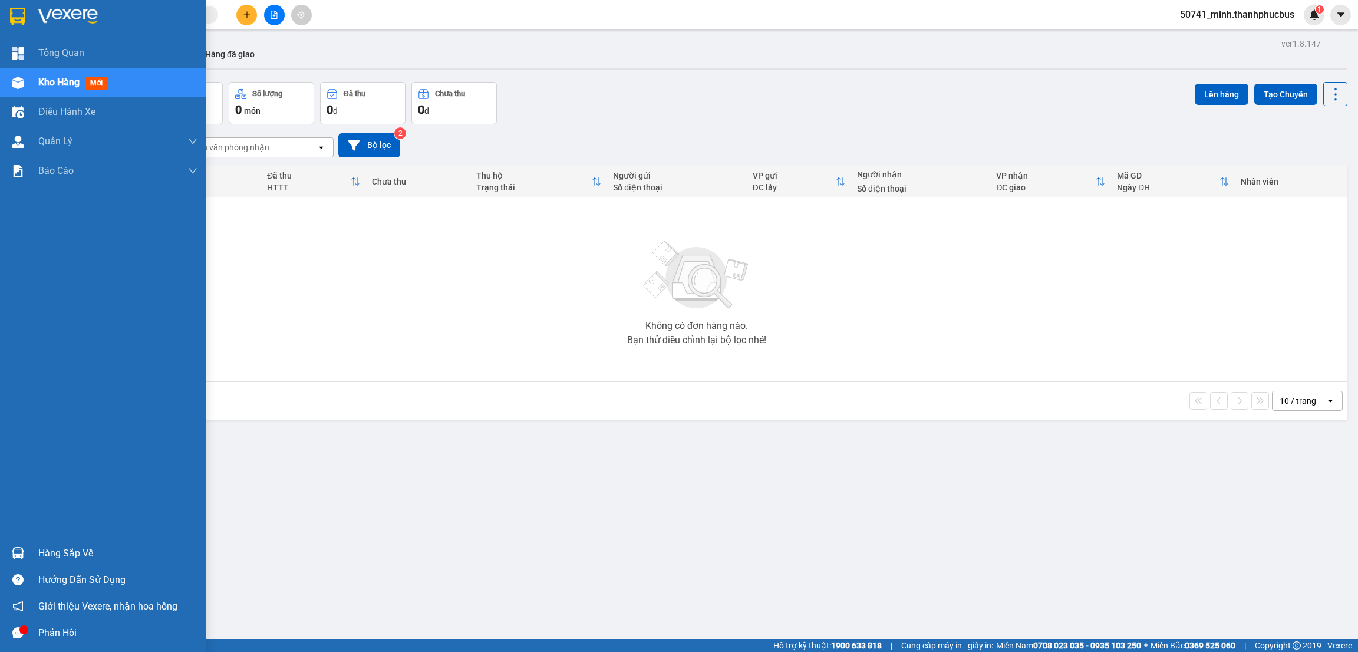
click at [68, 553] on div "Hàng sắp về" at bounding box center [117, 554] width 159 height 18
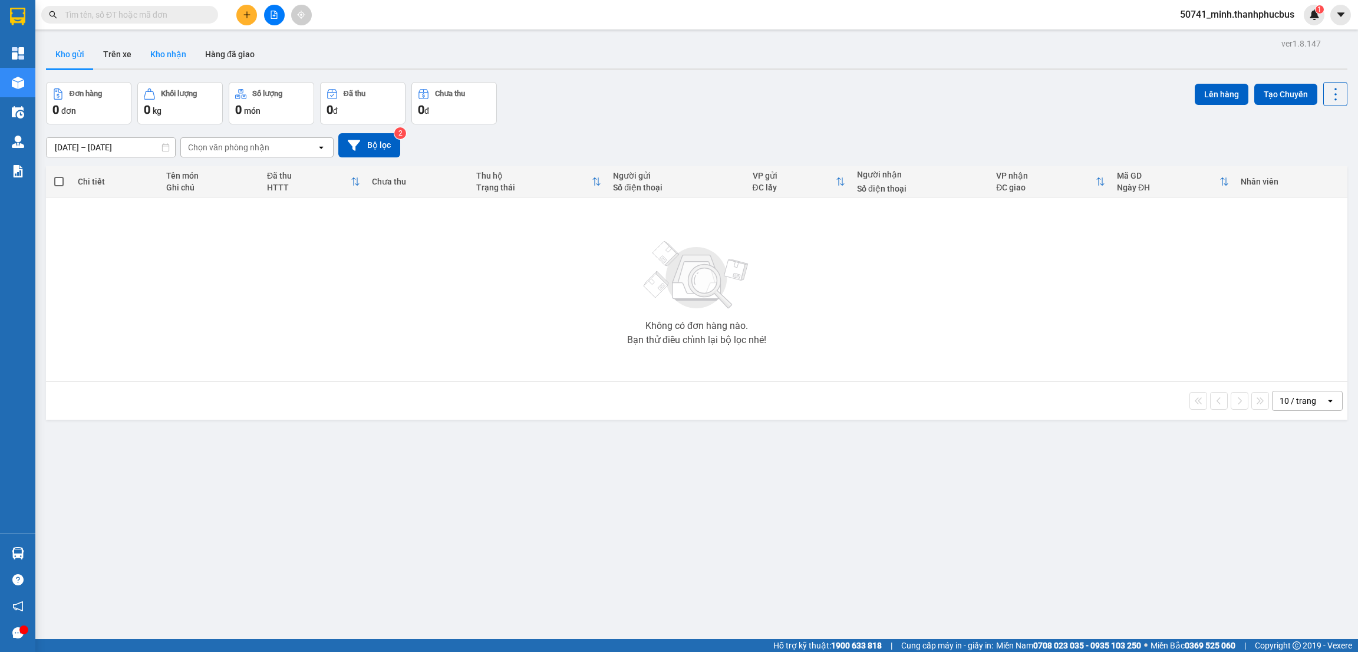
click at [177, 52] on button "Kho nhận" at bounding box center [168, 54] width 55 height 28
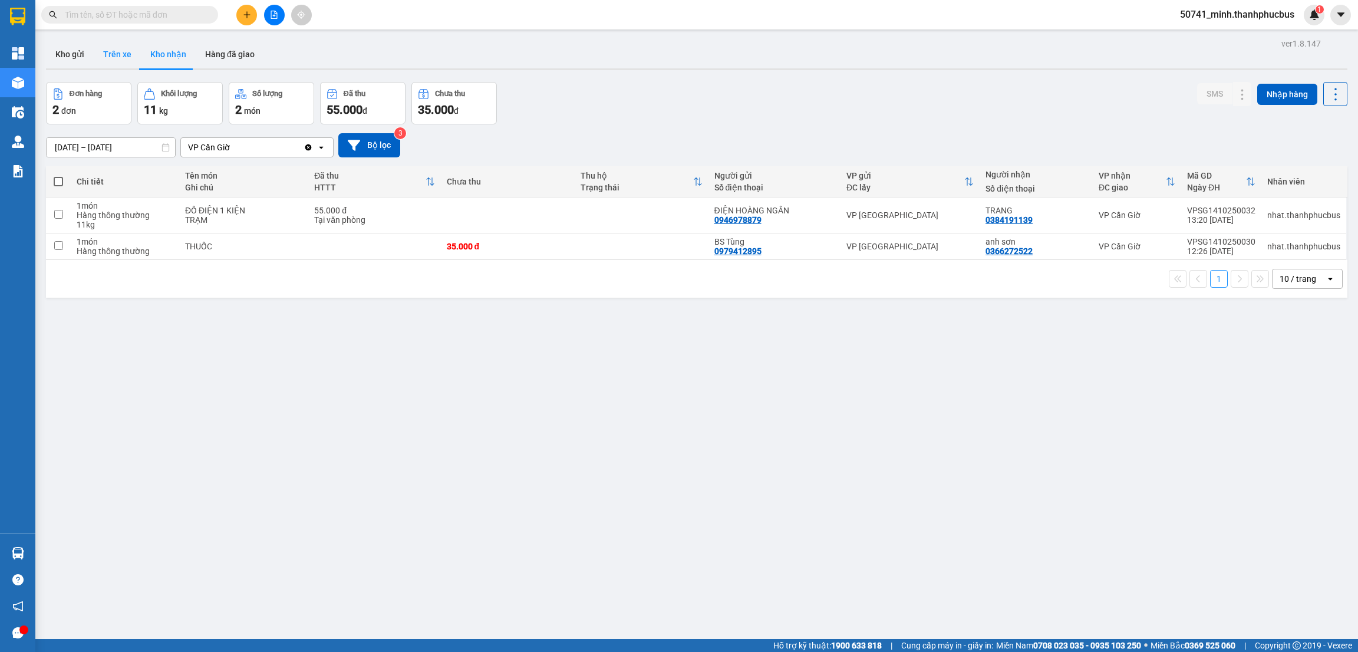
click at [108, 54] on button "Trên xe" at bounding box center [117, 54] width 47 height 28
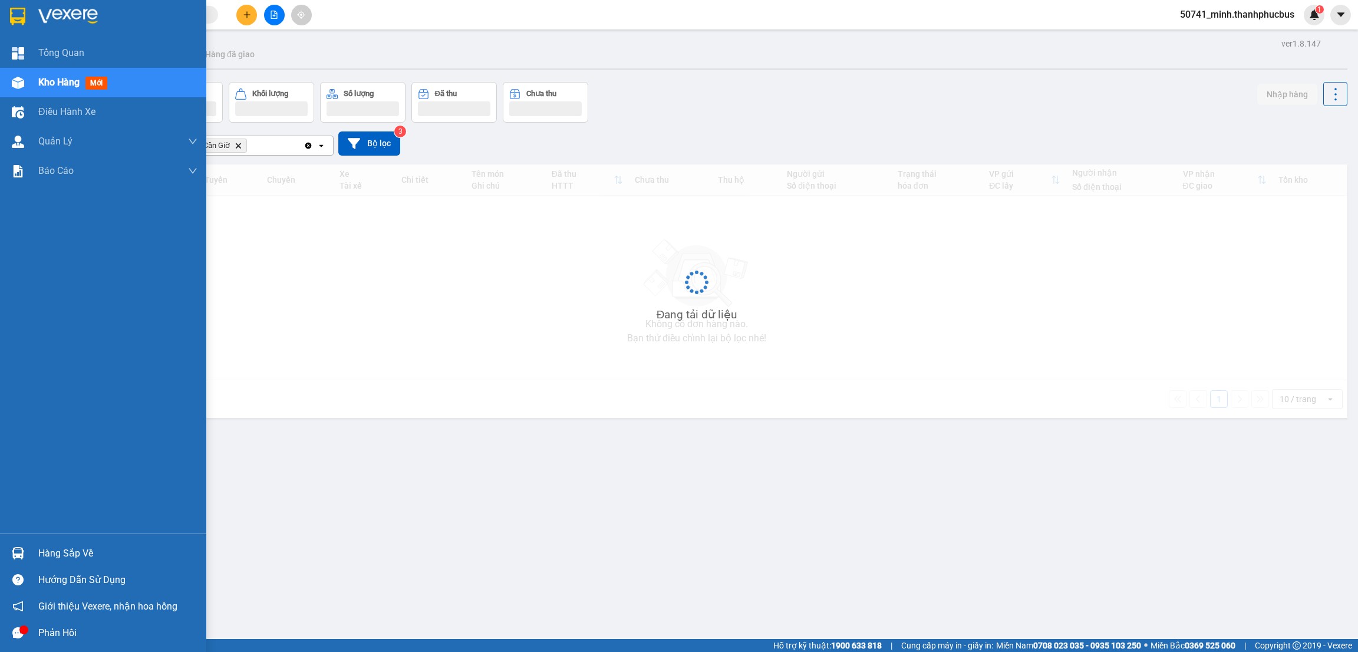
click at [50, 553] on div "Hàng sắp về" at bounding box center [117, 554] width 159 height 18
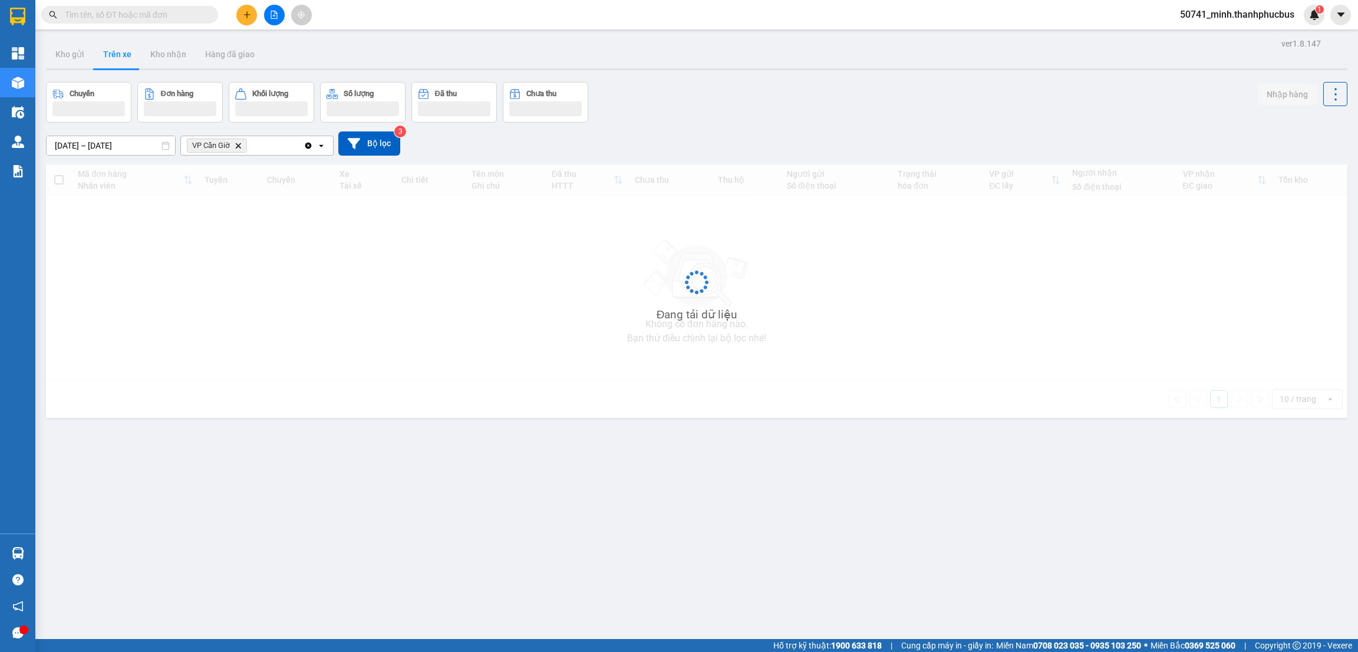
click at [602, 259] on section "Kết quả tìm kiếm ( 0 ) Bộ lọc No Data 50741_minh.thanhphucbus 1 Tổng Quan Kho h…" at bounding box center [679, 326] width 1358 height 652
